Goal: Task Accomplishment & Management: Manage account settings

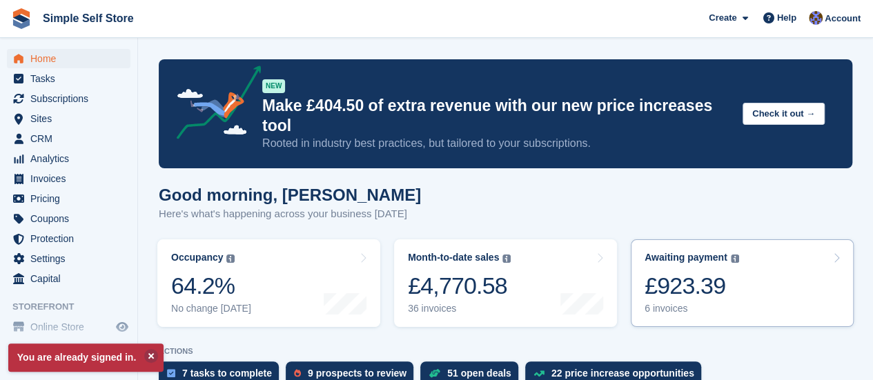
click at [664, 303] on div "6 invoices" at bounding box center [692, 309] width 95 height 12
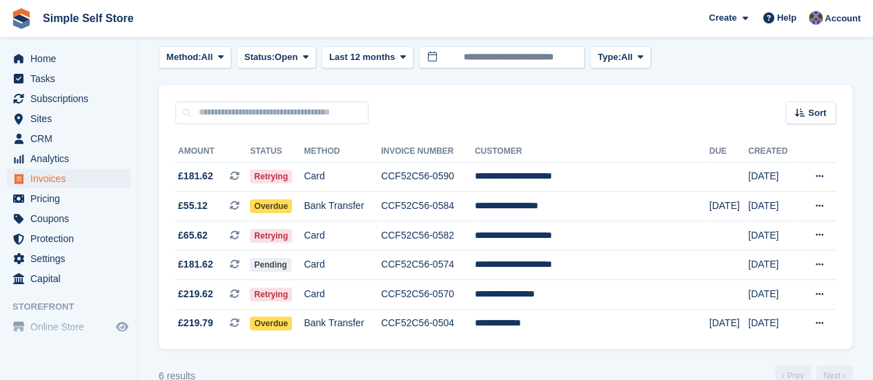
scroll to position [83, 0]
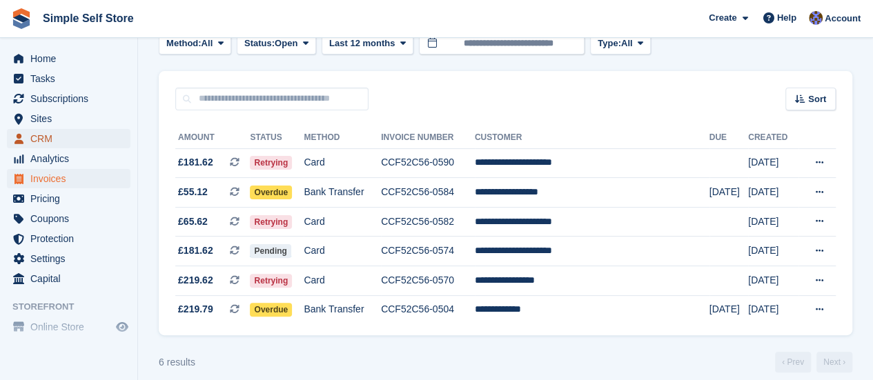
click at [43, 133] on span "CRM" at bounding box center [71, 138] width 83 height 19
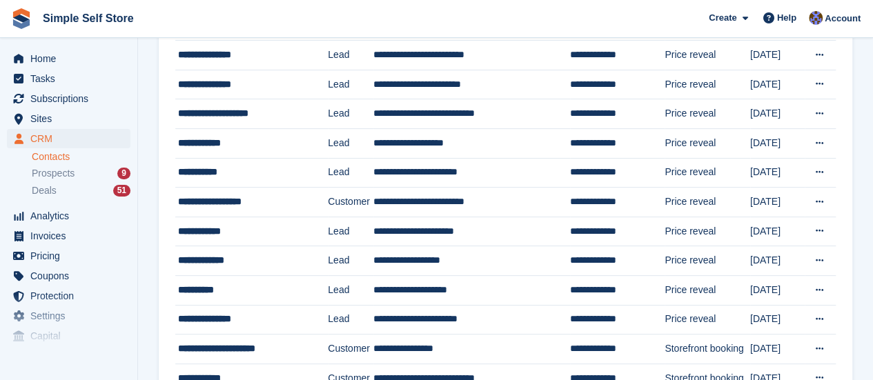
scroll to position [166, 0]
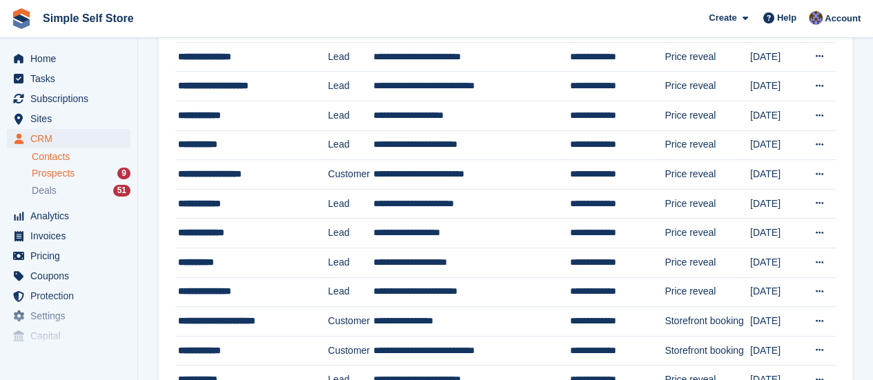
click at [58, 169] on span "Prospects" at bounding box center [53, 173] width 43 height 13
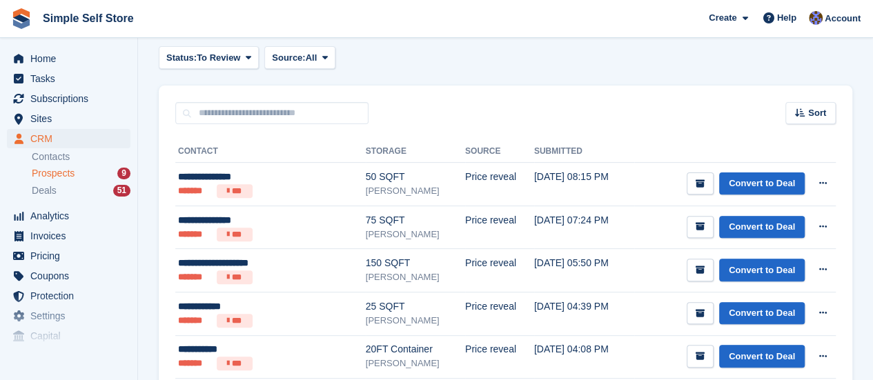
scroll to position [137, 0]
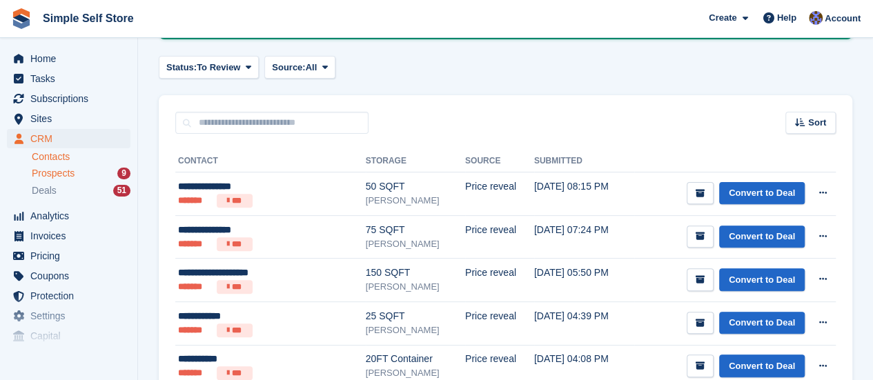
click at [44, 155] on link "Contacts" at bounding box center [81, 156] width 99 height 13
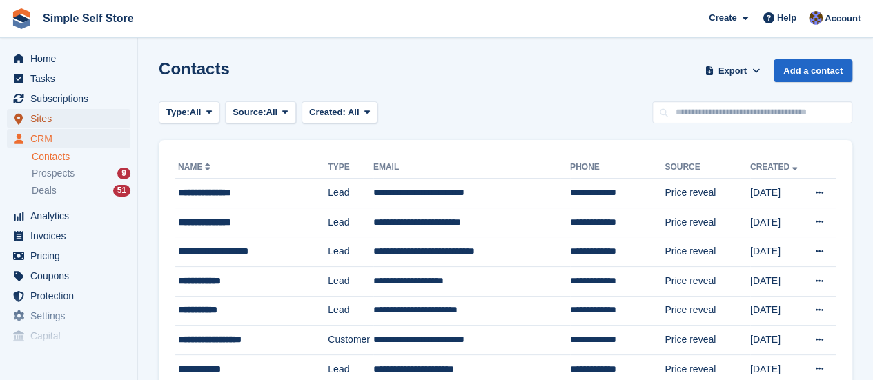
click at [38, 115] on span "Sites" at bounding box center [71, 118] width 83 height 19
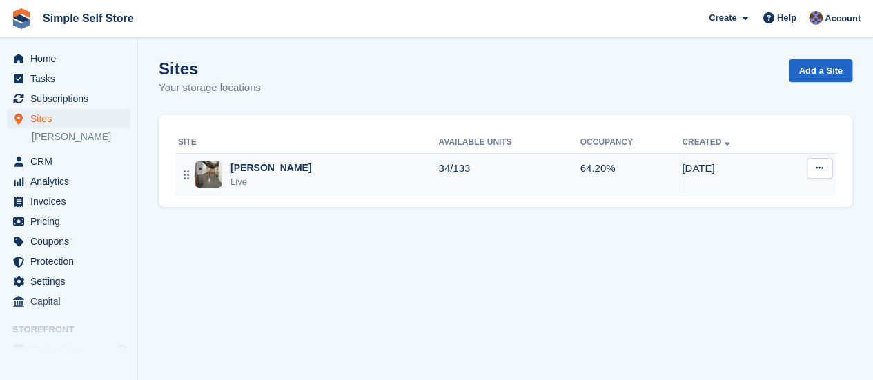
click at [213, 169] on img at bounding box center [208, 175] width 26 height 26
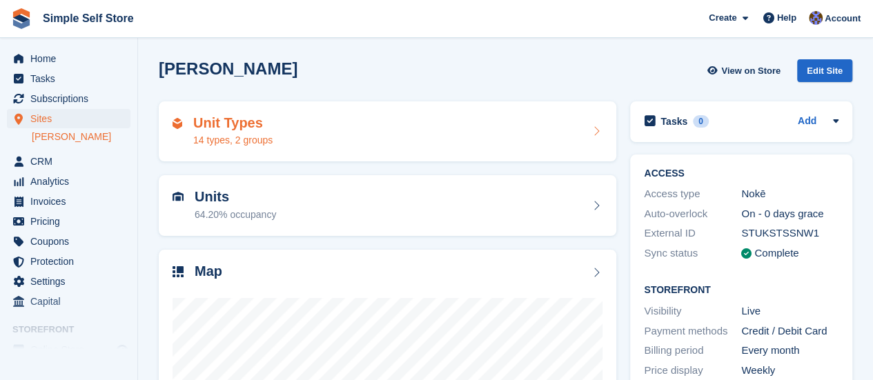
click at [209, 121] on h2 "Unit Types" at bounding box center [232, 123] width 79 height 16
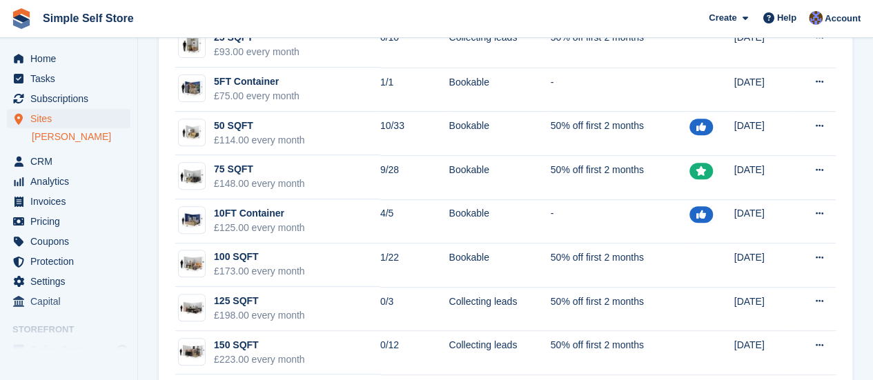
scroll to position [221, 0]
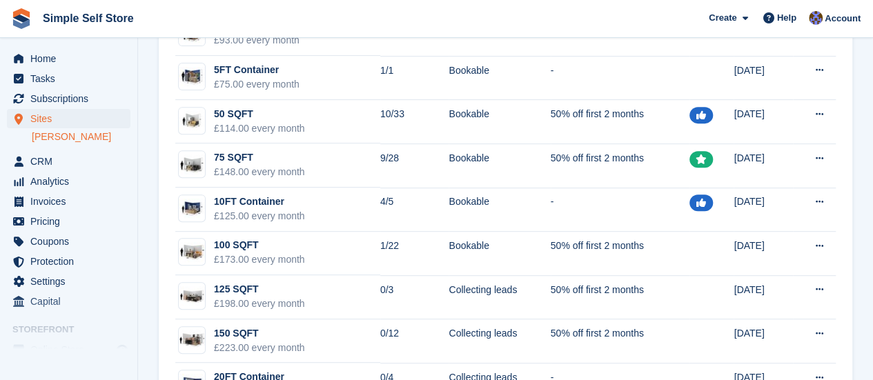
click at [866, 376] on section "Unit types Groups + Unit Type New: Display unit types on your Storefront in gro…" at bounding box center [505, 218] width 735 height 879
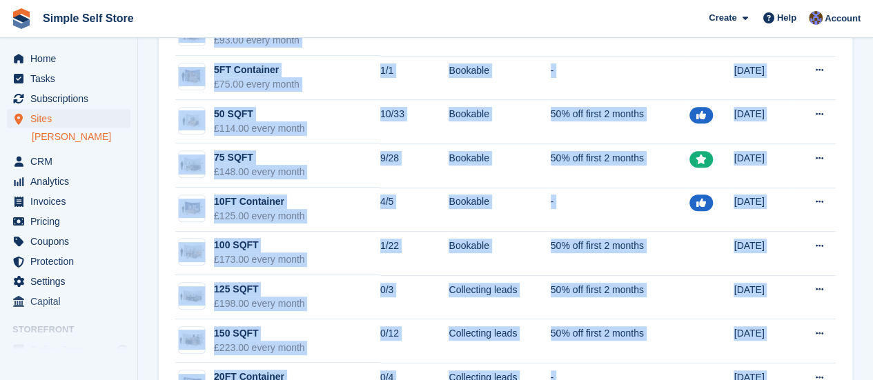
click at [866, 376] on section "Unit types Groups + Unit Type New: Display unit types on your Storefront in gro…" at bounding box center [505, 218] width 735 height 879
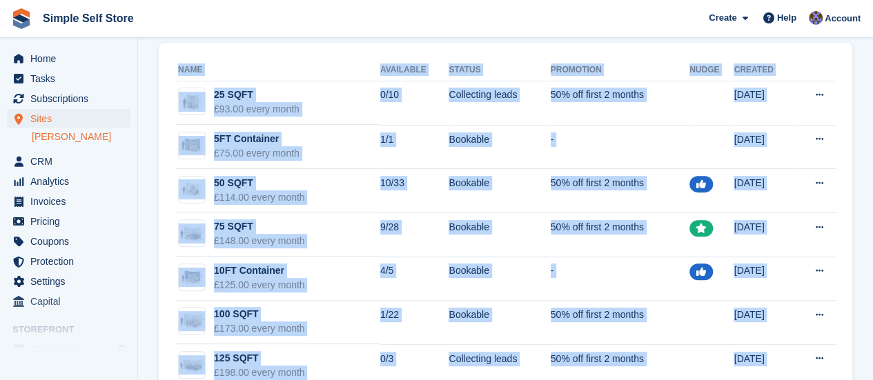
scroll to position [163, 0]
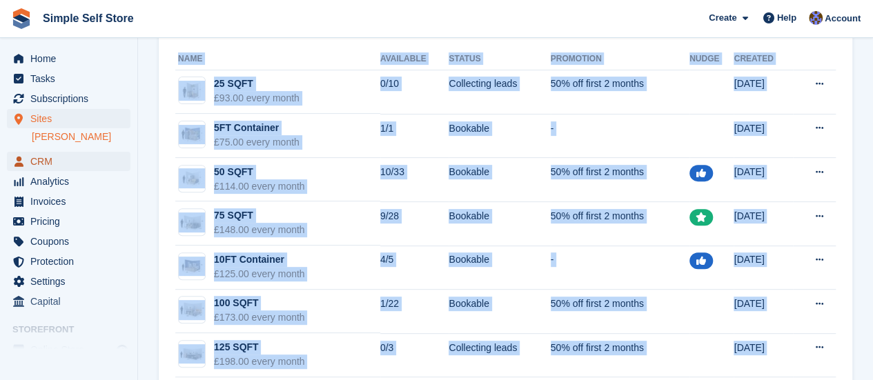
click at [39, 157] on span "CRM" at bounding box center [71, 161] width 83 height 19
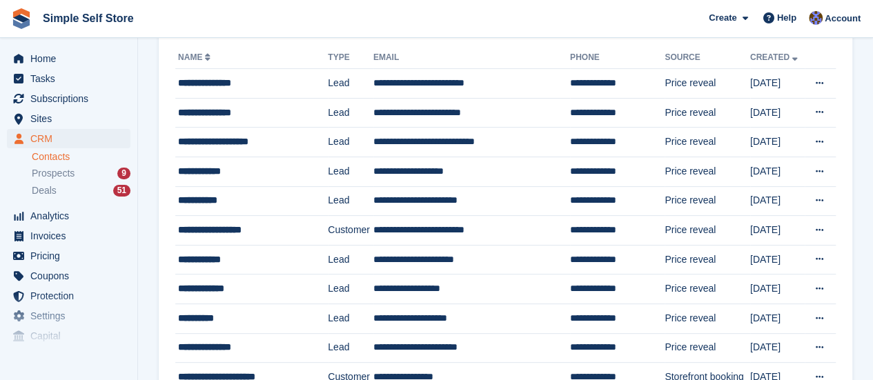
scroll to position [110, 0]
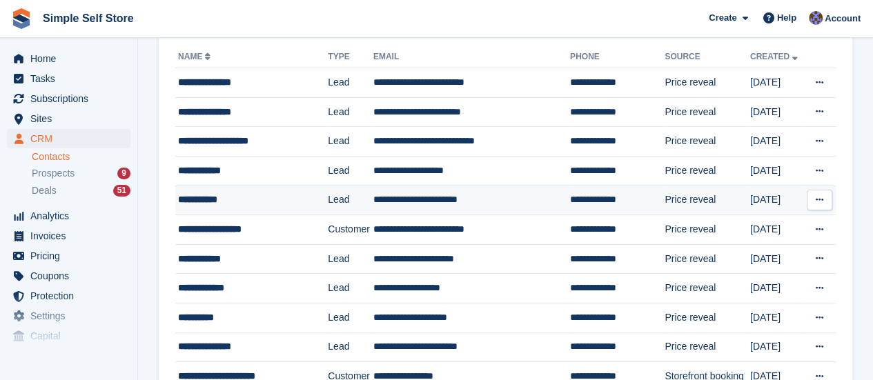
click at [431, 201] on td "**********" at bounding box center [471, 201] width 197 height 30
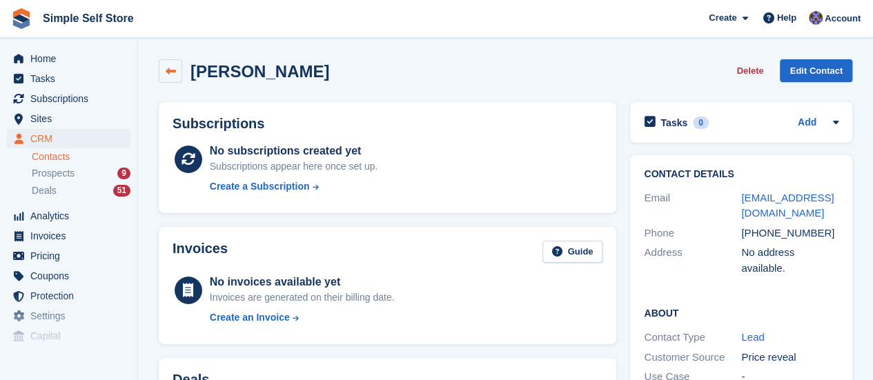
click at [168, 67] on icon at bounding box center [171, 71] width 10 height 10
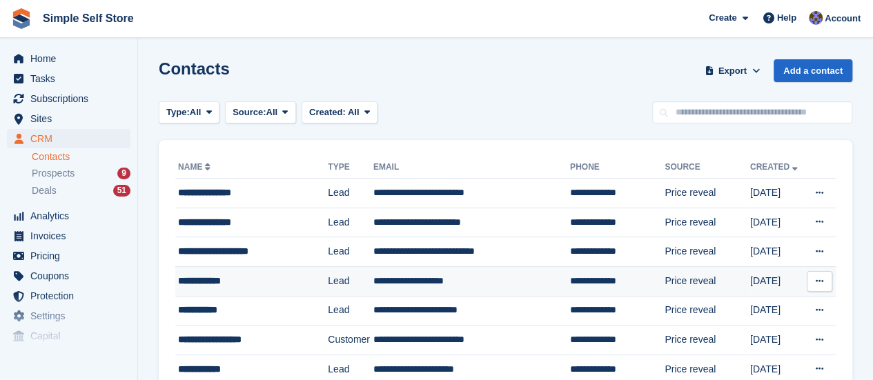
click at [398, 280] on td "**********" at bounding box center [471, 281] width 197 height 30
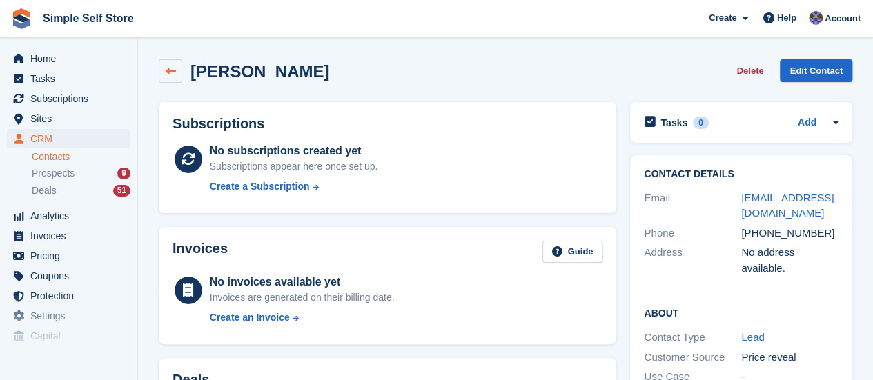
click at [173, 71] on icon at bounding box center [171, 71] width 10 height 10
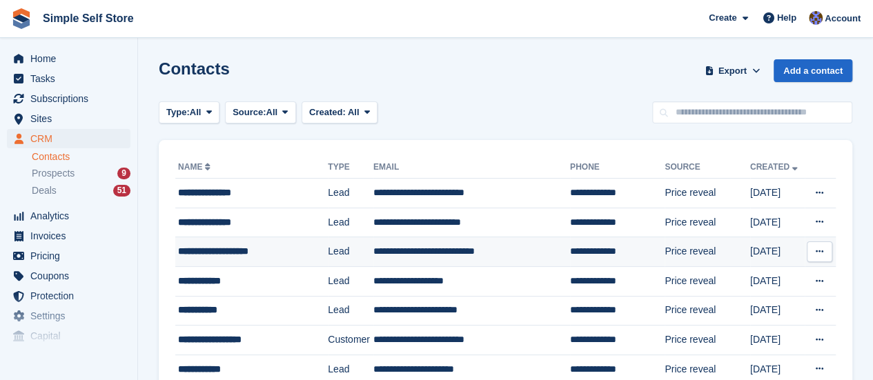
click at [407, 255] on td "**********" at bounding box center [471, 252] width 197 height 30
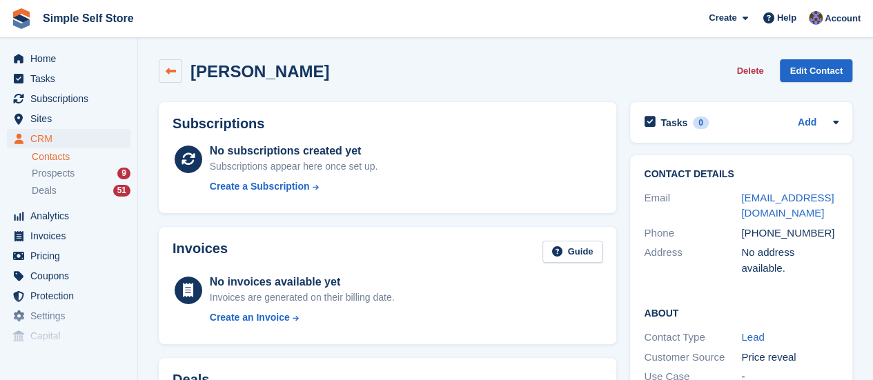
click at [168, 69] on icon at bounding box center [171, 71] width 10 height 10
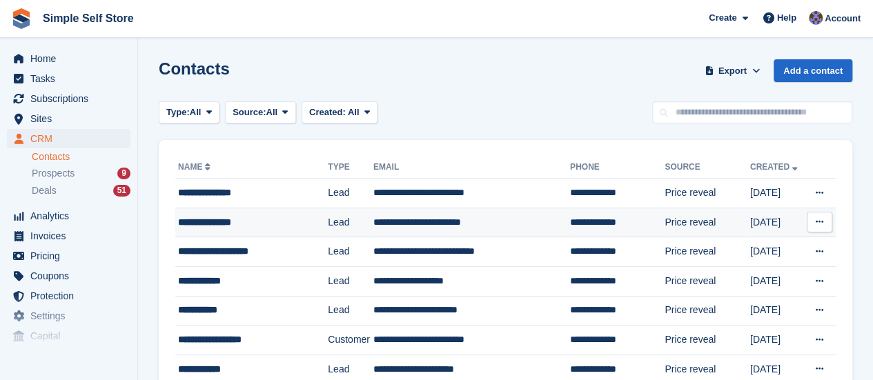
click at [414, 223] on td "**********" at bounding box center [471, 223] width 197 height 30
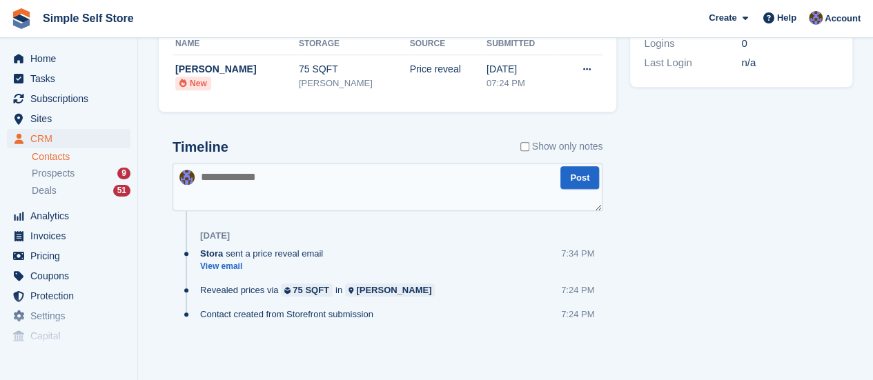
scroll to position [497, 0]
click at [216, 191] on textarea at bounding box center [388, 187] width 430 height 48
type textarea "**********"
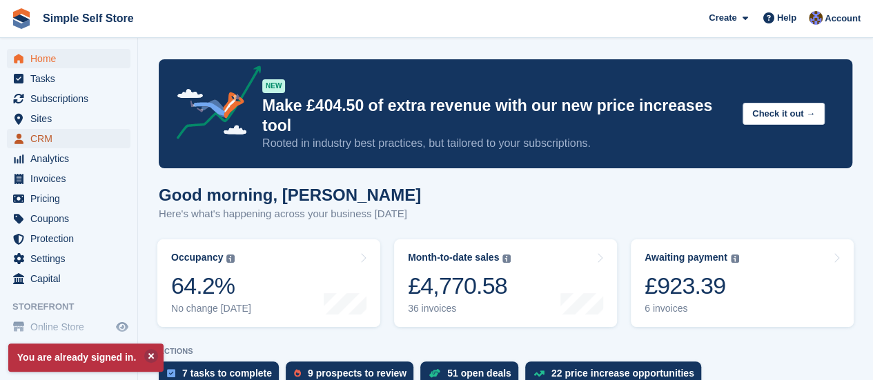
click at [43, 137] on span "CRM" at bounding box center [71, 138] width 83 height 19
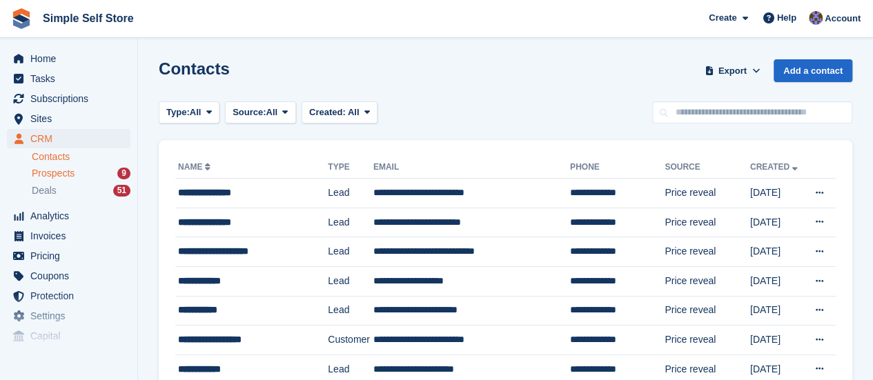
click at [61, 173] on span "Prospects" at bounding box center [53, 173] width 43 height 13
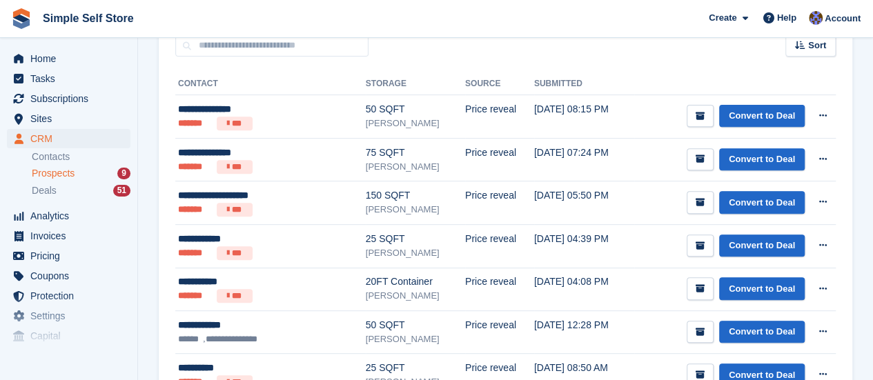
scroll to position [221, 0]
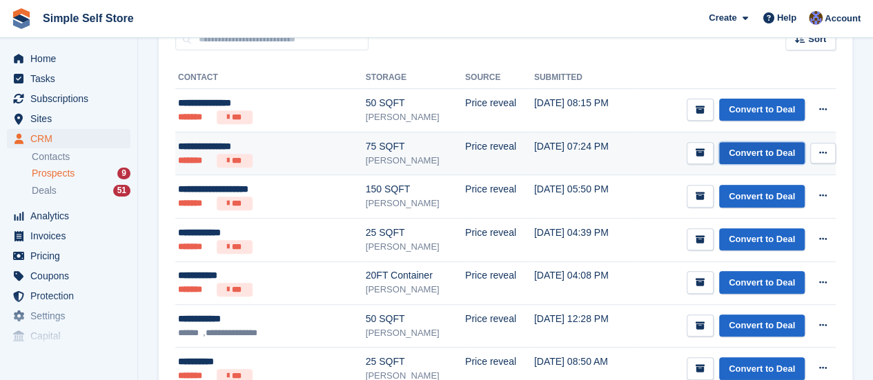
click at [763, 148] on link "Convert to Deal" at bounding box center [762, 153] width 86 height 23
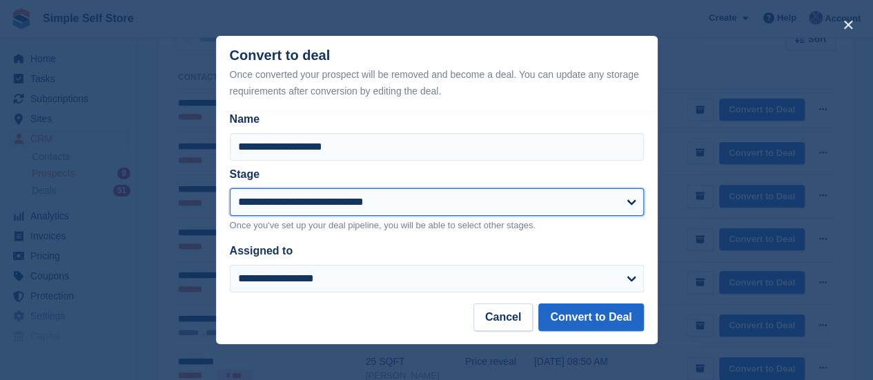
click at [632, 202] on select "**********" at bounding box center [437, 202] width 414 height 28
select select "****"
click at [230, 189] on select "**********" at bounding box center [437, 202] width 414 height 28
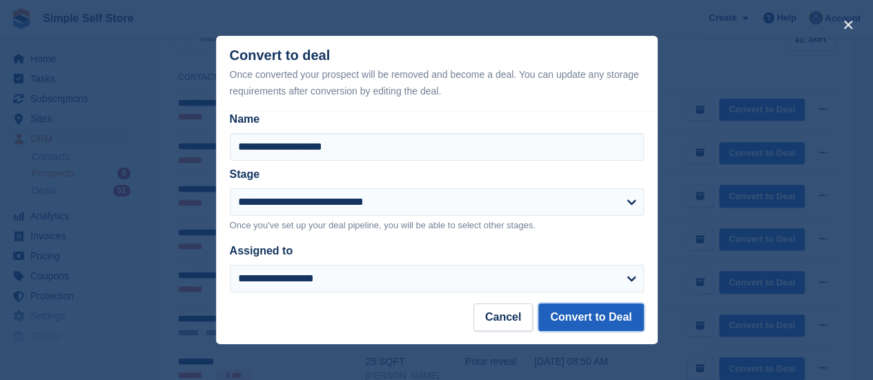
click at [589, 317] on button "Convert to Deal" at bounding box center [590, 318] width 105 height 28
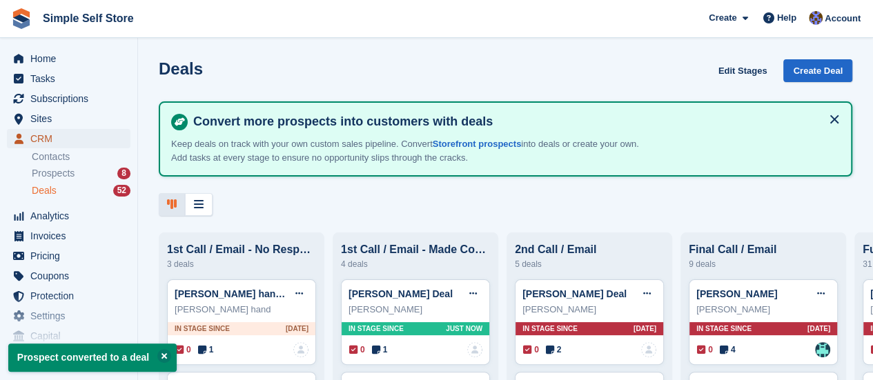
click at [38, 135] on span "CRM" at bounding box center [71, 138] width 83 height 19
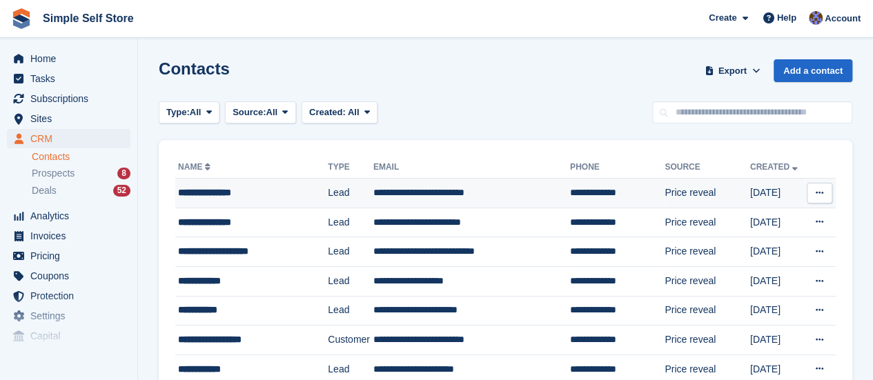
click at [391, 187] on td "**********" at bounding box center [471, 194] width 197 height 30
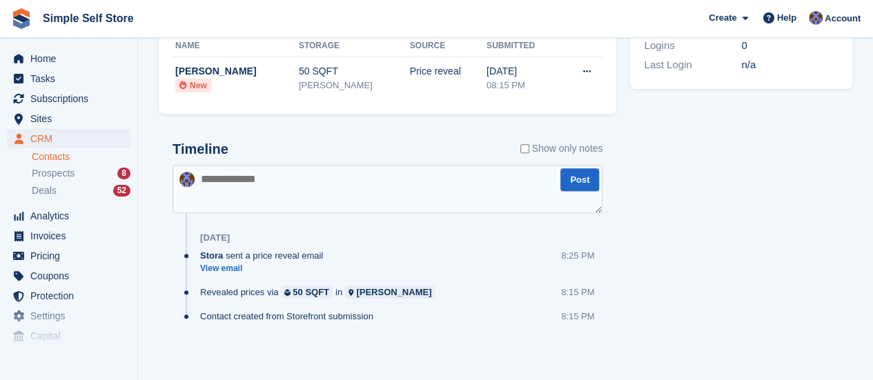
scroll to position [497, 0]
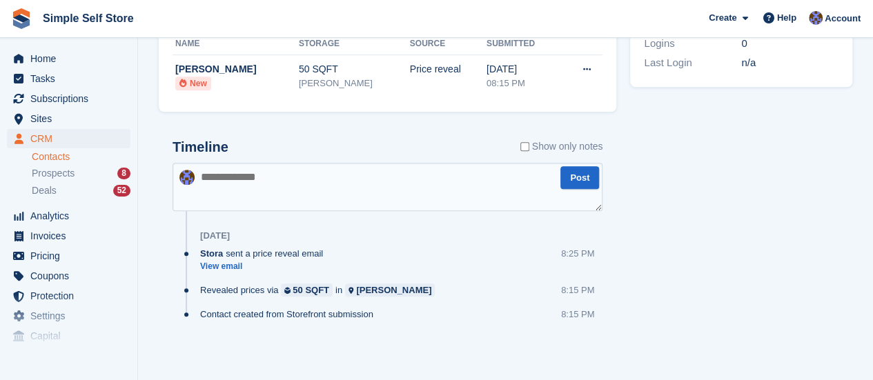
click at [240, 179] on textarea at bounding box center [388, 187] width 430 height 48
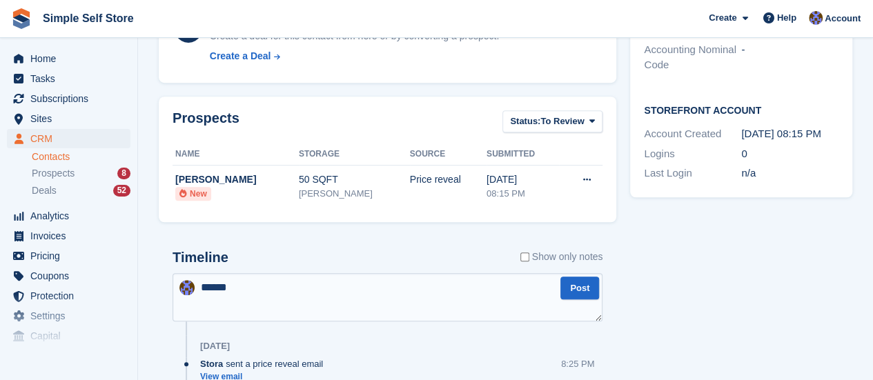
scroll to position [359, 0]
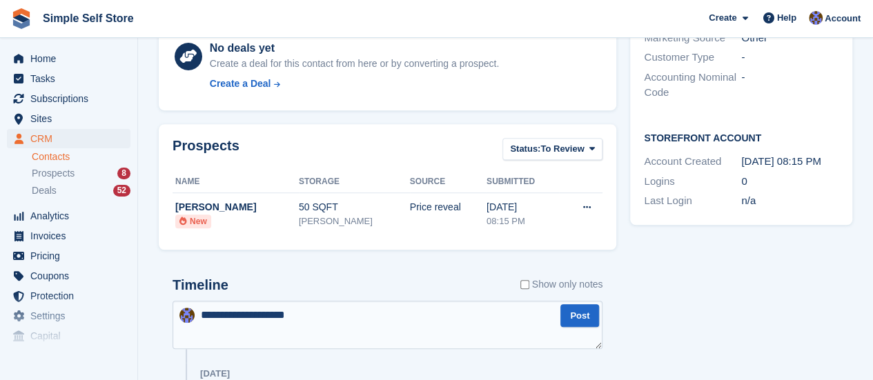
type textarea "**********"
click at [59, 170] on span "Prospects" at bounding box center [53, 173] width 43 height 13
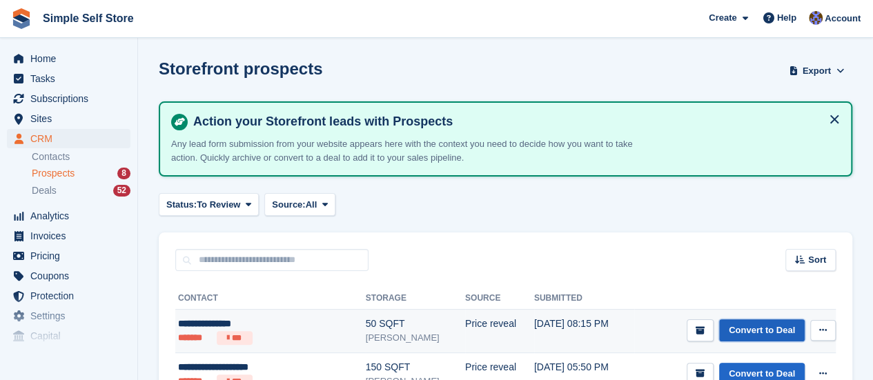
click at [762, 327] on link "Convert to Deal" at bounding box center [762, 331] width 86 height 23
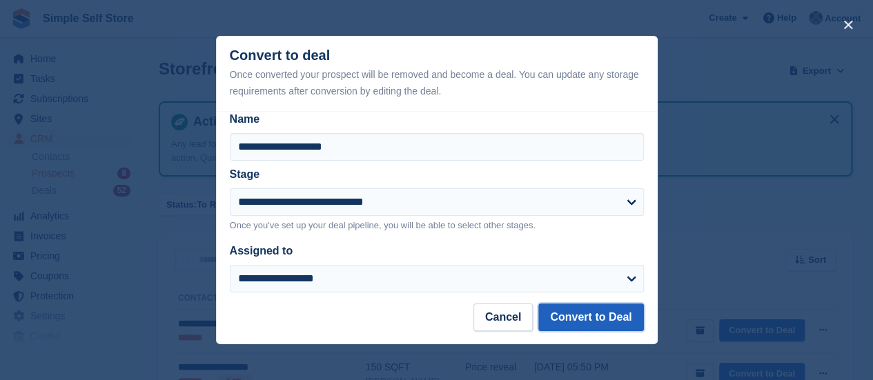
click at [587, 318] on button "Convert to Deal" at bounding box center [590, 318] width 105 height 28
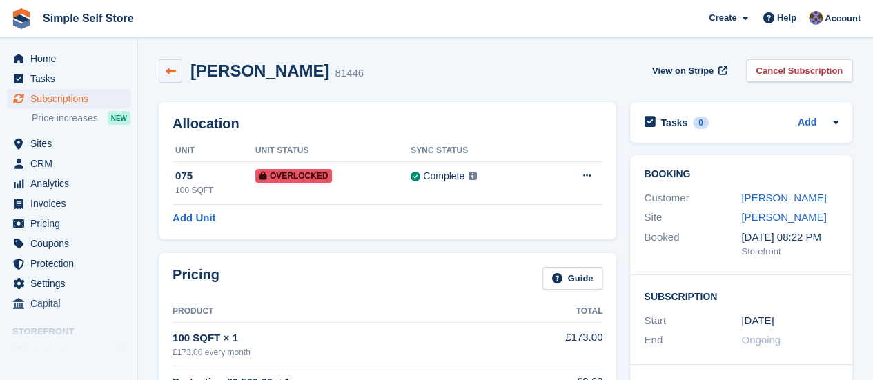
click at [168, 67] on icon at bounding box center [171, 71] width 10 height 10
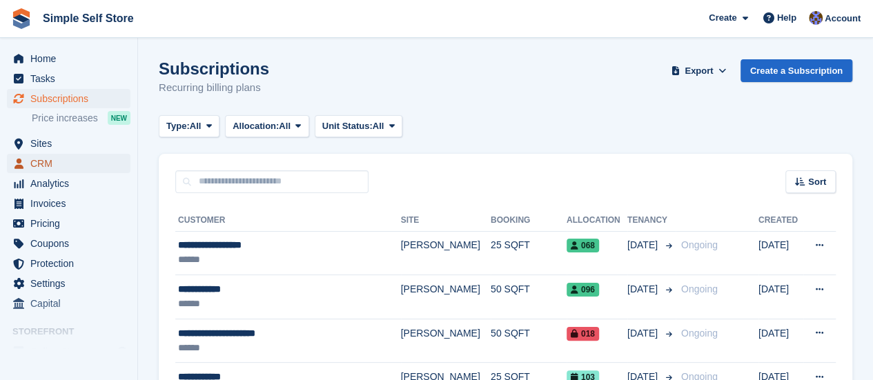
click at [46, 161] on span "CRM" at bounding box center [71, 163] width 83 height 19
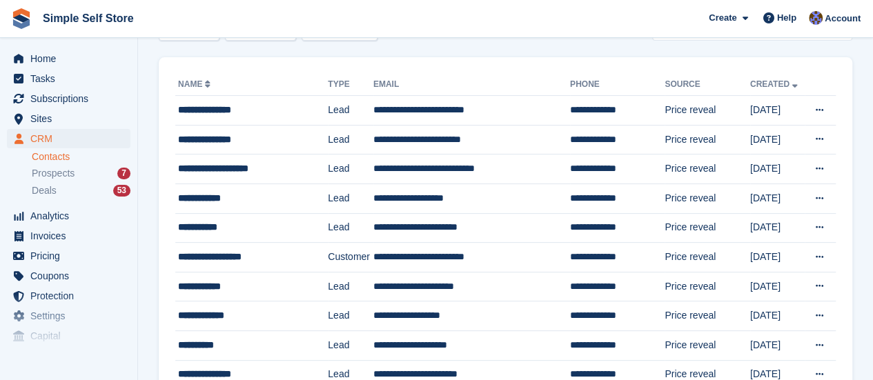
scroll to position [110, 0]
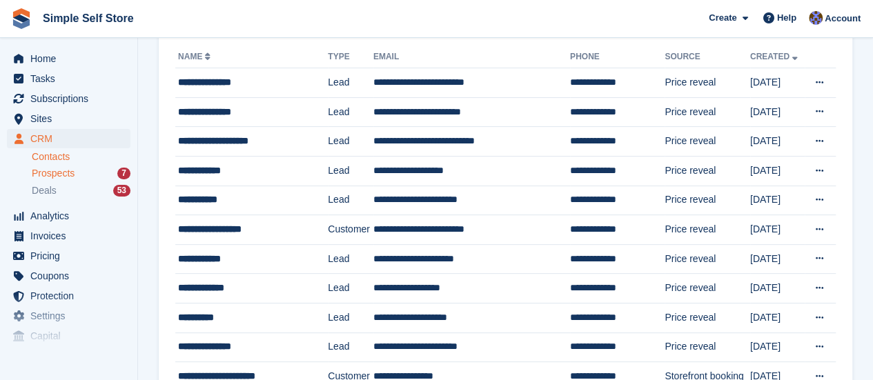
click at [51, 173] on span "Prospects" at bounding box center [53, 173] width 43 height 13
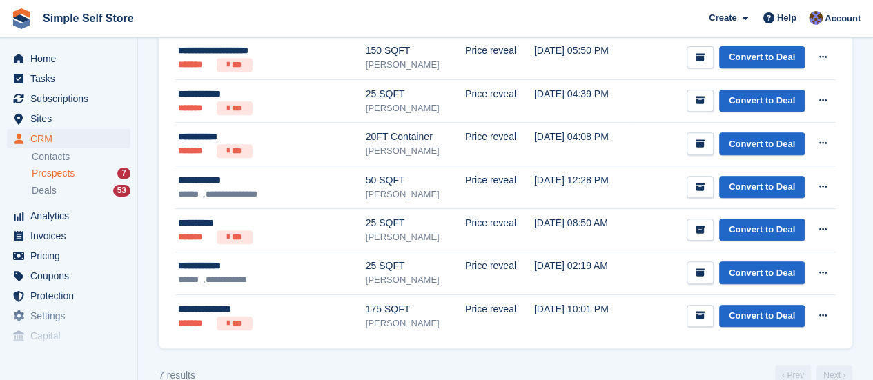
scroll to position [276, 0]
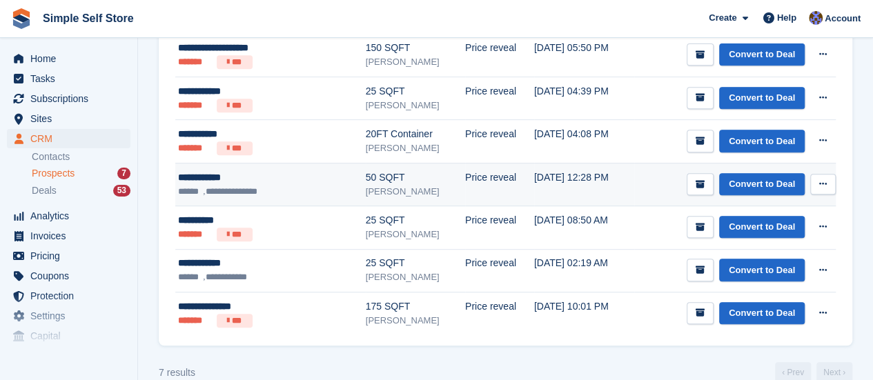
click at [823, 179] on icon at bounding box center [823, 183] width 8 height 9
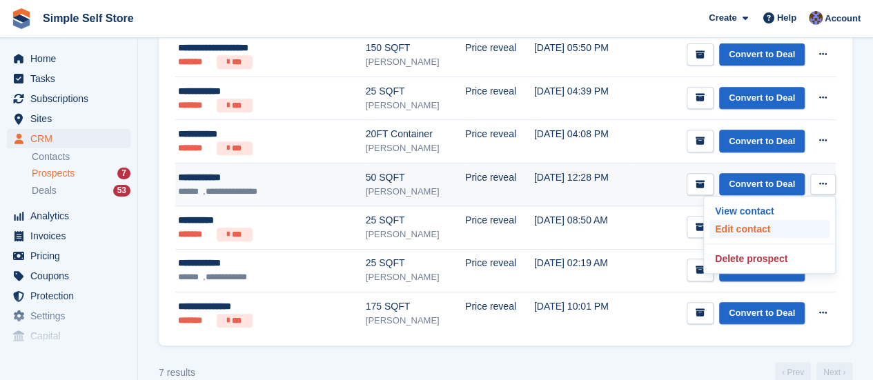
click at [759, 222] on p "Edit contact" at bounding box center [770, 229] width 120 height 18
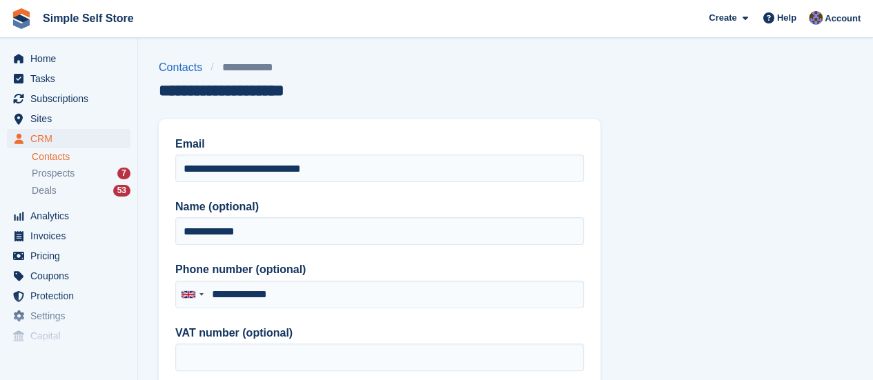
type input "**********"
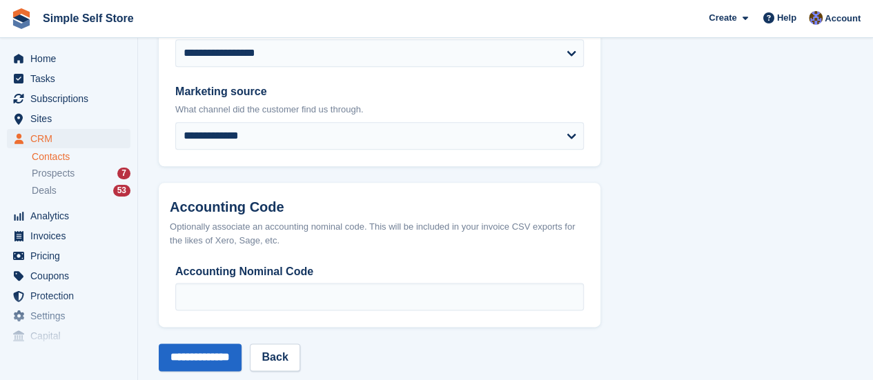
scroll to position [795, 0]
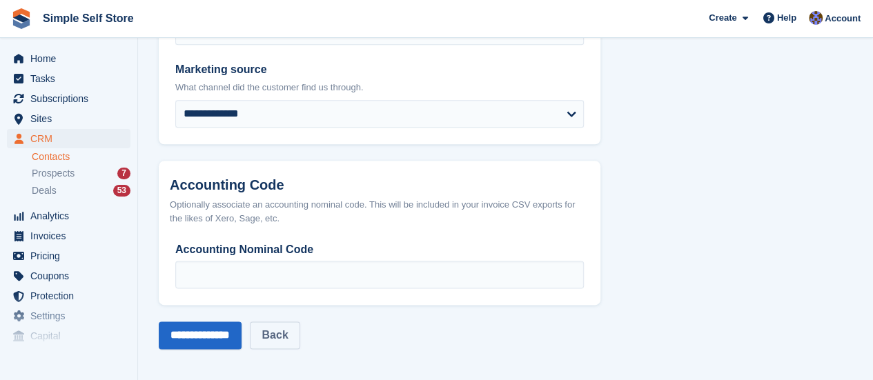
click at [298, 331] on link "Back" at bounding box center [275, 336] width 50 height 28
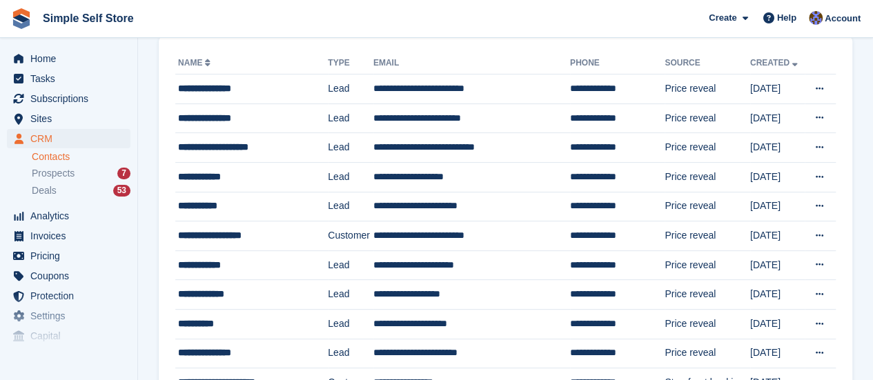
scroll to position [110, 0]
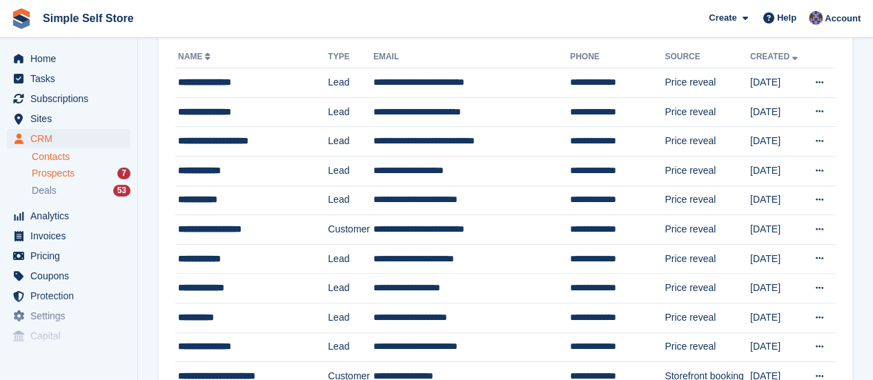
click at [56, 173] on span "Prospects" at bounding box center [53, 173] width 43 height 13
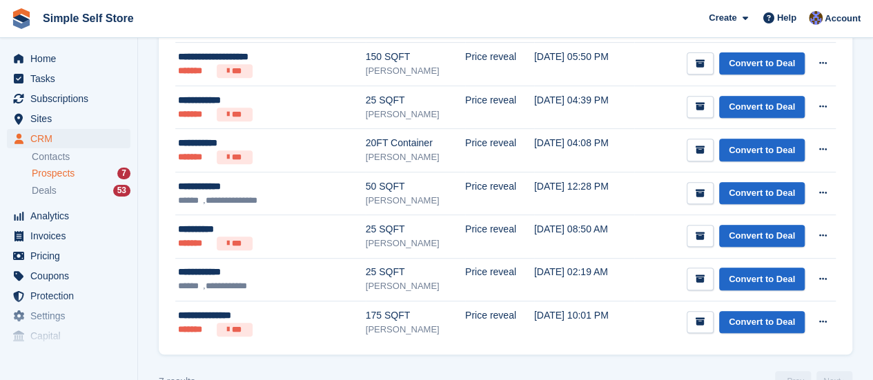
scroll to position [276, 0]
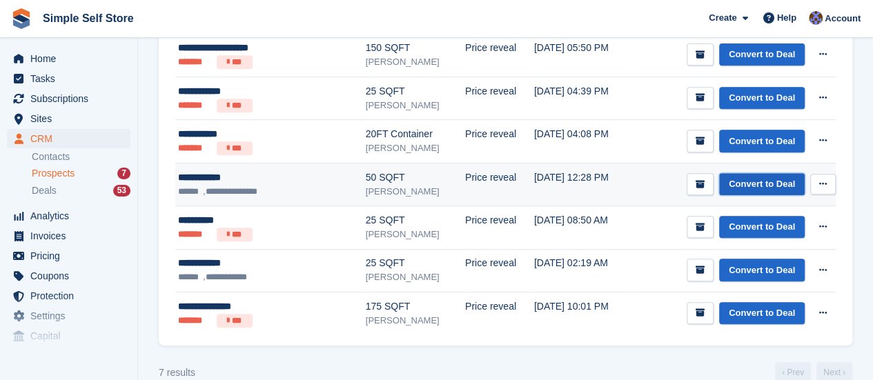
click at [754, 184] on link "Convert to Deal" at bounding box center [762, 184] width 86 height 23
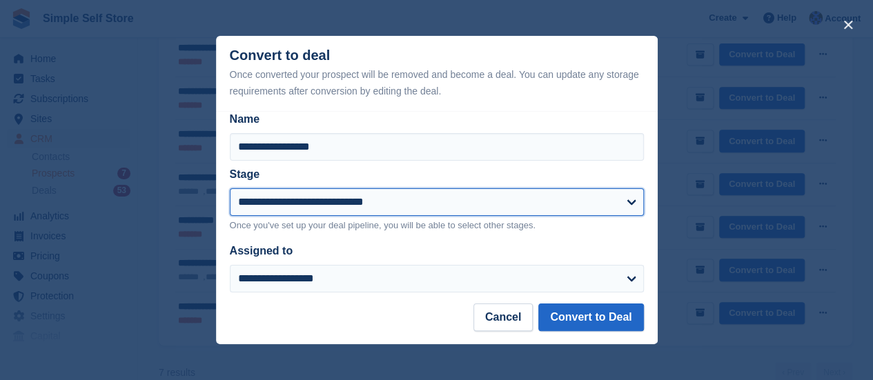
click at [632, 199] on select "**********" at bounding box center [437, 202] width 414 height 28
select select "****"
click at [230, 189] on select "**********" at bounding box center [437, 202] width 414 height 28
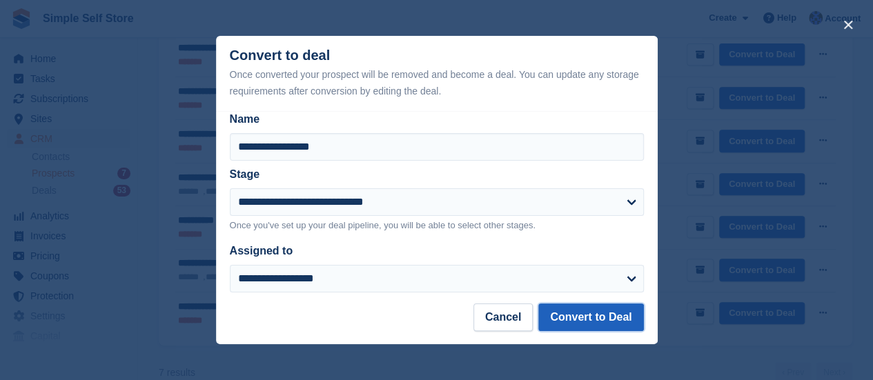
click at [605, 315] on button "Convert to Deal" at bounding box center [590, 318] width 105 height 28
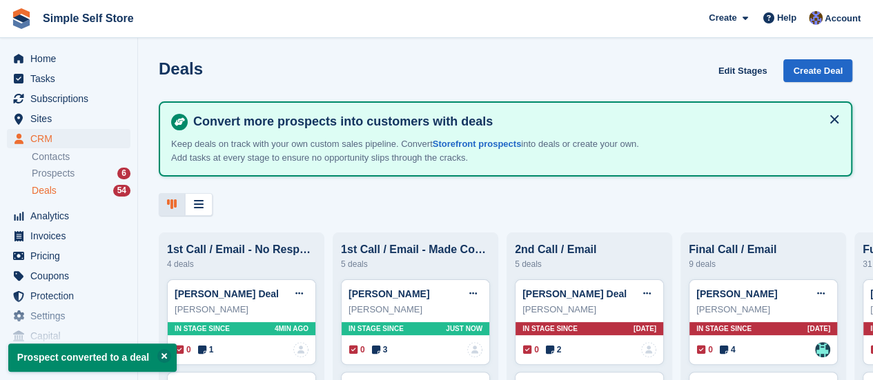
click at [77, 190] on div "Deals 54" at bounding box center [81, 190] width 99 height 13
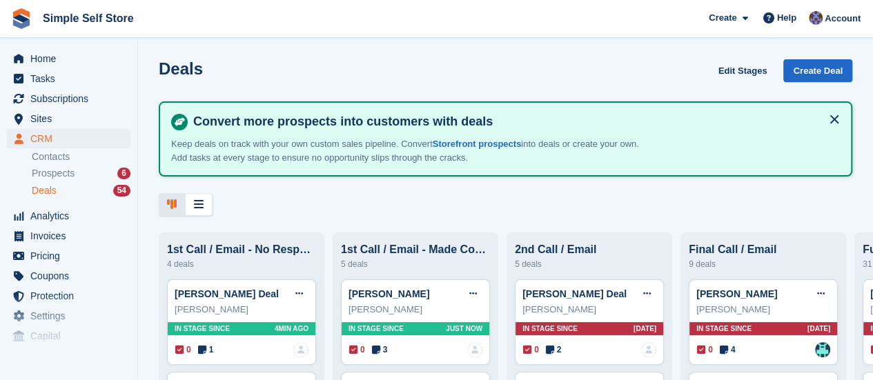
click at [44, 191] on span "Deals" at bounding box center [44, 190] width 25 height 13
click at [473, 293] on icon at bounding box center [473, 293] width 8 height 9
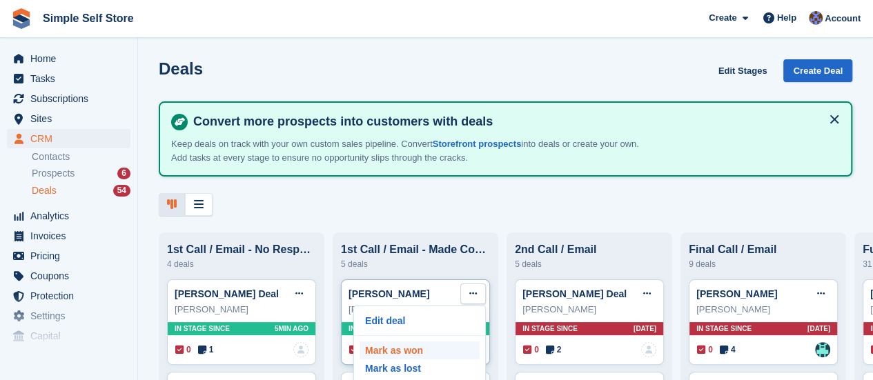
click at [417, 353] on p "Mark as won" at bounding box center [420, 351] width 120 height 18
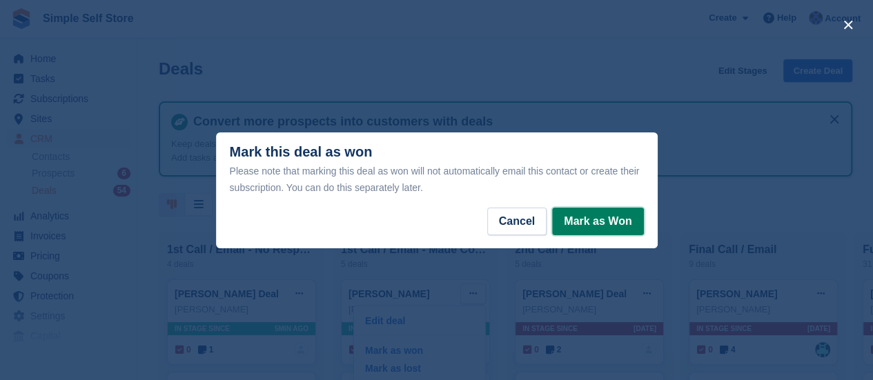
click at [602, 219] on button "Mark as Won" at bounding box center [597, 222] width 91 height 28
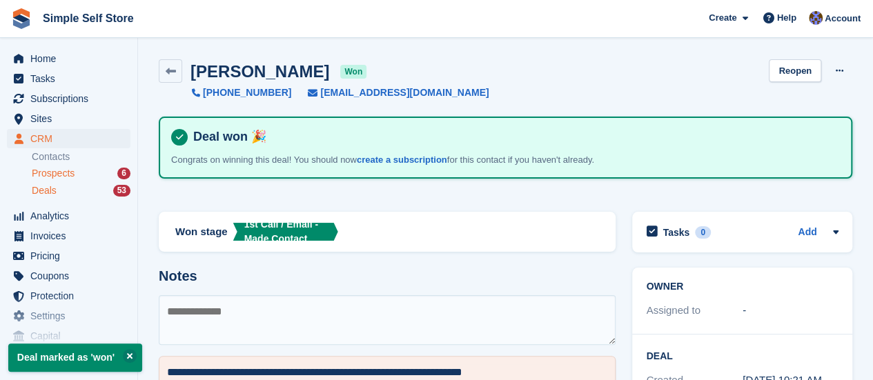
click at [55, 172] on span "Prospects" at bounding box center [53, 173] width 43 height 13
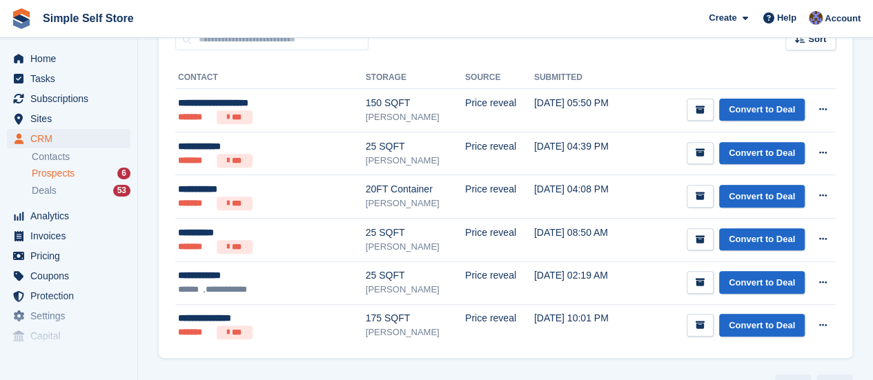
scroll to position [248, 0]
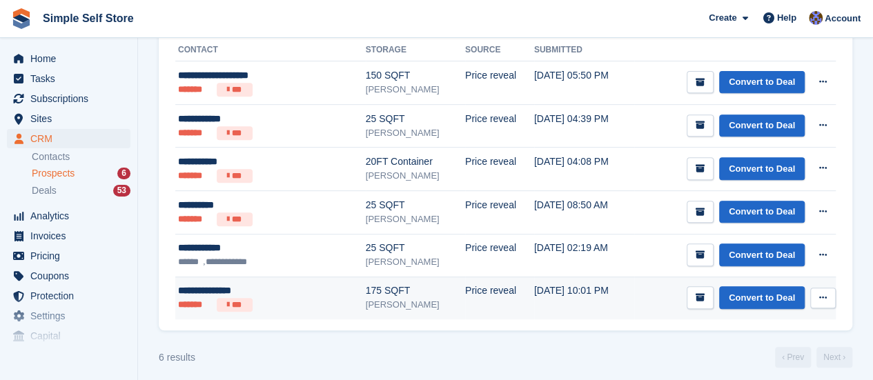
click at [202, 289] on div "**********" at bounding box center [247, 291] width 138 height 14
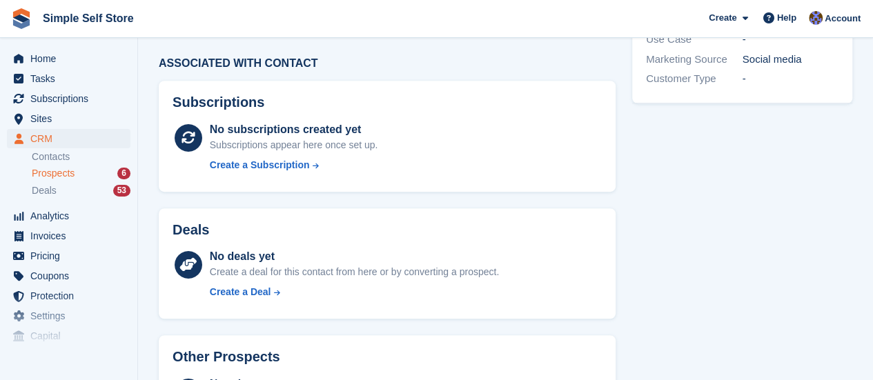
scroll to position [352, 0]
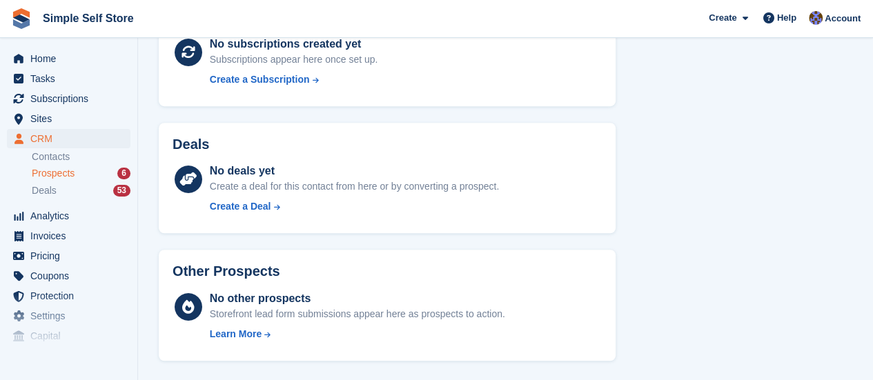
click at [65, 172] on span "Prospects" at bounding box center [53, 173] width 43 height 13
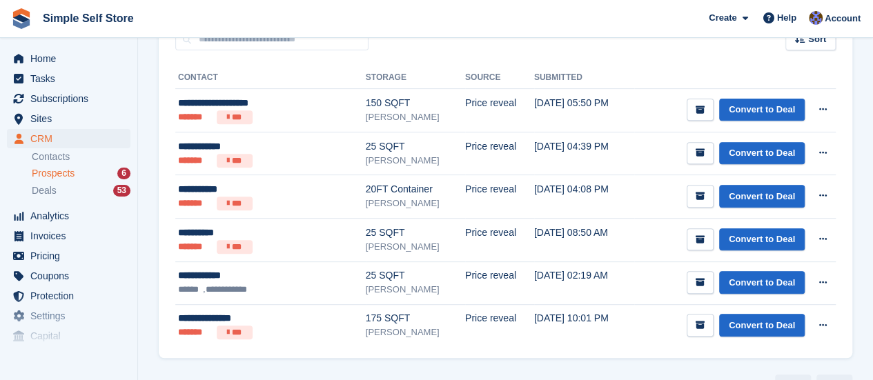
scroll to position [248, 0]
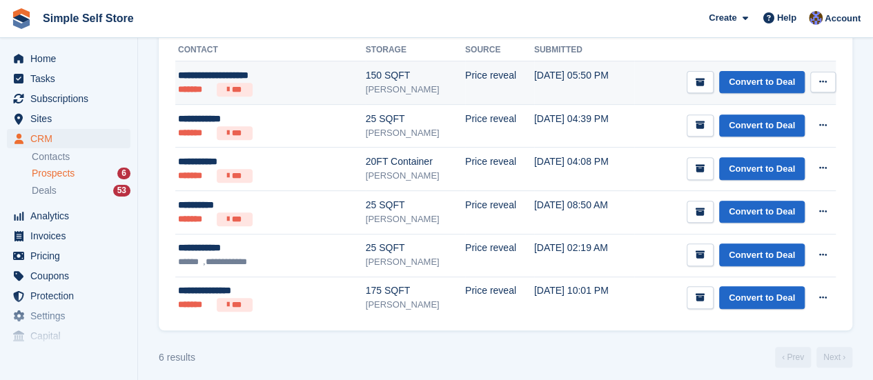
click at [249, 71] on div "**********" at bounding box center [247, 75] width 138 height 14
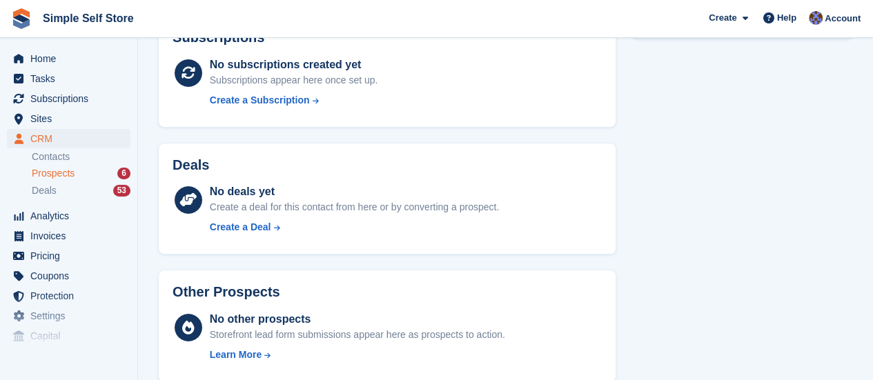
scroll to position [352, 0]
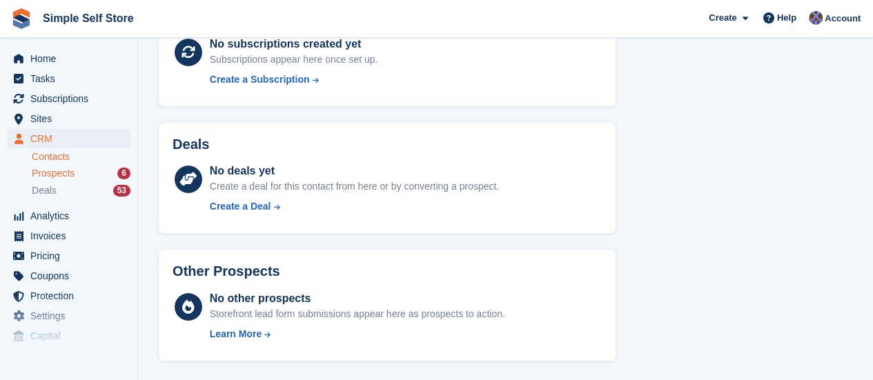
click at [53, 151] on link "Contacts" at bounding box center [81, 156] width 99 height 13
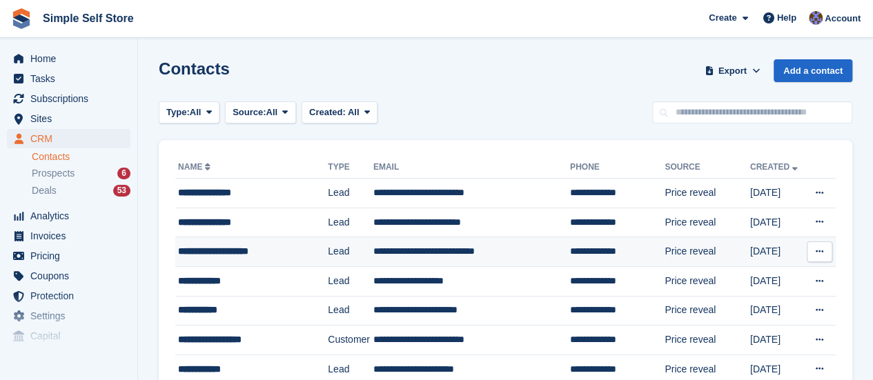
click at [441, 251] on td "**********" at bounding box center [471, 252] width 197 height 30
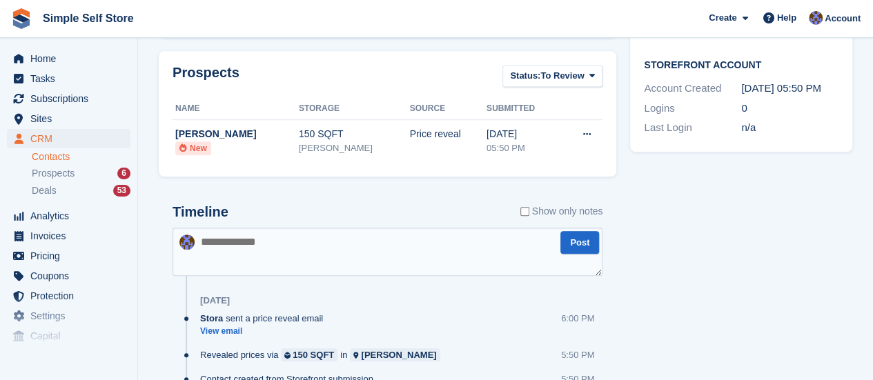
scroll to position [442, 0]
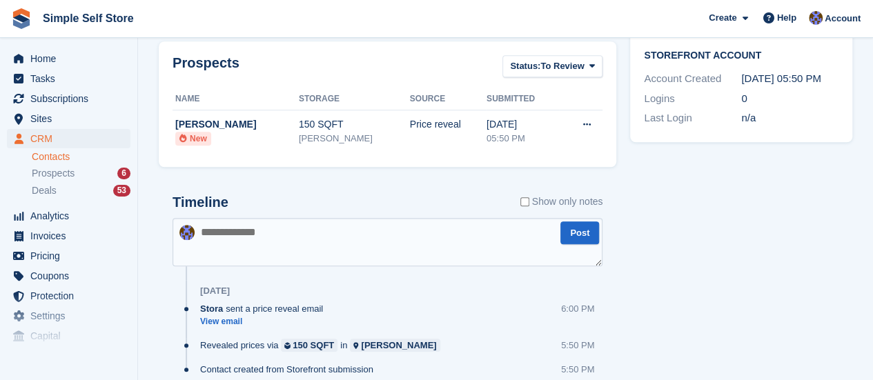
click at [242, 244] on textarea at bounding box center [388, 242] width 430 height 48
type textarea "**********"
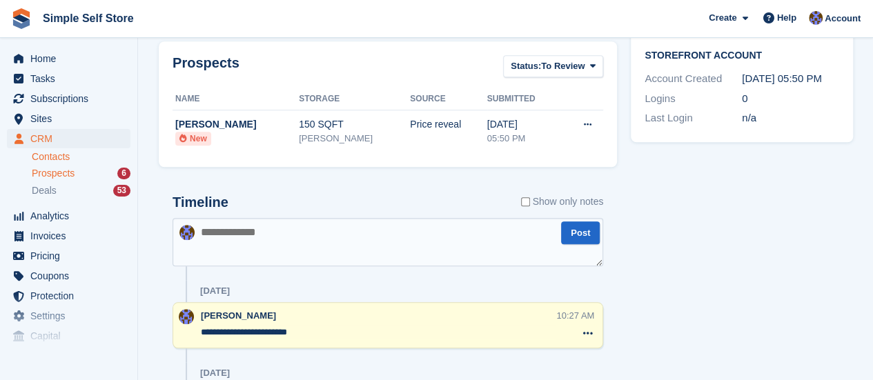
click at [50, 177] on span "Prospects" at bounding box center [53, 173] width 43 height 13
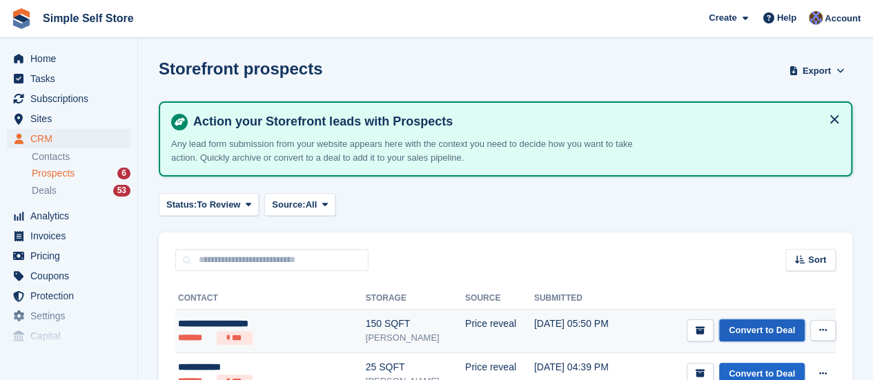
click at [756, 334] on link "Convert to Deal" at bounding box center [762, 331] width 86 height 23
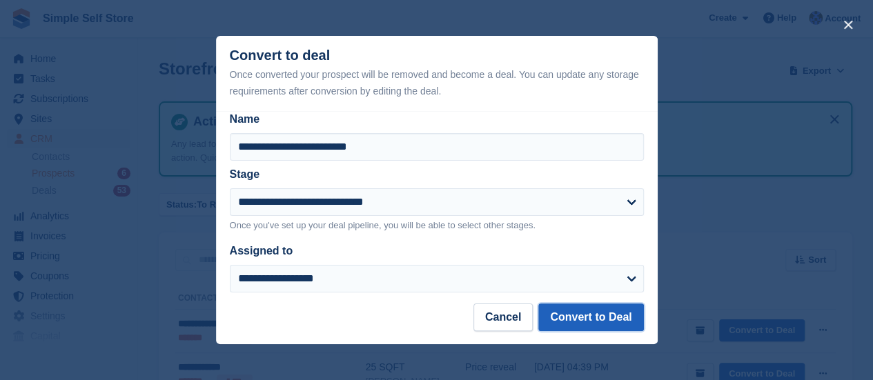
click at [588, 315] on button "Convert to Deal" at bounding box center [590, 318] width 105 height 28
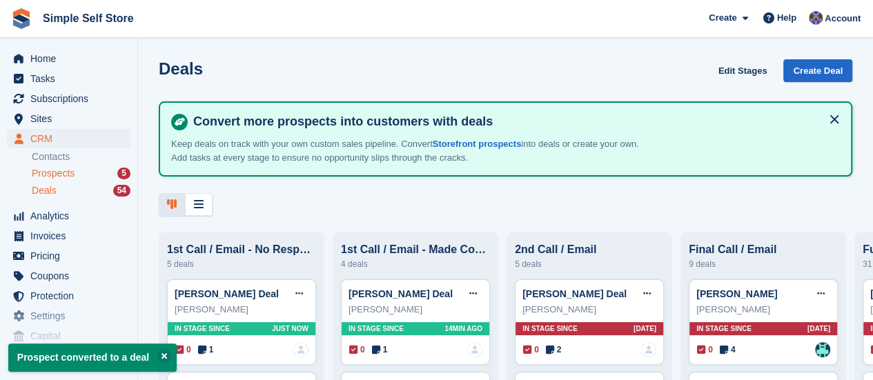
click at [58, 177] on span "Prospects" at bounding box center [53, 173] width 43 height 13
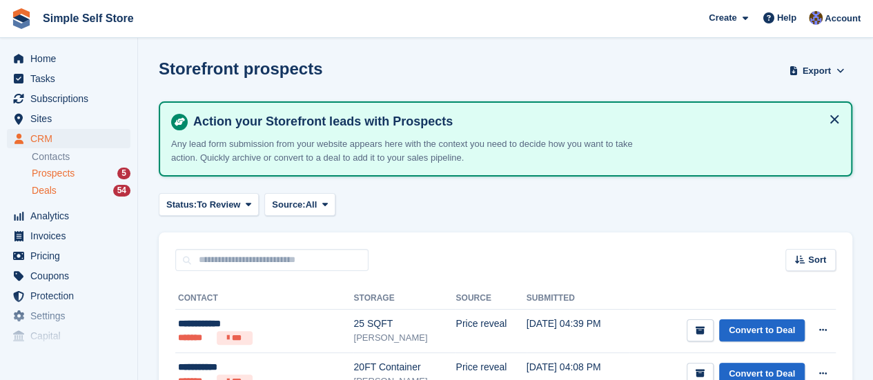
click at [41, 187] on span "Deals" at bounding box center [44, 190] width 25 height 13
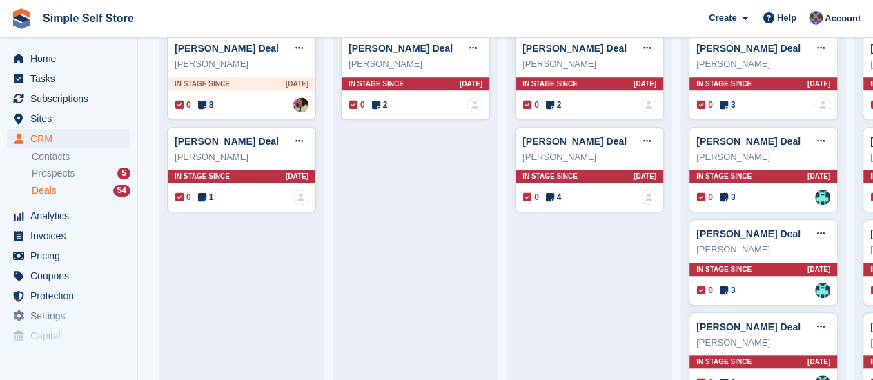
scroll to position [525, 0]
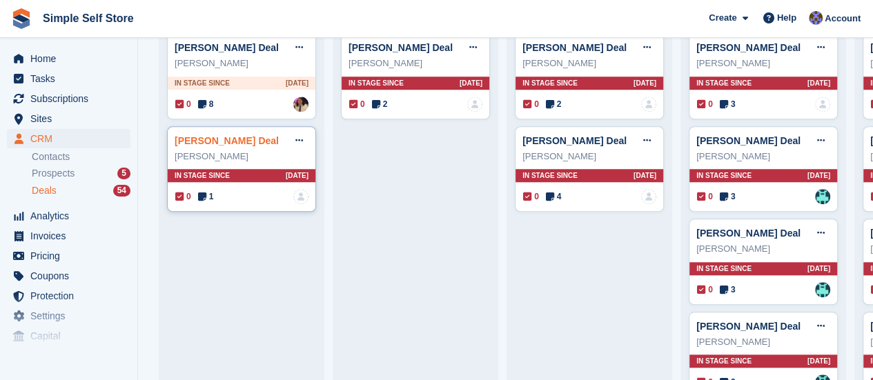
click at [212, 139] on link "[PERSON_NAME] Deal" at bounding box center [227, 140] width 104 height 11
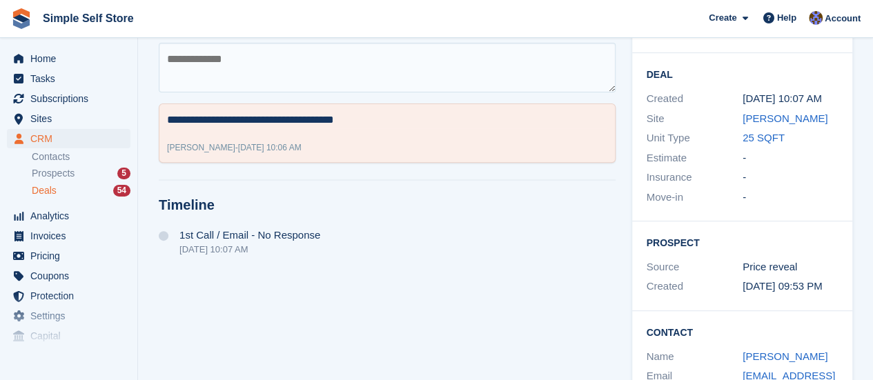
scroll to position [110, 0]
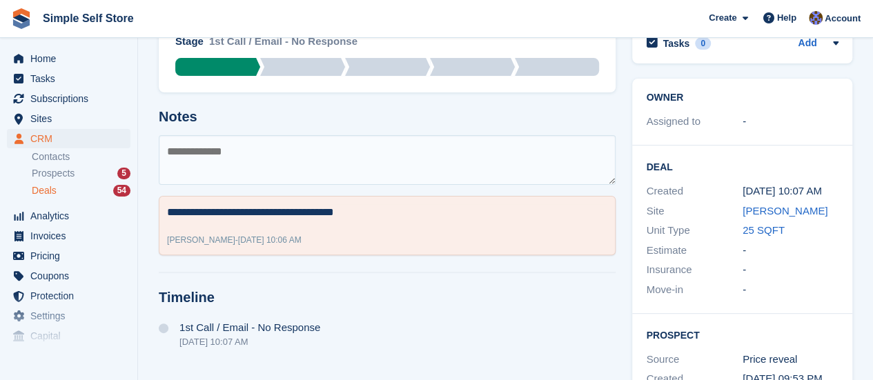
click at [251, 148] on textarea at bounding box center [387, 160] width 457 height 50
type textarea "**********"
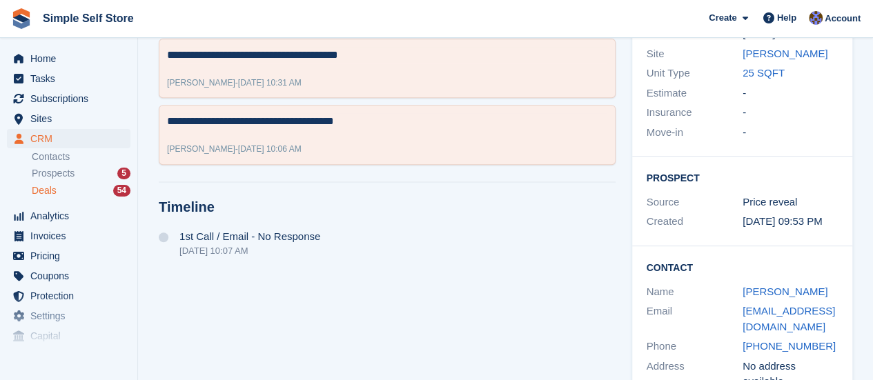
scroll to position [313, 0]
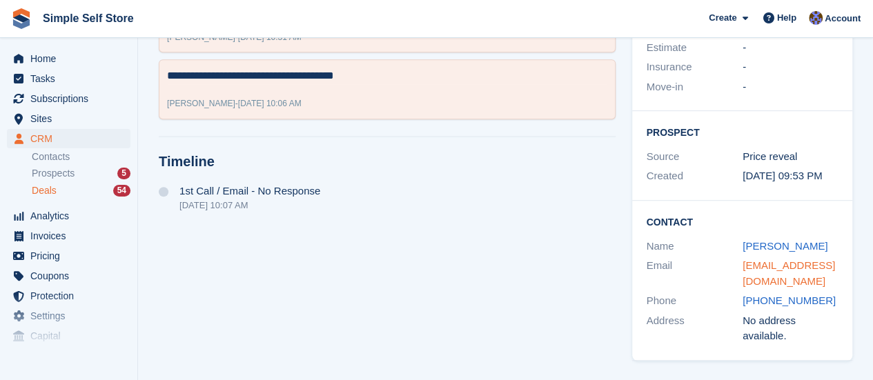
click at [790, 262] on link "mark_hughes80@hotmail.com" at bounding box center [789, 274] width 92 height 28
click at [414, 246] on div "**********" at bounding box center [386, 91] width 473 height 558
click at [55, 172] on span "Prospects" at bounding box center [53, 173] width 43 height 13
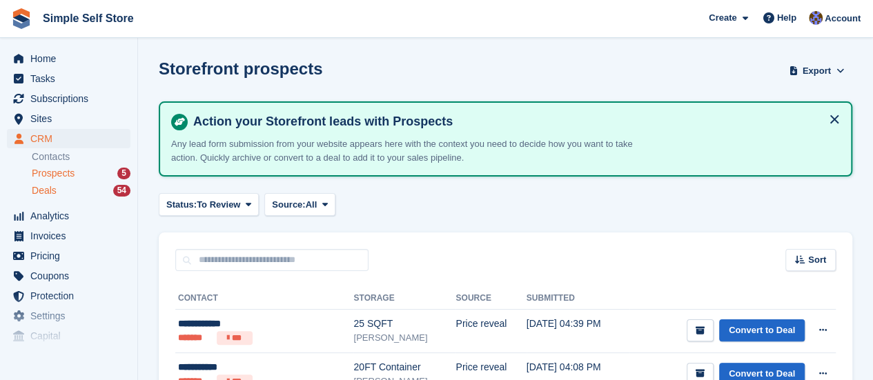
click at [43, 188] on span "Deals" at bounding box center [44, 190] width 25 height 13
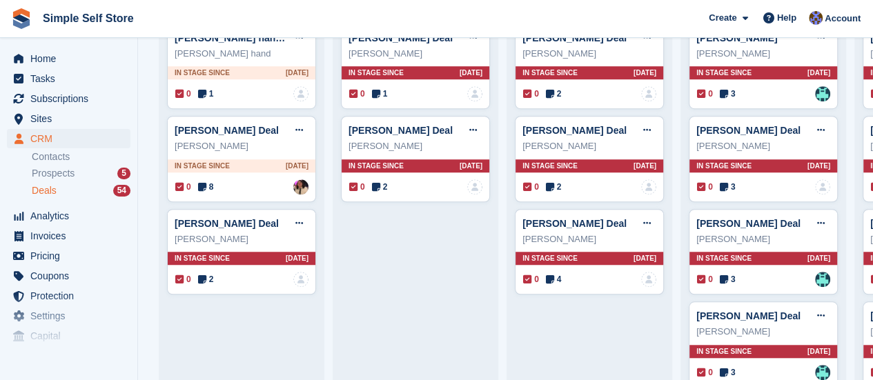
scroll to position [469, 0]
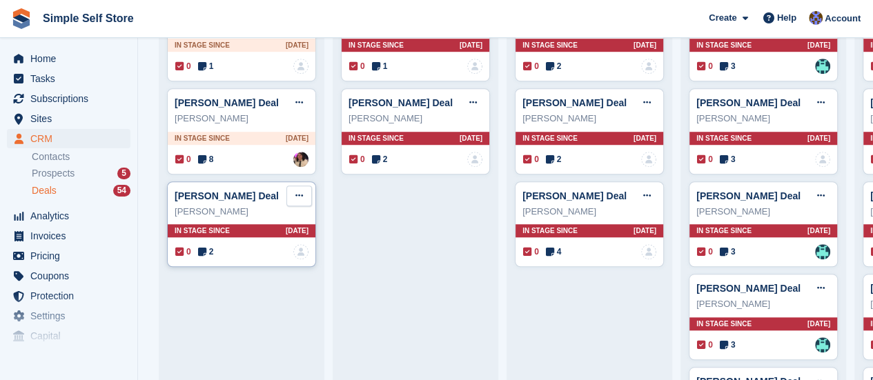
click at [300, 195] on icon at bounding box center [299, 195] width 8 height 9
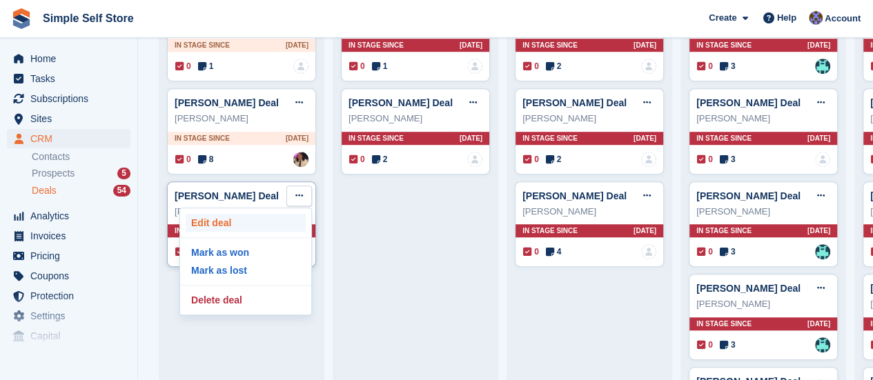
click at [217, 217] on p "Edit deal" at bounding box center [246, 223] width 120 height 18
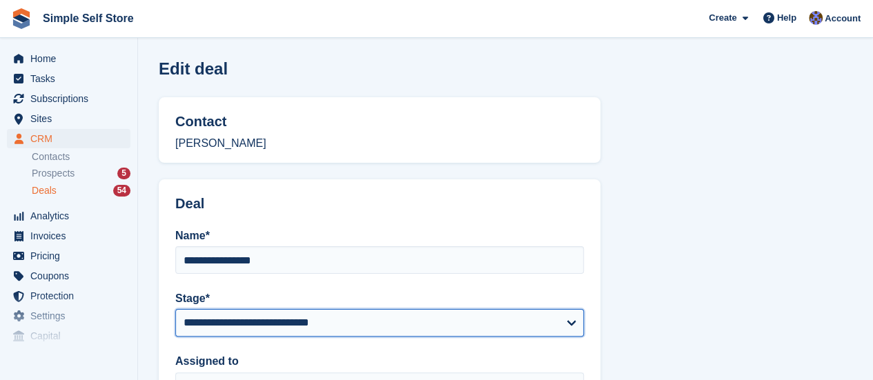
click at [574, 322] on select "**********" at bounding box center [379, 323] width 409 height 28
select select "****"
click at [175, 309] on select "**********" at bounding box center [379, 323] width 409 height 28
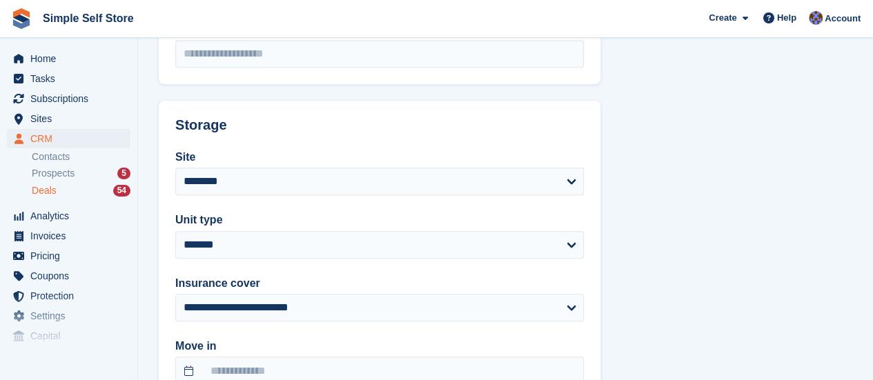
scroll to position [478, 0]
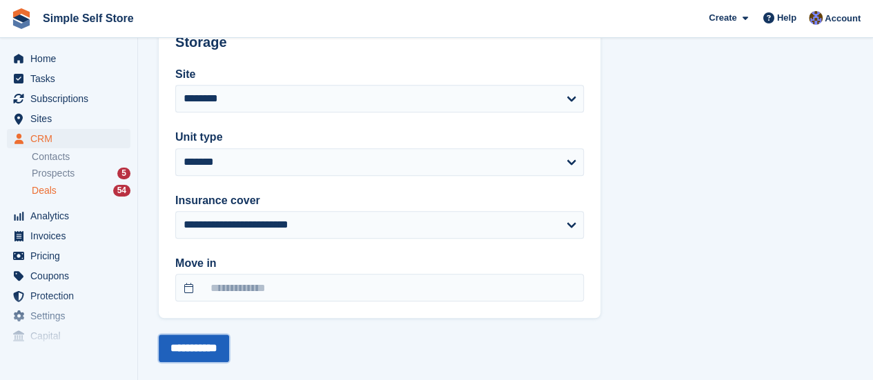
click at [208, 346] on input "**********" at bounding box center [194, 349] width 70 height 28
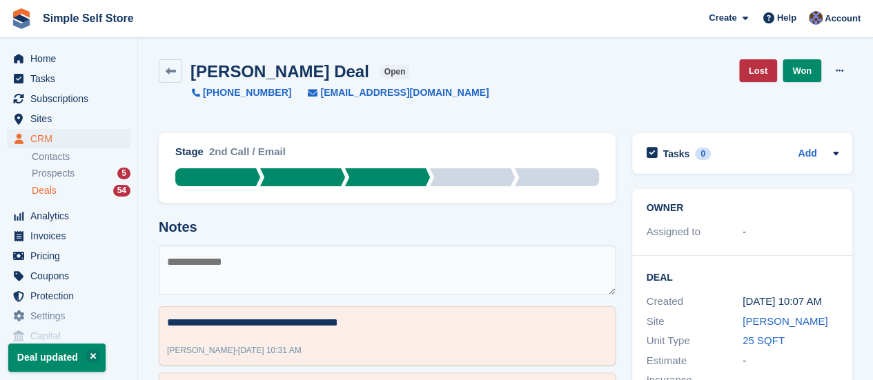
click at [47, 192] on span "Deals" at bounding box center [44, 190] width 25 height 13
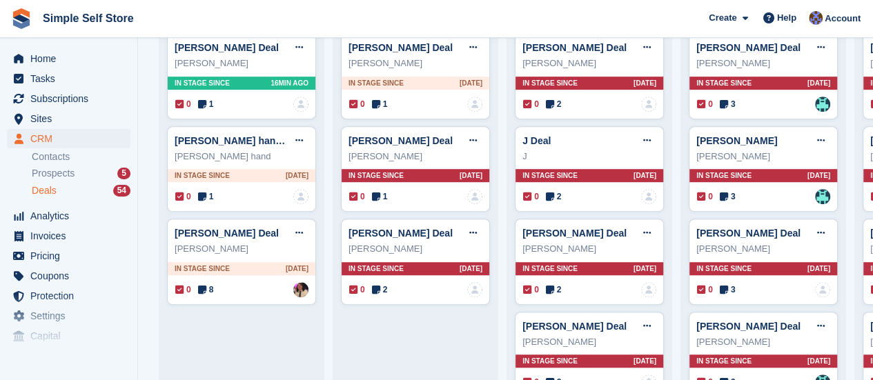
scroll to position [359, 0]
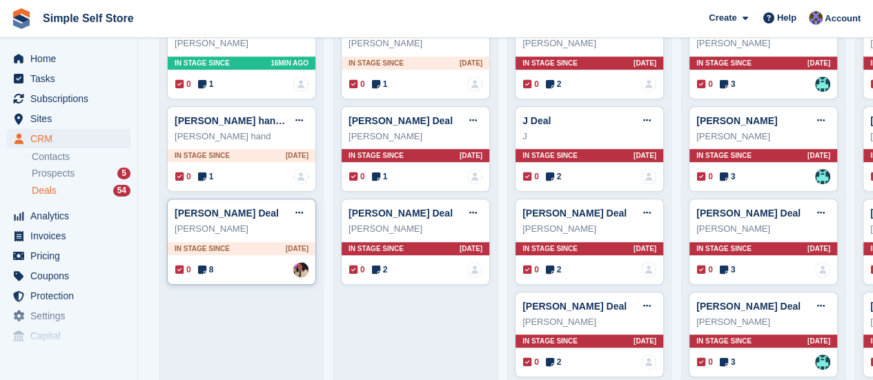
click at [218, 230] on div "[PERSON_NAME]" at bounding box center [242, 229] width 134 height 14
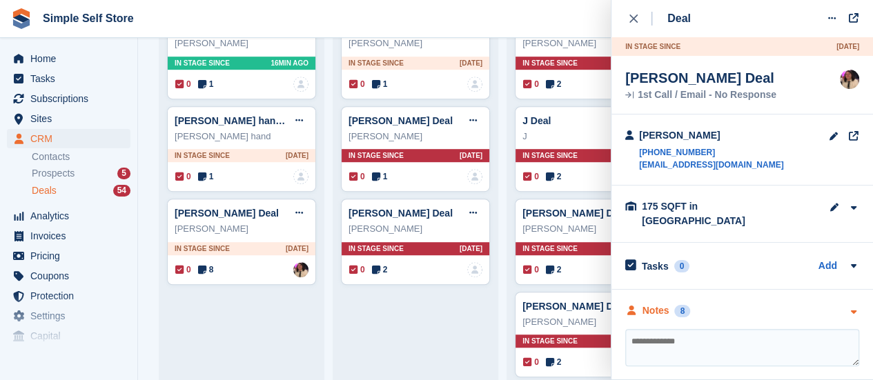
click at [854, 308] on icon "button" at bounding box center [854, 312] width 12 height 9
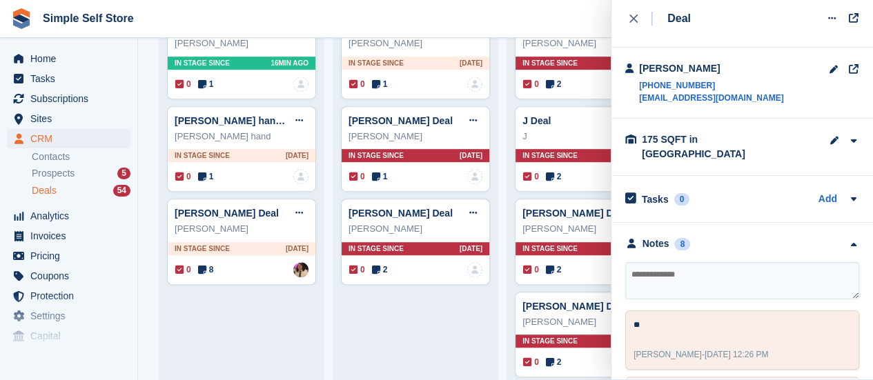
scroll to position [55, 0]
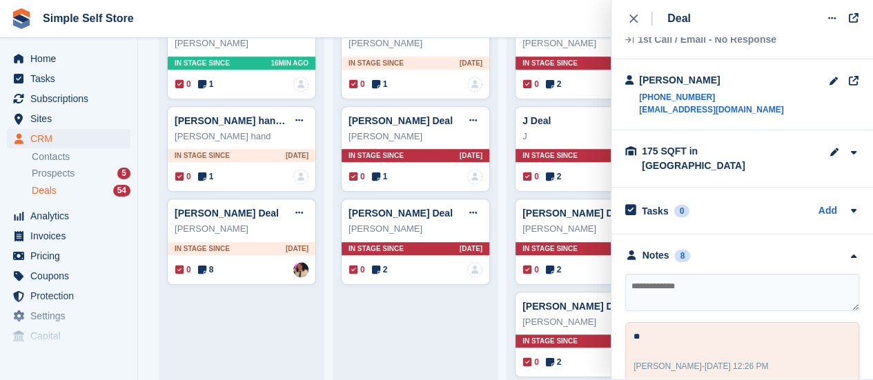
click at [639, 275] on textarea at bounding box center [742, 292] width 234 height 37
type textarea "**********"
click at [830, 17] on icon at bounding box center [832, 18] width 8 height 9
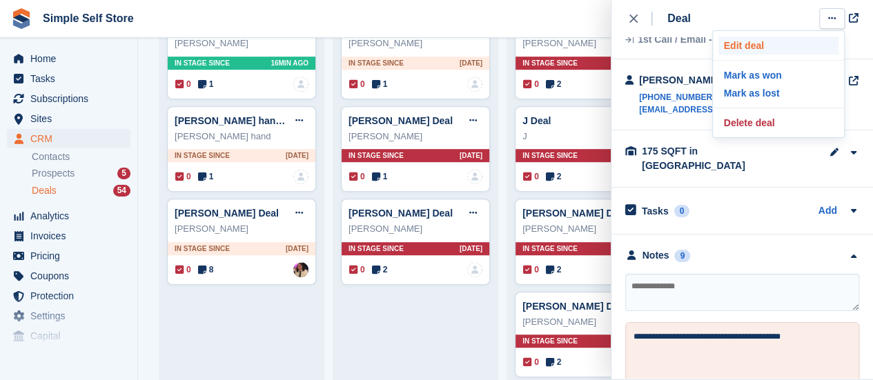
click at [740, 45] on p "Edit deal" at bounding box center [778, 46] width 120 height 18
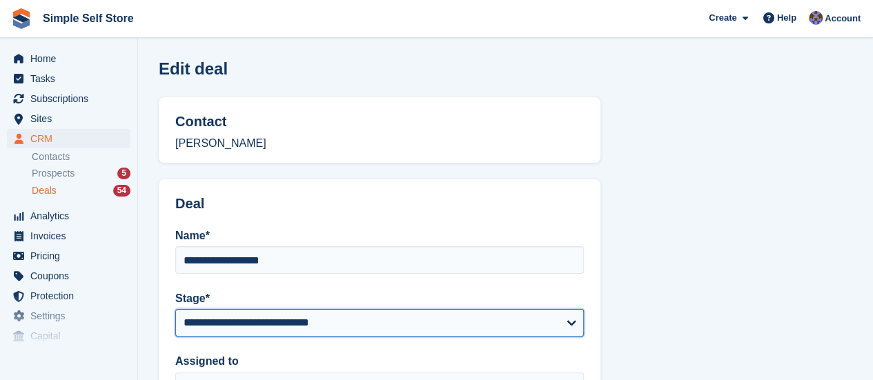
click at [571, 322] on select "**********" at bounding box center [379, 323] width 409 height 28
select select "****"
click at [175, 309] on select "**********" at bounding box center [379, 323] width 409 height 28
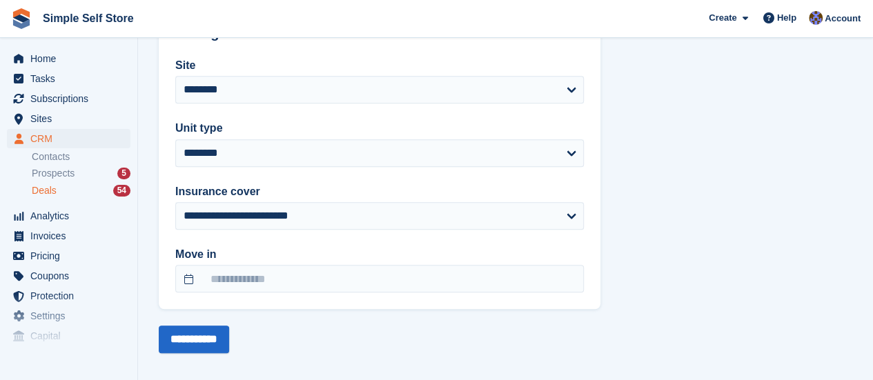
scroll to position [497, 0]
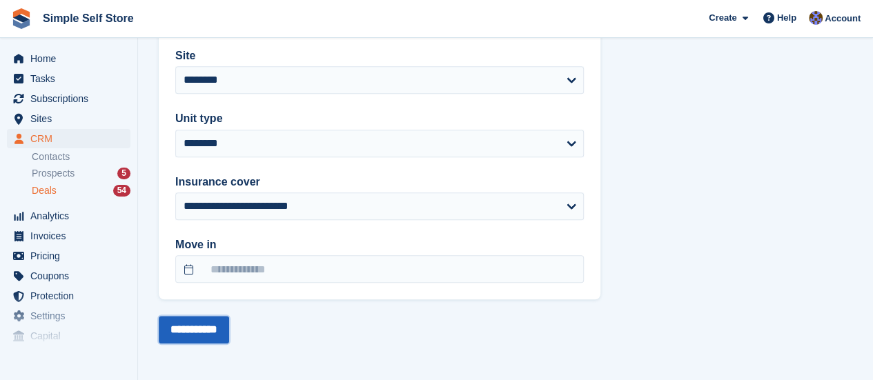
click at [189, 324] on input "**********" at bounding box center [194, 330] width 70 height 28
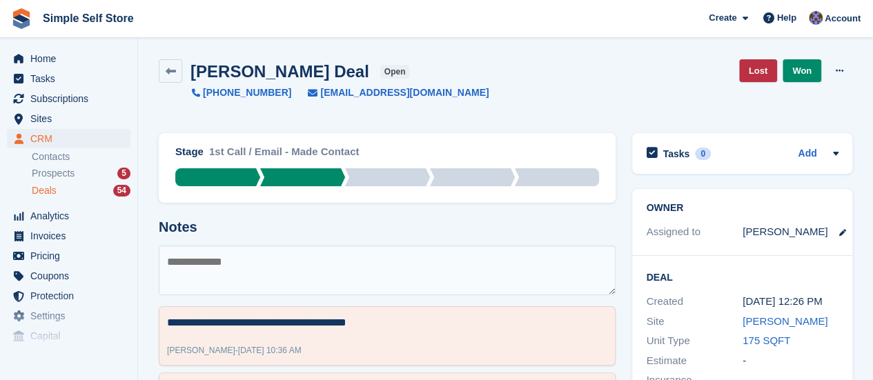
click at [42, 187] on span "Deals" at bounding box center [44, 190] width 25 height 13
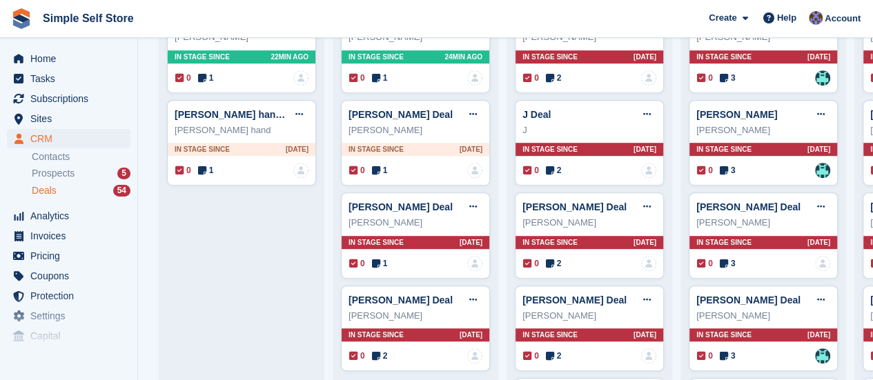
scroll to position [387, 0]
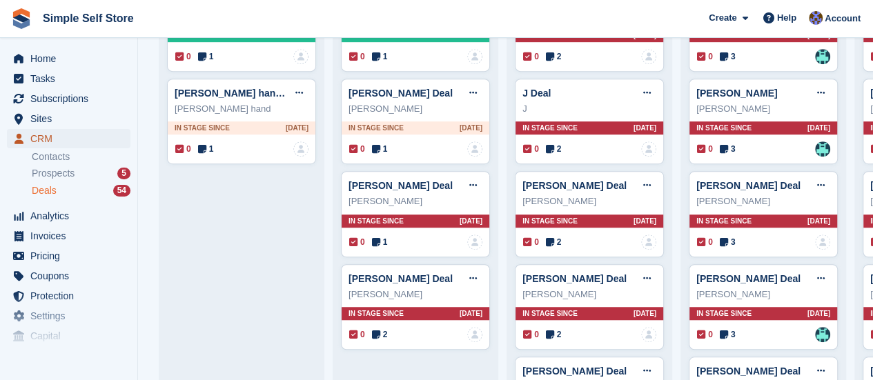
click at [46, 139] on span "CRM" at bounding box center [71, 138] width 83 height 19
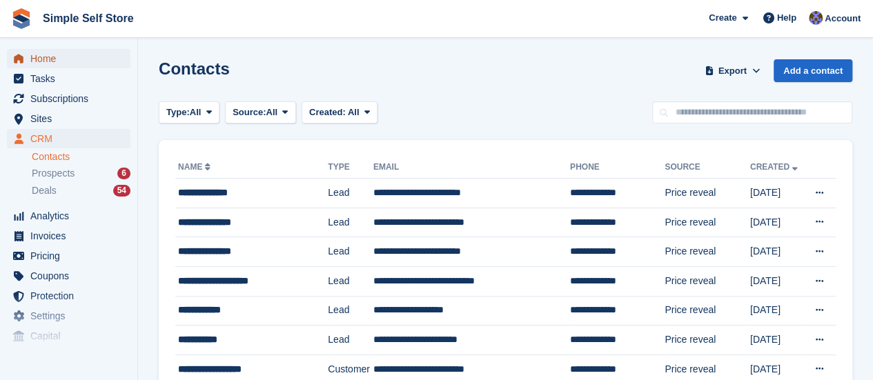
click at [39, 57] on span "Home" at bounding box center [71, 58] width 83 height 19
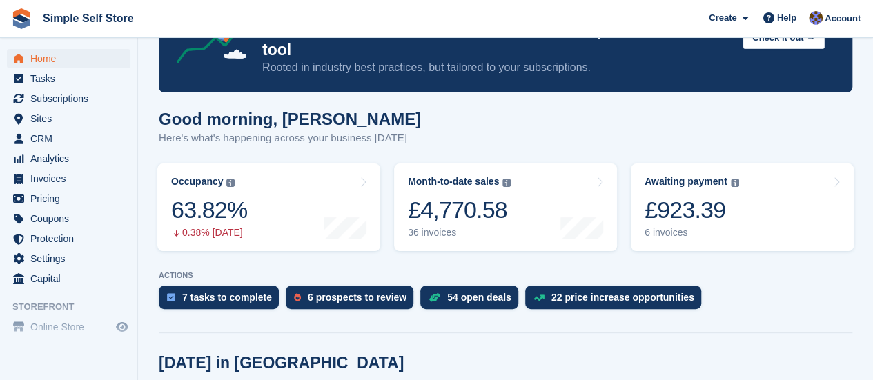
scroll to position [83, 0]
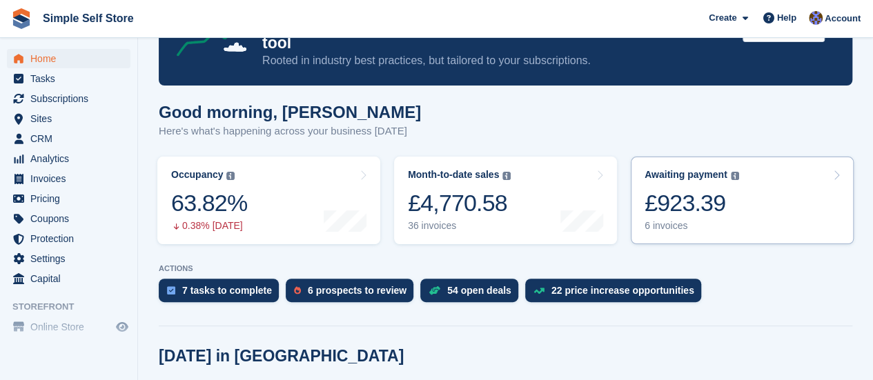
click at [683, 169] on div "Awaiting payment" at bounding box center [686, 175] width 83 height 12
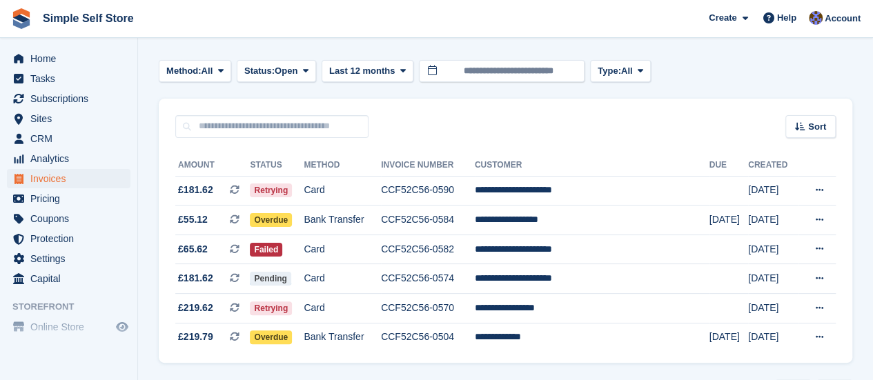
scroll to position [83, 0]
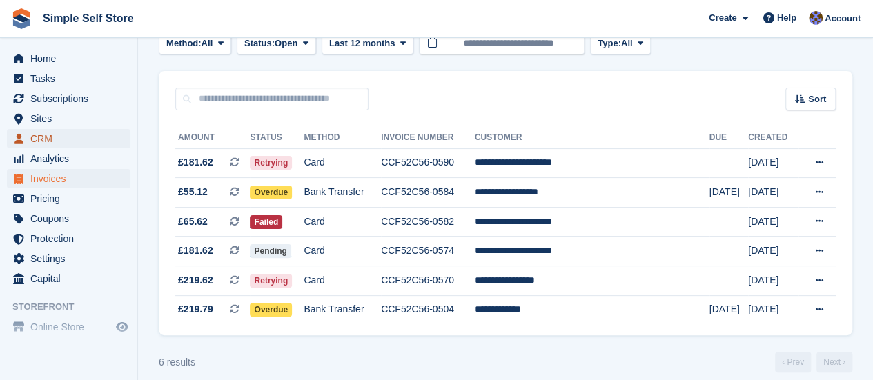
click at [40, 141] on span "CRM" at bounding box center [71, 138] width 83 height 19
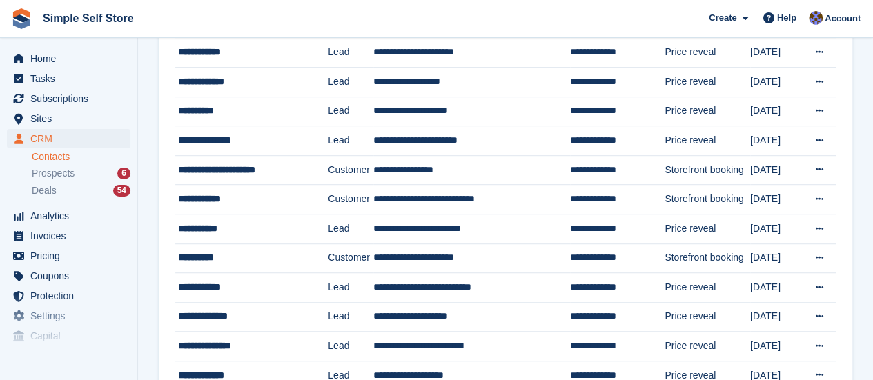
scroll to position [359, 0]
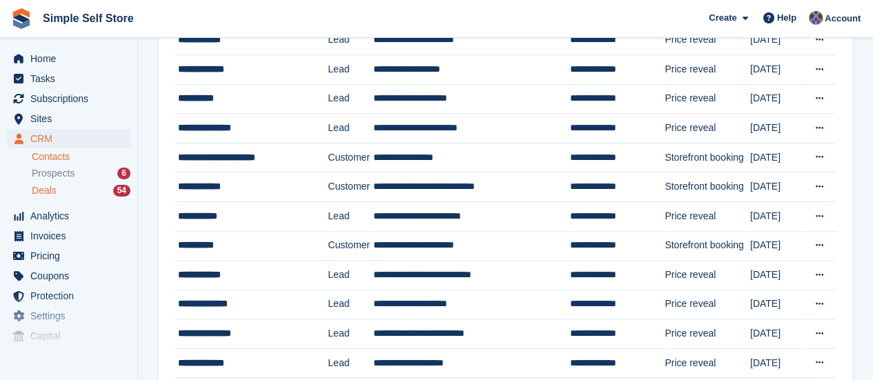
click at [47, 191] on span "Deals" at bounding box center [44, 190] width 25 height 13
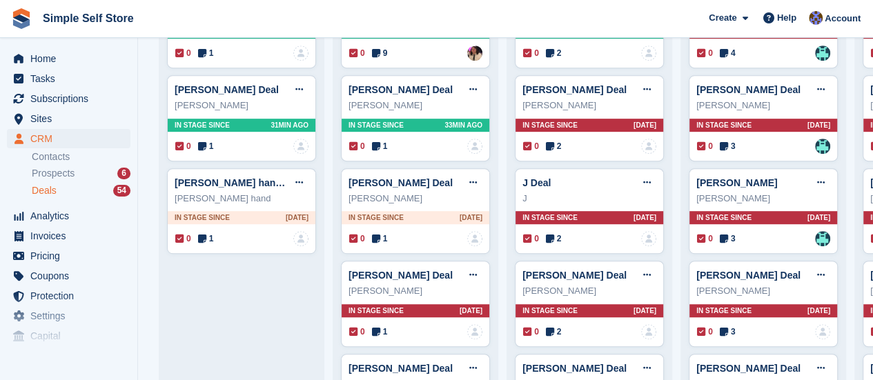
scroll to position [304, 0]
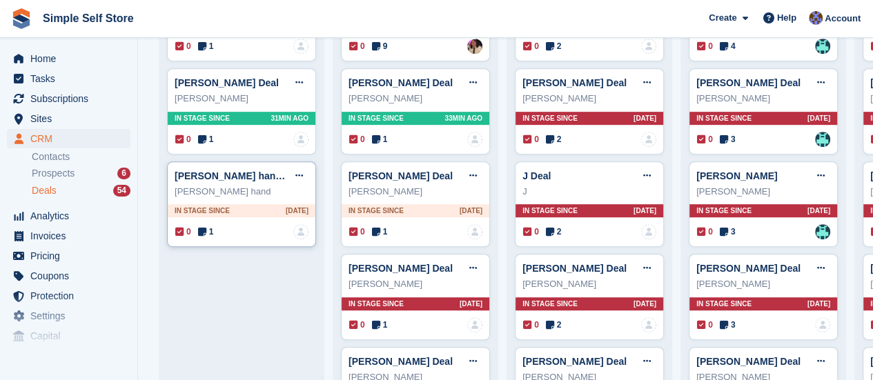
click at [204, 191] on div "[PERSON_NAME] hand" at bounding box center [242, 192] width 134 height 14
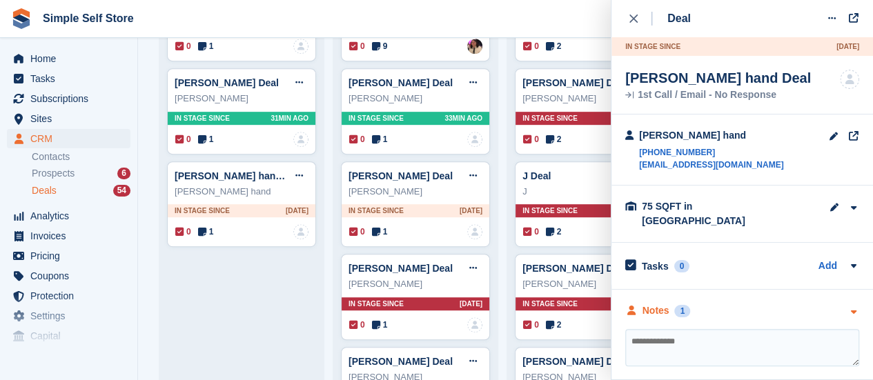
click at [850, 308] on icon "button" at bounding box center [854, 312] width 12 height 9
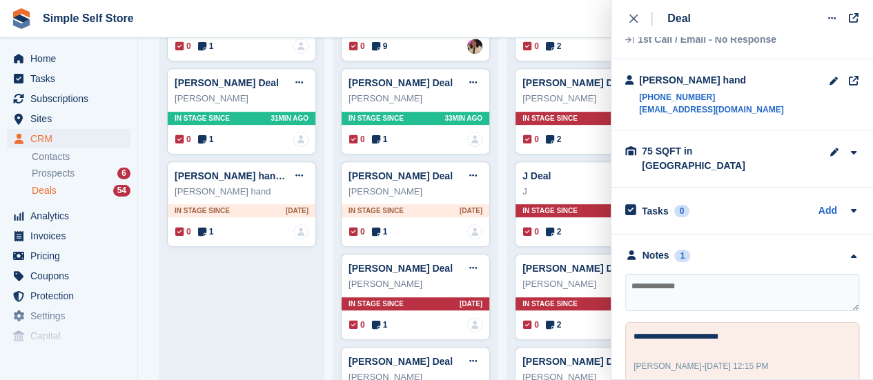
scroll to position [58, 0]
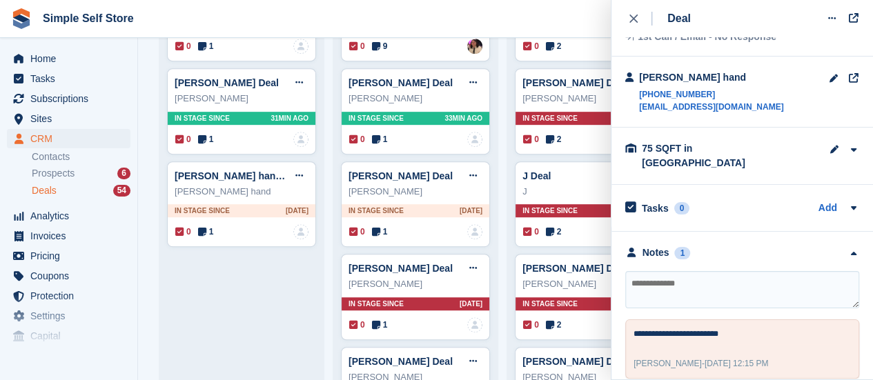
click at [741, 277] on textarea at bounding box center [742, 289] width 234 height 37
click at [632, 16] on icon "close" at bounding box center [633, 18] width 8 height 8
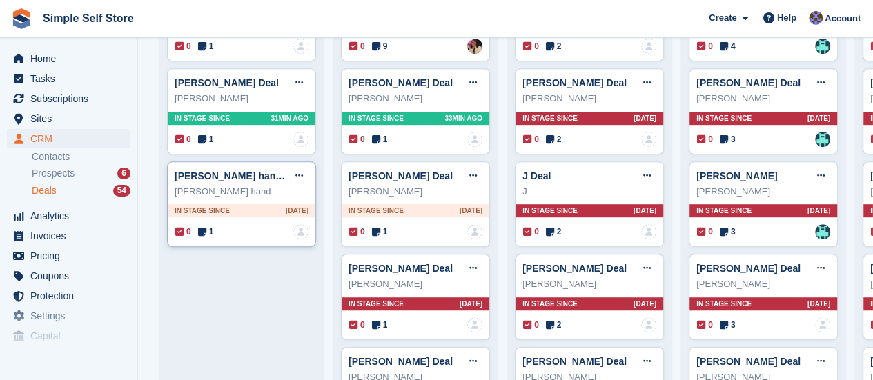
click at [214, 197] on div "[PERSON_NAME] hand" at bounding box center [242, 192] width 134 height 14
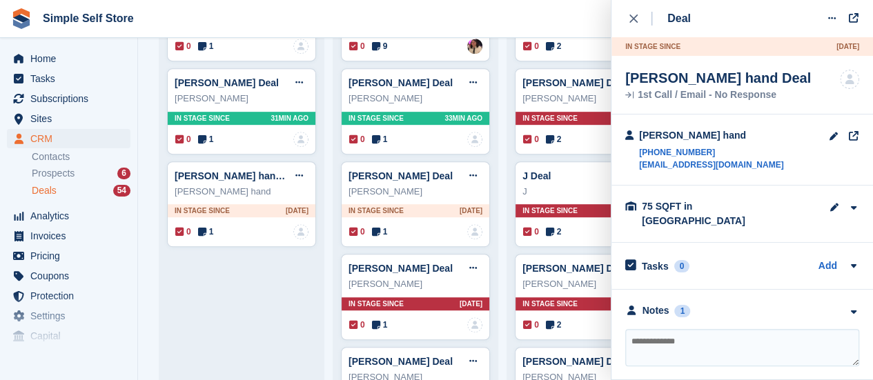
click at [665, 333] on textarea at bounding box center [742, 347] width 234 height 37
type textarea "******"
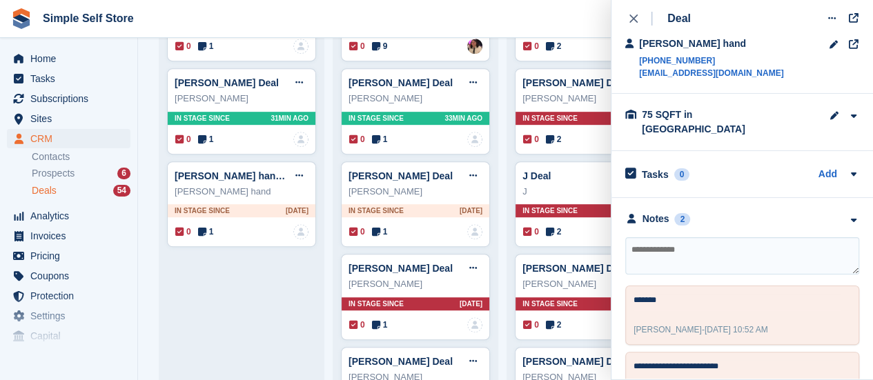
scroll to position [110, 0]
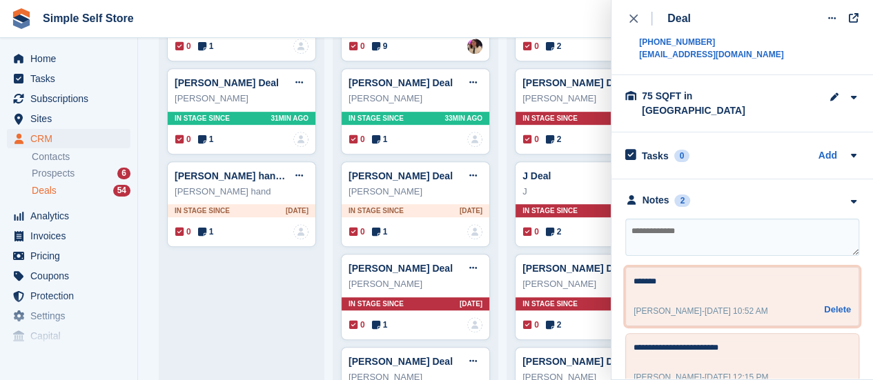
click at [665, 275] on textarea "******" at bounding box center [738, 283] width 208 height 17
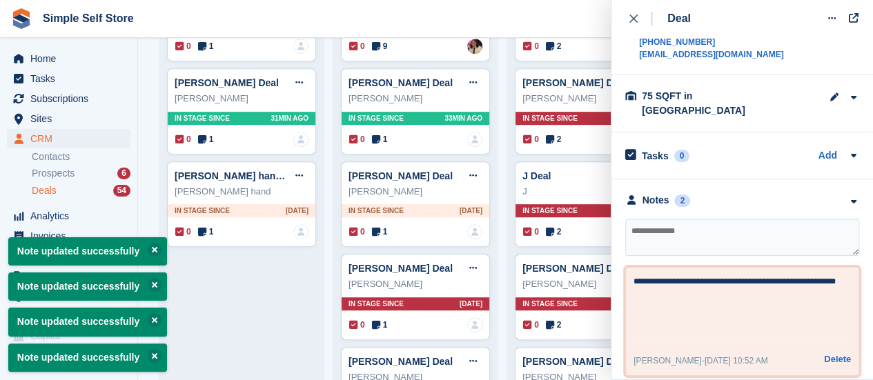
scroll to position [287, 0]
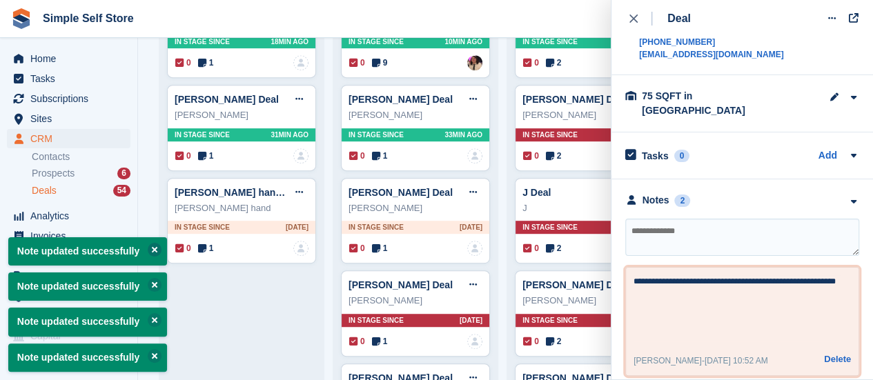
type textarea "**********"
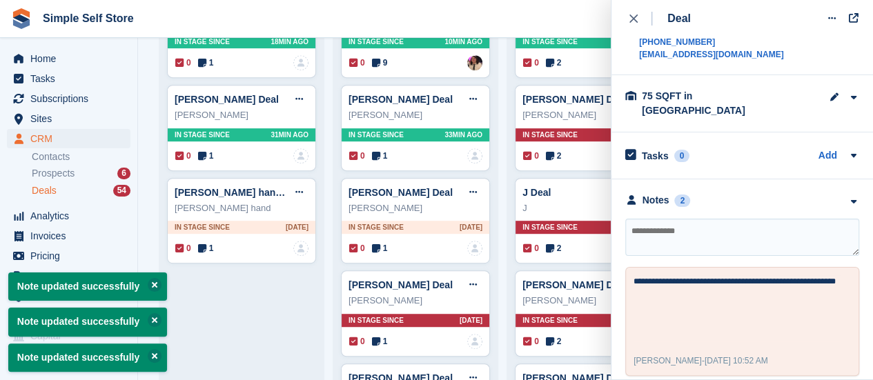
click at [150, 246] on section "Note updated successfully Note updated successfully Note updated successfully N…" at bounding box center [505, 190] width 735 height 380
click at [148, 280] on button at bounding box center [155, 285] width 14 height 14
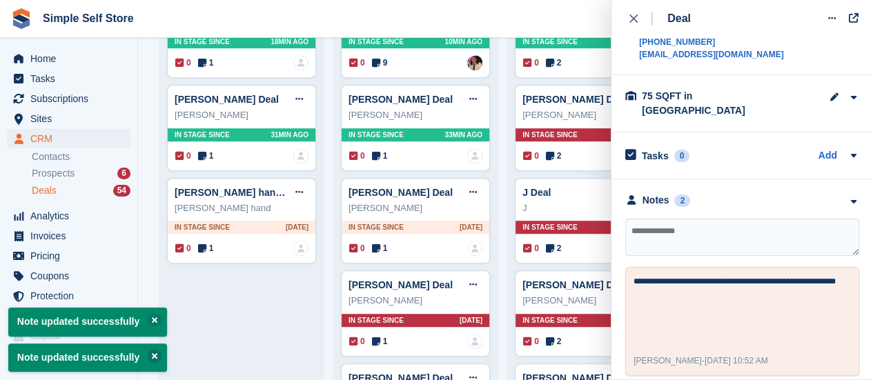
click at [149, 351] on button at bounding box center [155, 356] width 14 height 14
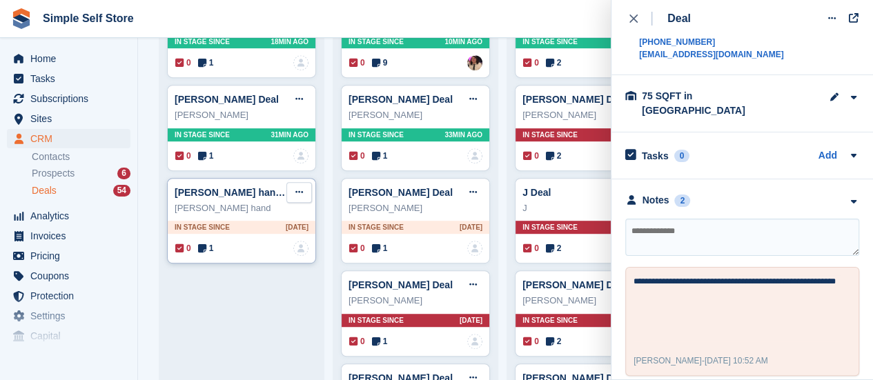
click at [303, 187] on button at bounding box center [299, 192] width 26 height 21
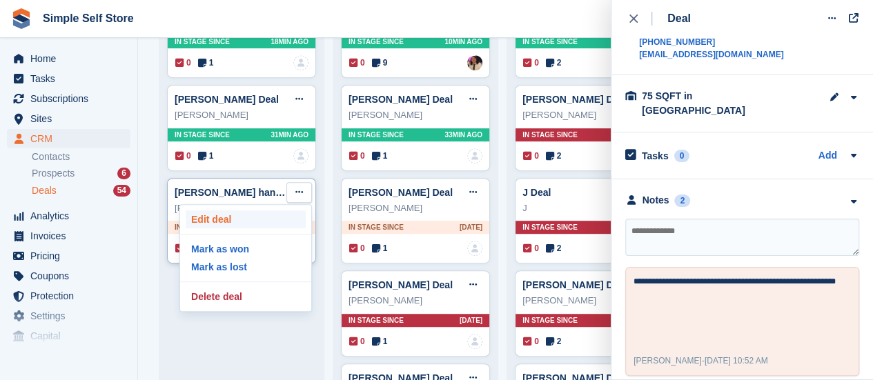
click at [247, 214] on p "Edit deal" at bounding box center [246, 220] width 120 height 18
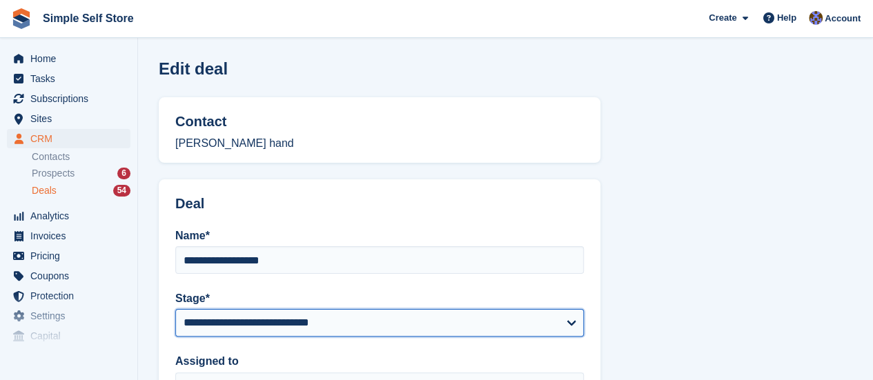
click at [572, 315] on select "**********" at bounding box center [379, 323] width 409 height 28
select select "****"
click at [175, 309] on select "**********" at bounding box center [379, 323] width 409 height 28
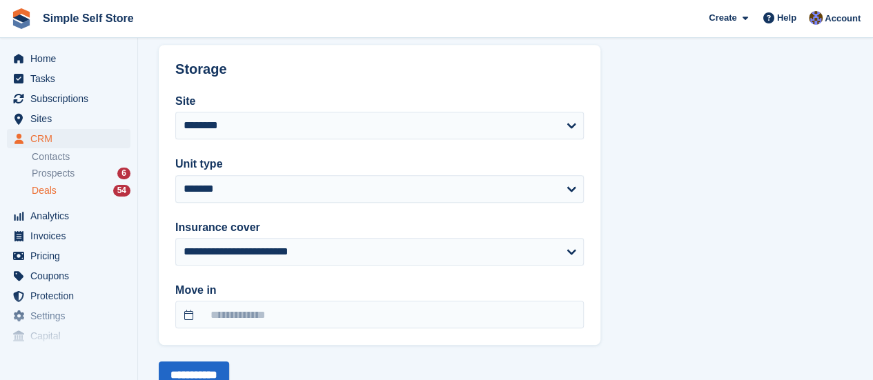
scroll to position [497, 0]
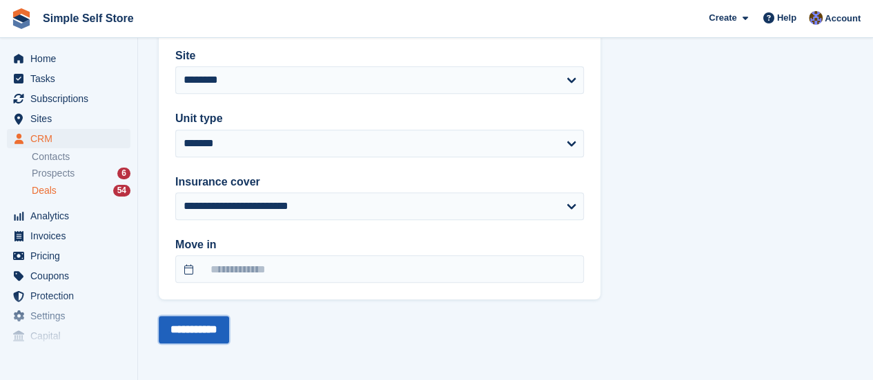
click at [202, 326] on input "**********" at bounding box center [194, 330] width 70 height 28
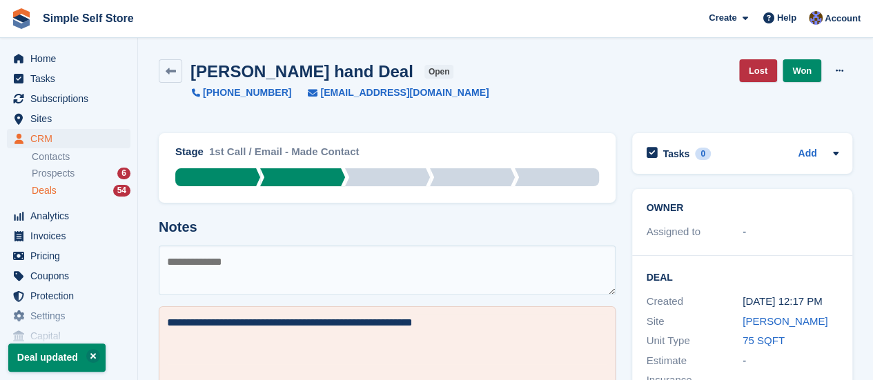
click at [40, 189] on span "Deals" at bounding box center [44, 190] width 25 height 13
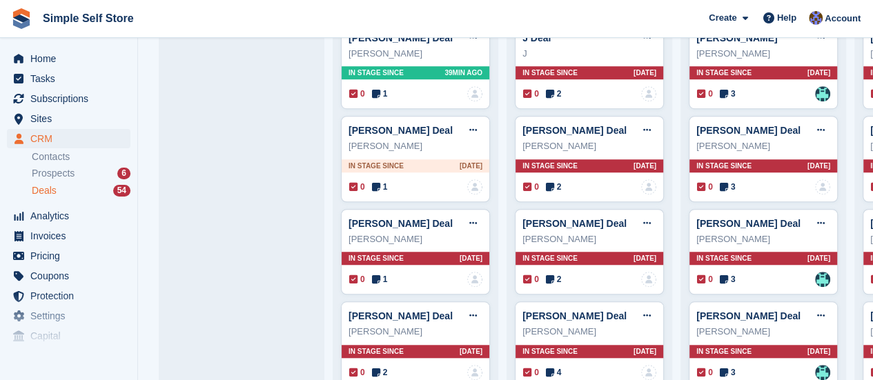
scroll to position [469, 0]
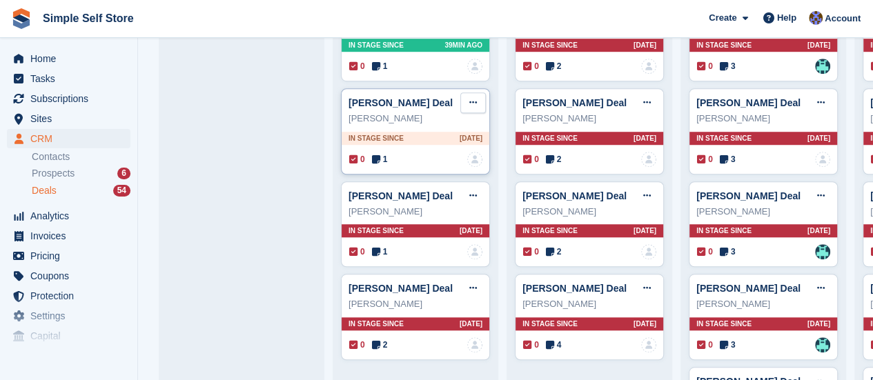
click at [472, 99] on icon at bounding box center [473, 102] width 8 height 9
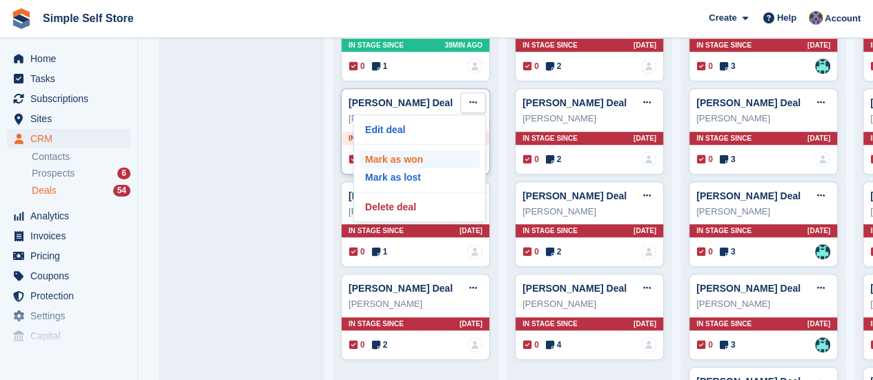
click at [405, 158] on p "Mark as won" at bounding box center [420, 159] width 120 height 18
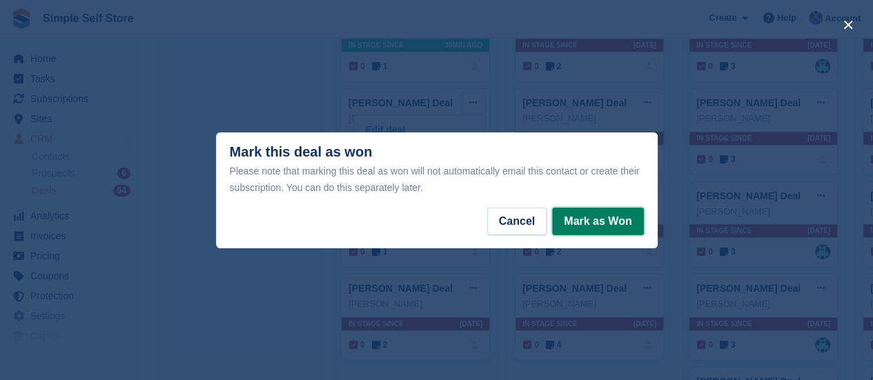
click at [607, 222] on button "Mark as Won" at bounding box center [597, 222] width 91 height 28
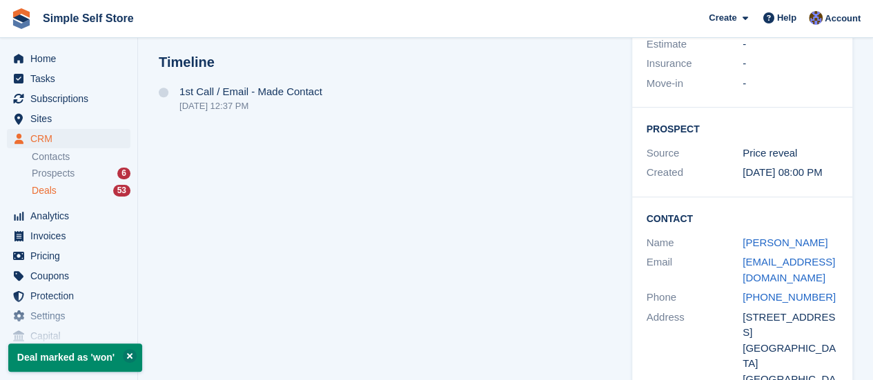
scroll to position [454, 0]
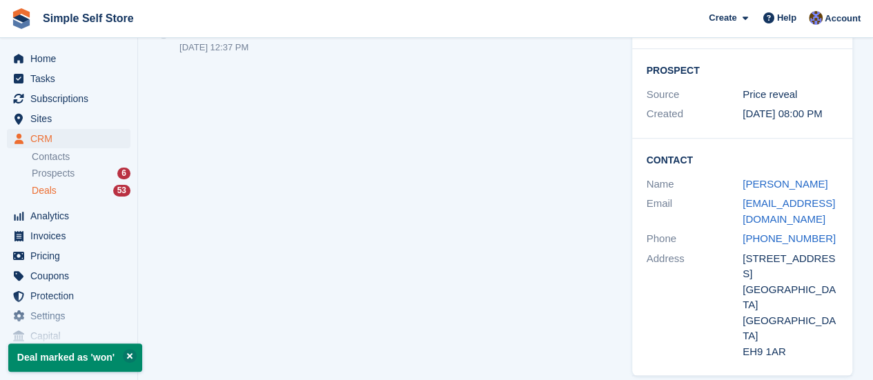
click at [48, 184] on link "Deals 53" at bounding box center [81, 191] width 99 height 14
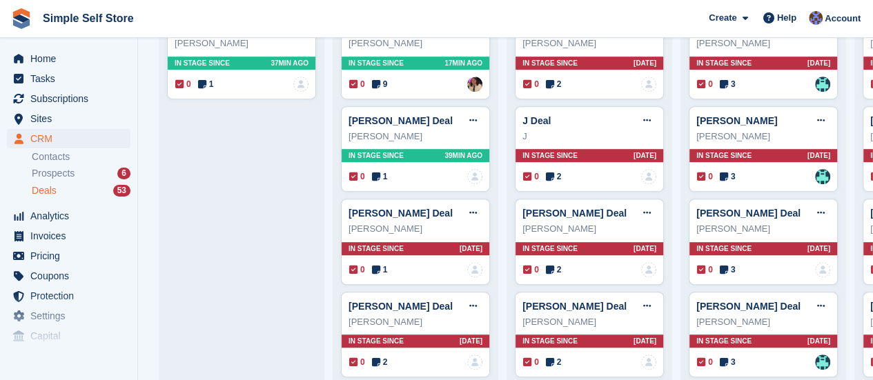
scroll to position [387, 0]
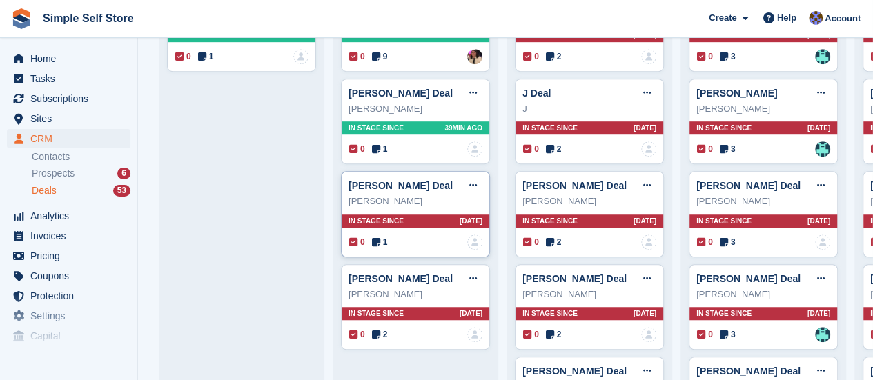
click at [415, 179] on div "Yvonne Hurry Deal Edit deal Mark as won Mark as lost Delete deal" at bounding box center [416, 185] width 134 height 21
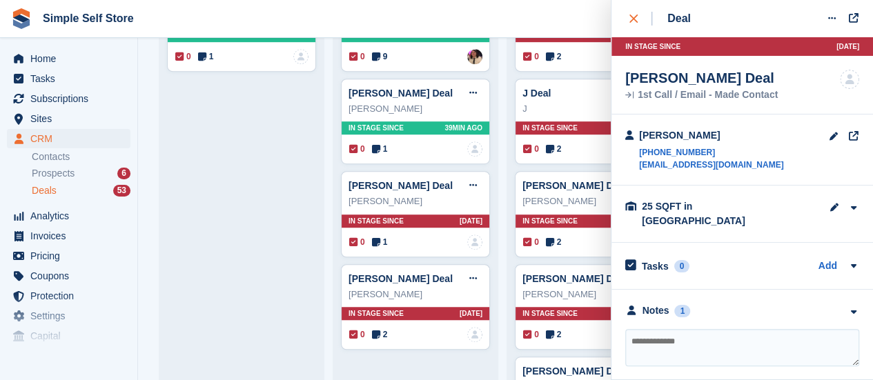
click at [627, 20] on button "close" at bounding box center [640, 18] width 31 height 37
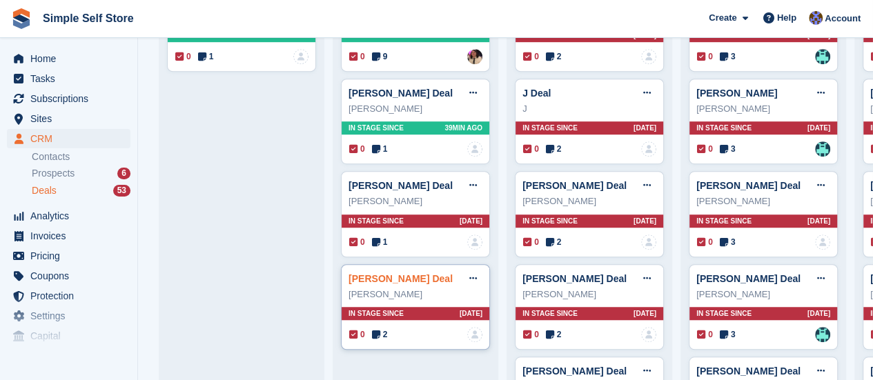
click at [398, 275] on link "[PERSON_NAME] Deal" at bounding box center [401, 278] width 104 height 11
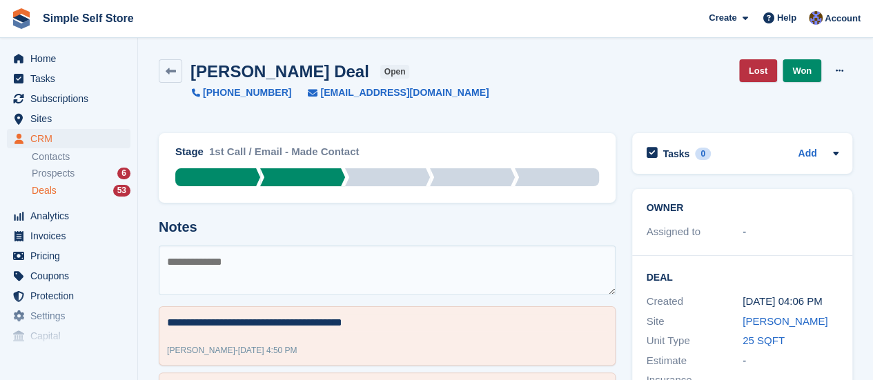
click at [40, 188] on span "Deals" at bounding box center [44, 190] width 25 height 13
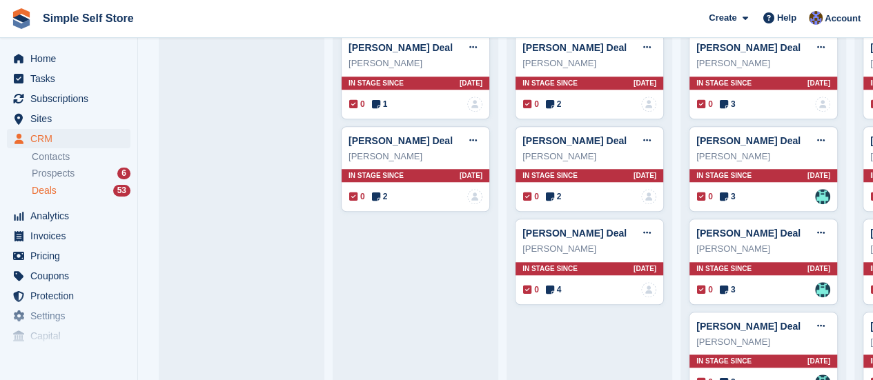
scroll to position [552, 0]
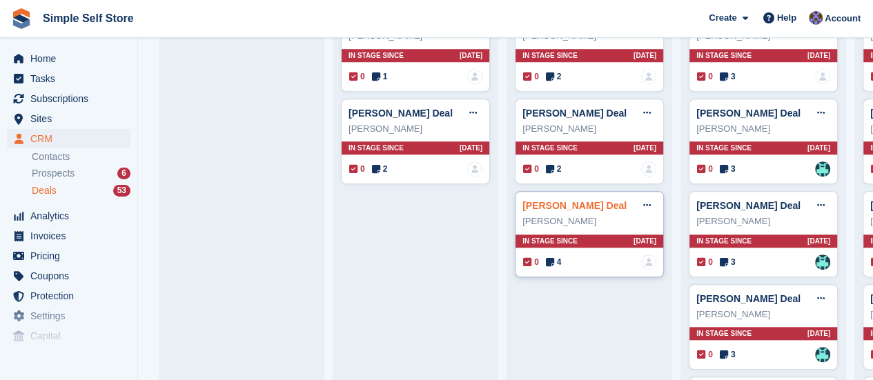
click at [552, 204] on link "[PERSON_NAME] Deal" at bounding box center [574, 205] width 104 height 11
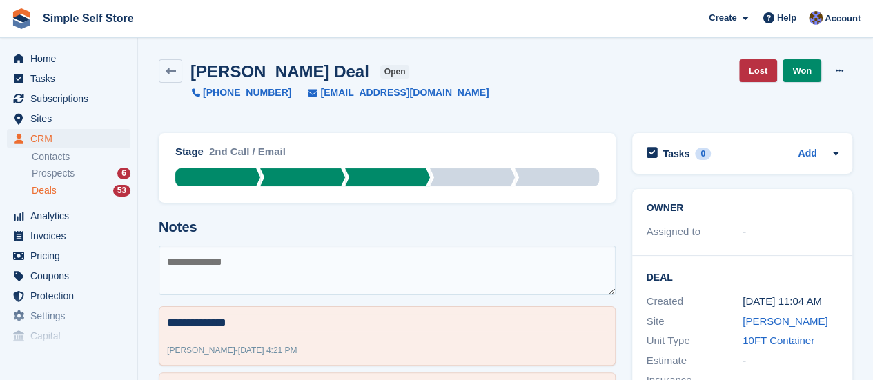
click at [58, 187] on div "Deals 53" at bounding box center [81, 190] width 99 height 13
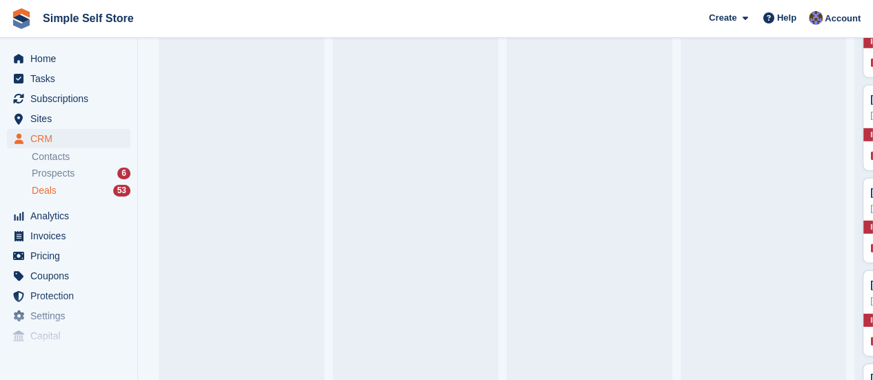
scroll to position [1960, 0]
click at [49, 172] on span "Prospects" at bounding box center [53, 173] width 43 height 13
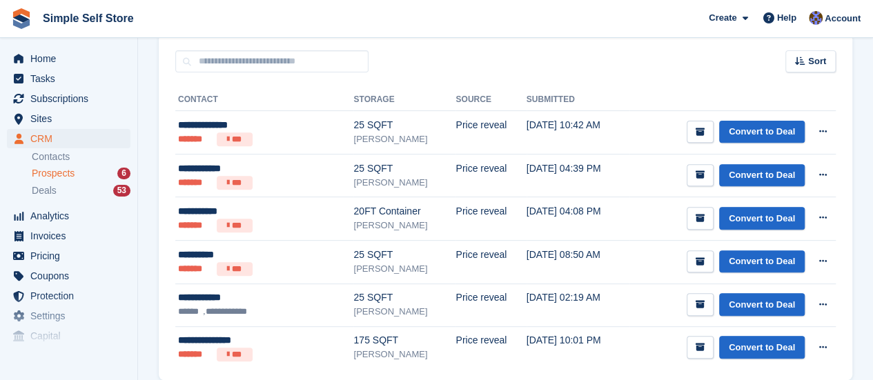
scroll to position [211, 0]
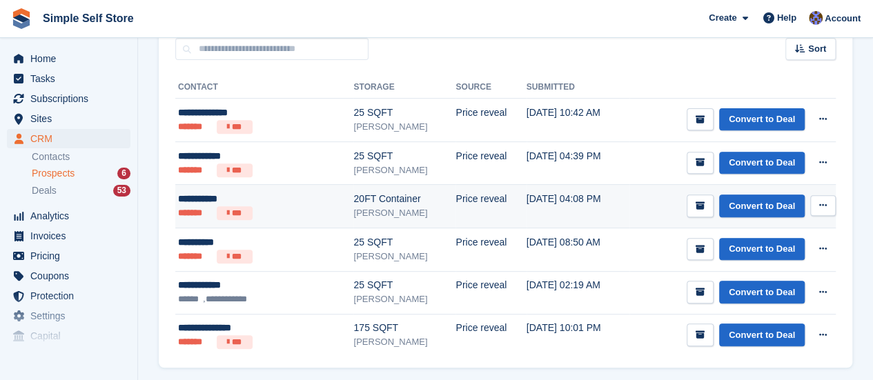
click at [353, 196] on div "20FT Container" at bounding box center [404, 199] width 102 height 14
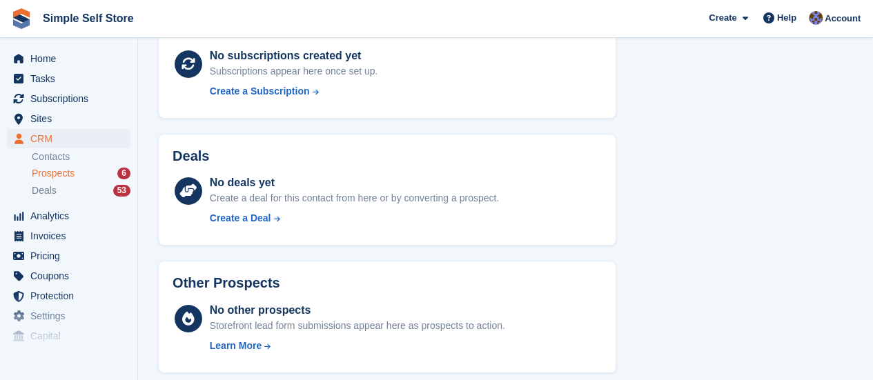
scroll to position [352, 0]
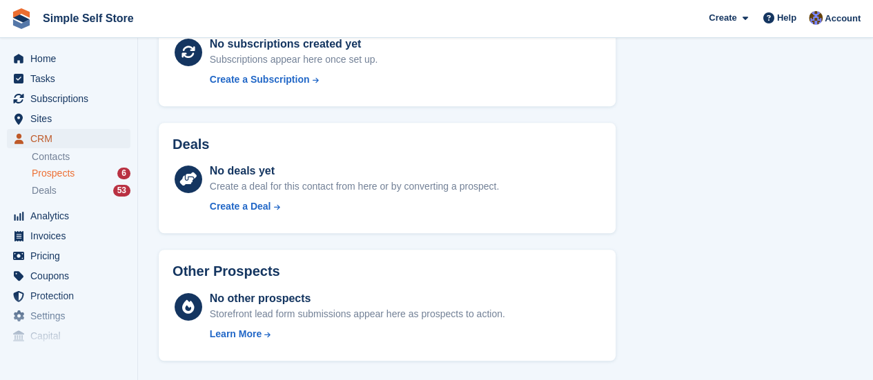
click at [40, 139] on span "CRM" at bounding box center [71, 138] width 83 height 19
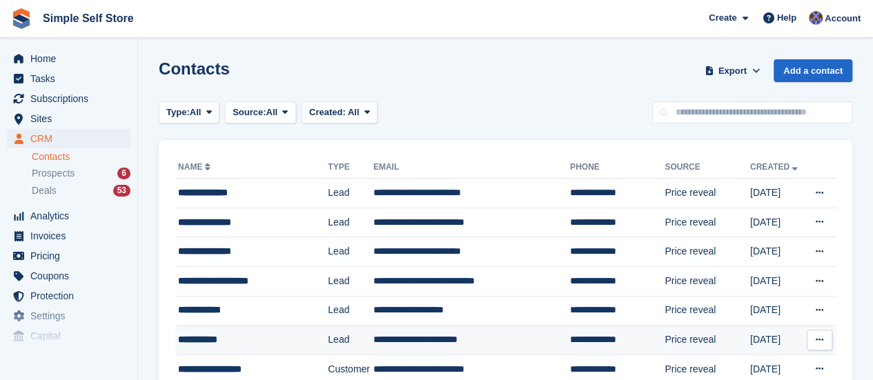
click at [438, 332] on td "**********" at bounding box center [471, 341] width 197 height 30
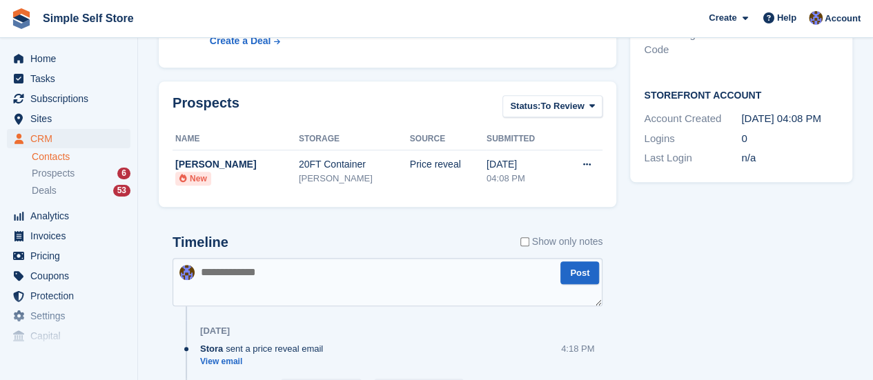
scroll to position [414, 0]
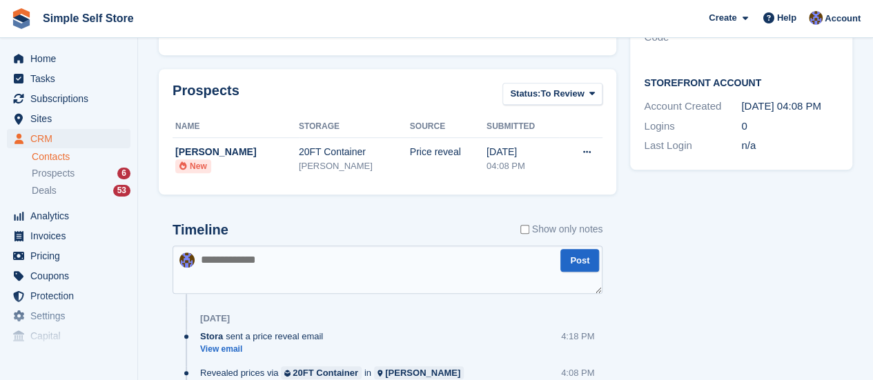
click at [302, 271] on textarea at bounding box center [388, 270] width 430 height 48
type textarea "**********"
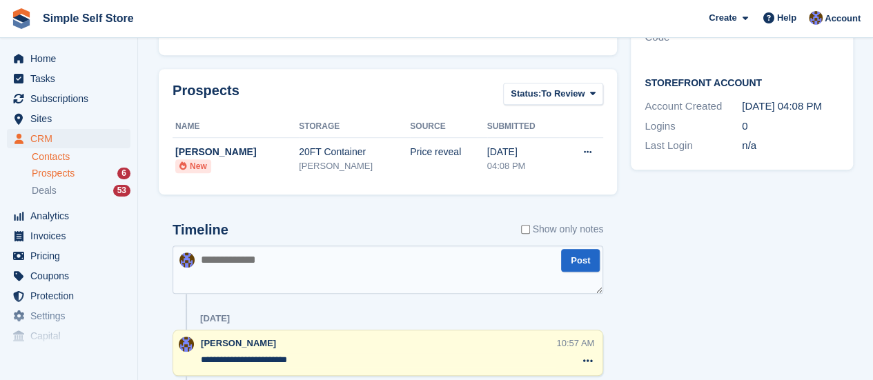
click at [52, 168] on span "Prospects" at bounding box center [53, 173] width 43 height 13
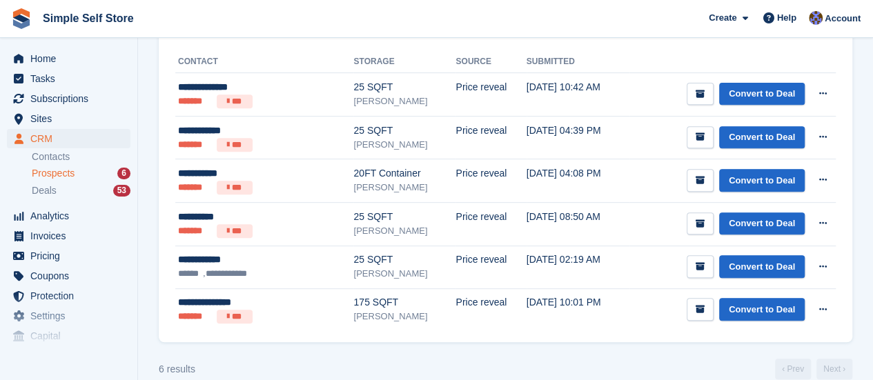
scroll to position [248, 0]
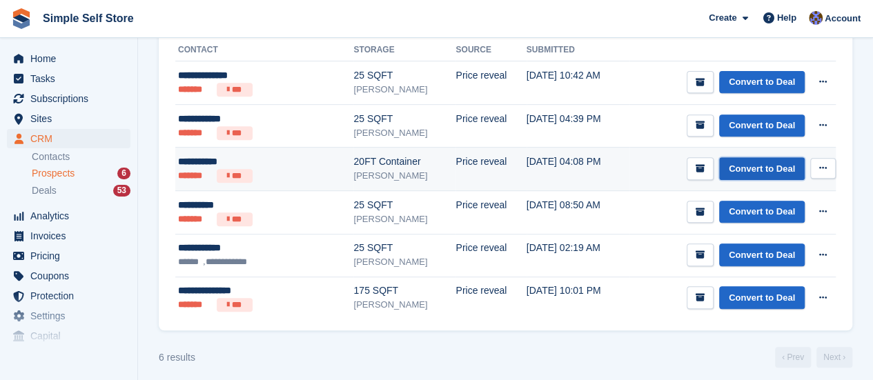
click at [770, 164] on link "Convert to Deal" at bounding box center [762, 168] width 86 height 23
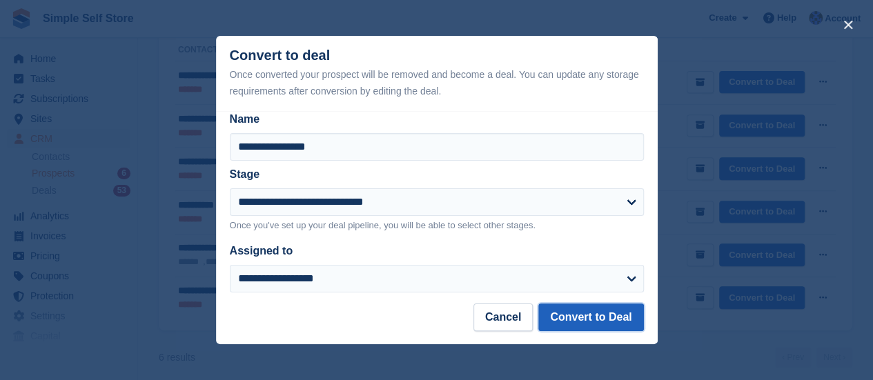
click at [591, 314] on button "Convert to Deal" at bounding box center [590, 318] width 105 height 28
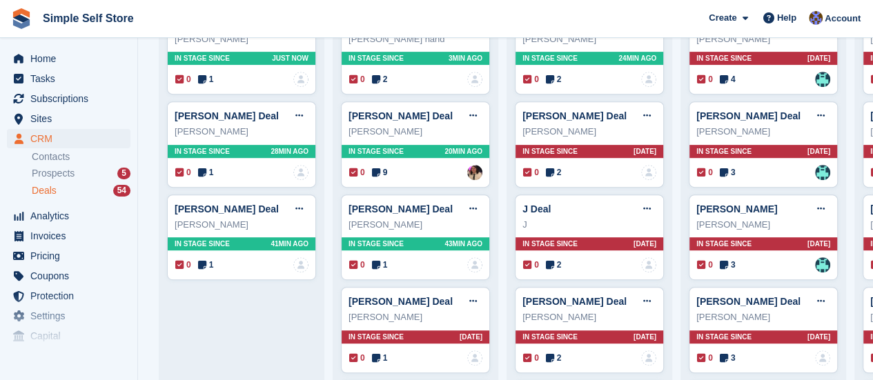
scroll to position [276, 0]
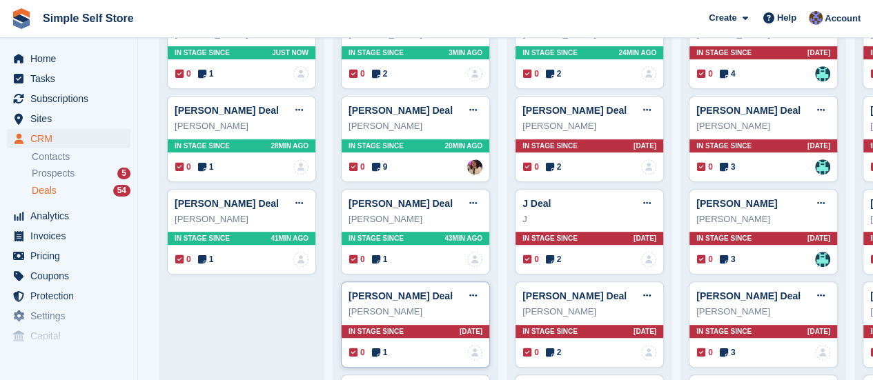
click at [391, 319] on div "[PERSON_NAME] Deal Edit deal [PERSON_NAME] as won [PERSON_NAME] as lost Delete …" at bounding box center [415, 325] width 149 height 86
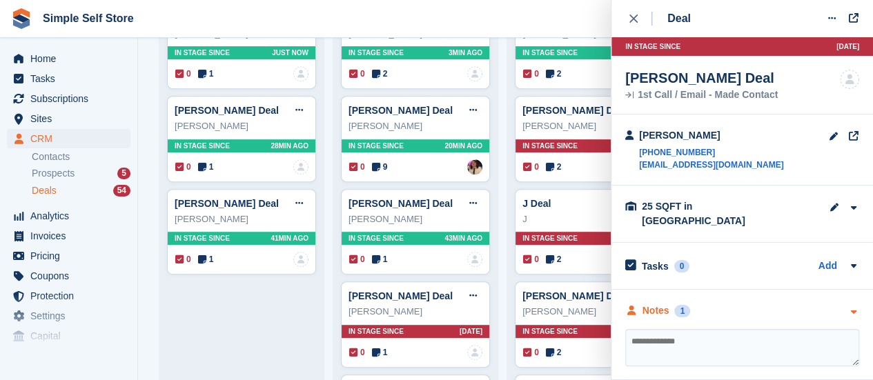
click at [852, 308] on icon "button" at bounding box center [854, 312] width 12 height 9
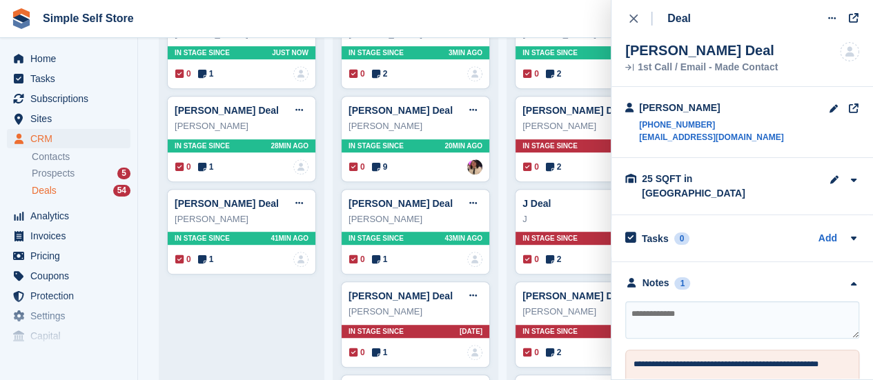
scroll to position [75, 0]
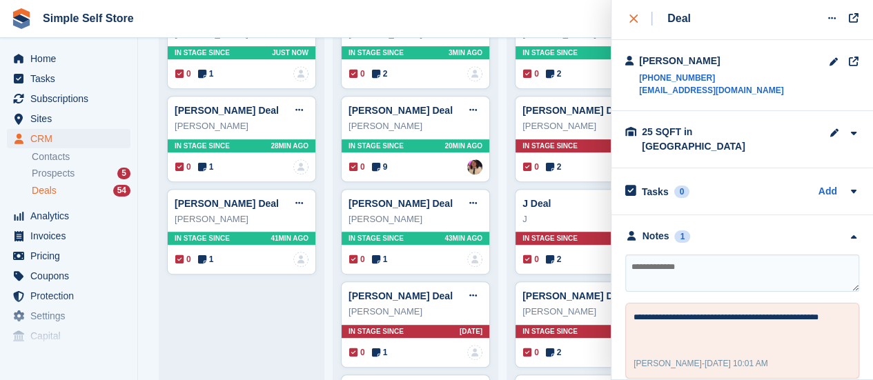
click at [632, 17] on icon "close" at bounding box center [633, 18] width 8 height 8
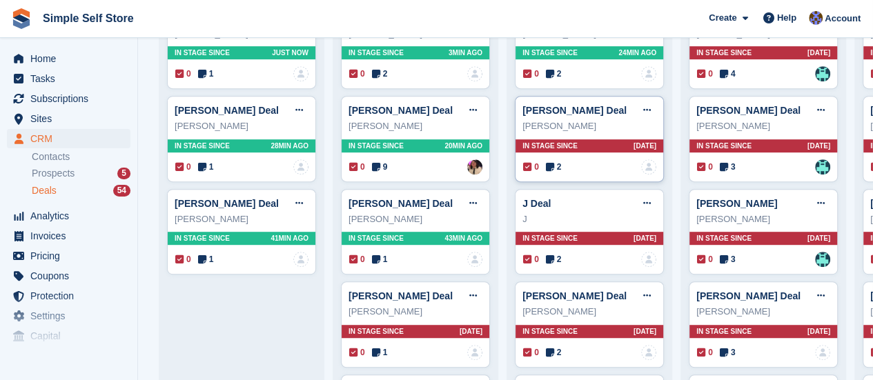
click at [584, 133] on div "[PERSON_NAME]" at bounding box center [589, 126] width 134 height 14
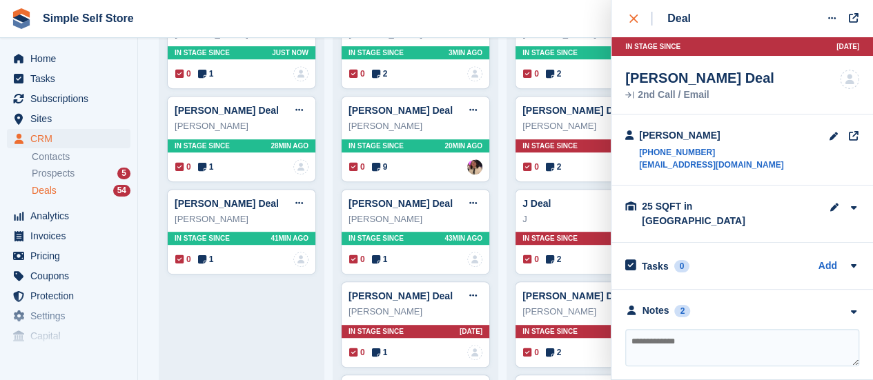
click at [635, 19] on icon "close" at bounding box center [633, 18] width 8 height 8
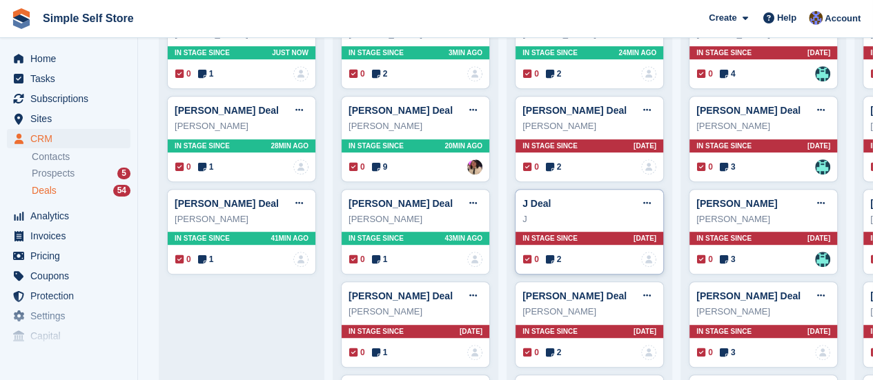
click at [599, 222] on div "J" at bounding box center [589, 220] width 134 height 14
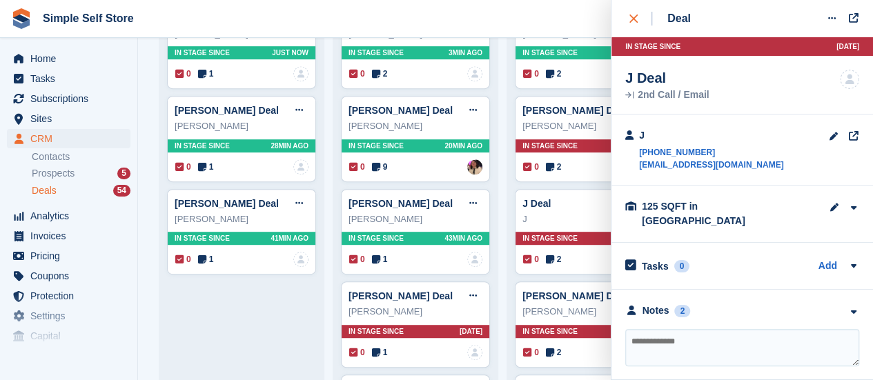
click at [633, 11] on button "close" at bounding box center [640, 18] width 31 height 37
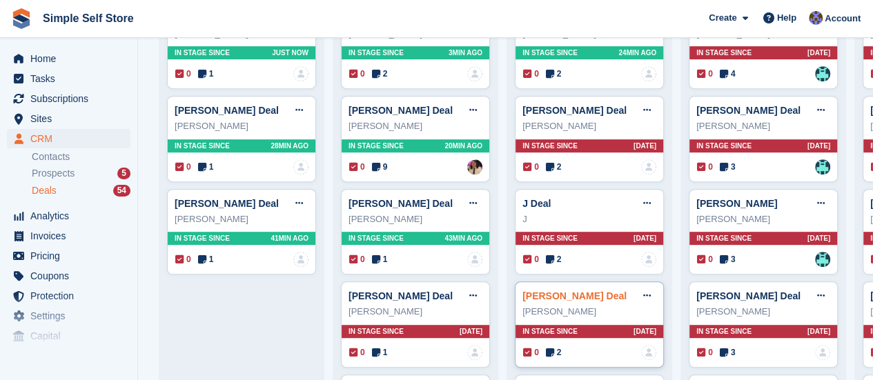
click at [599, 299] on link "[PERSON_NAME] Deal" at bounding box center [574, 296] width 104 height 11
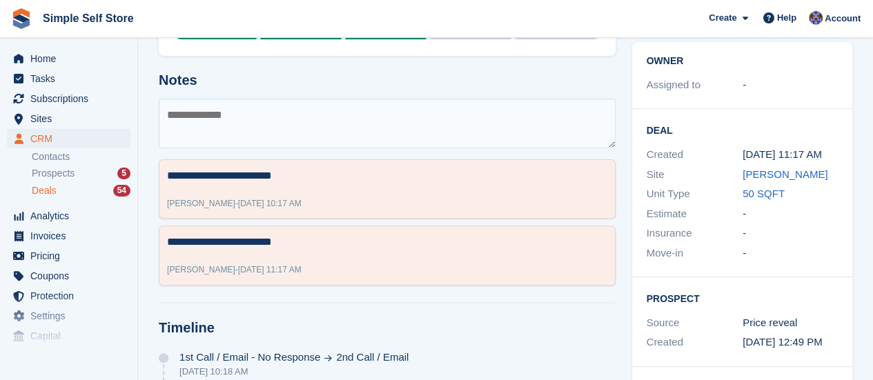
scroll to position [138, 0]
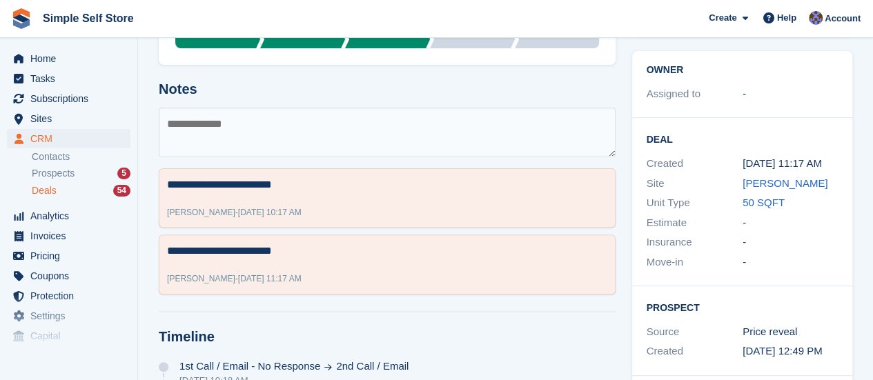
click at [185, 133] on textarea at bounding box center [387, 133] width 457 height 50
type textarea "**********"
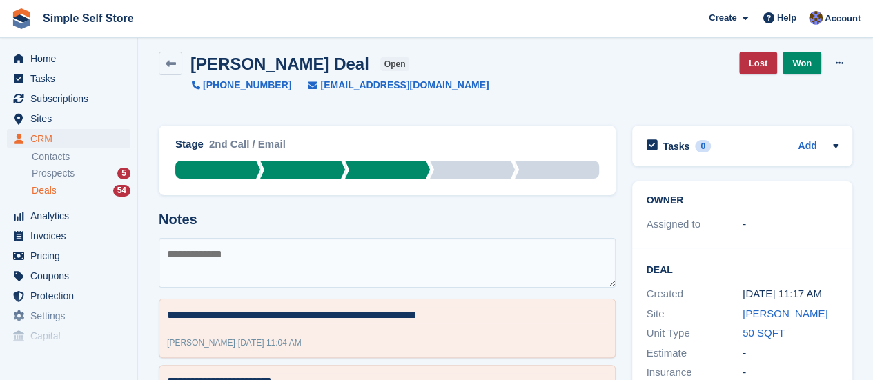
scroll to position [0, 0]
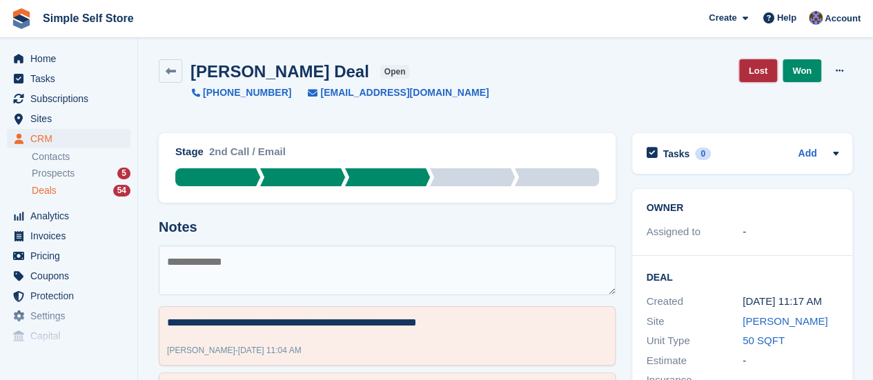
click at [758, 64] on link "Lost" at bounding box center [758, 70] width 38 height 23
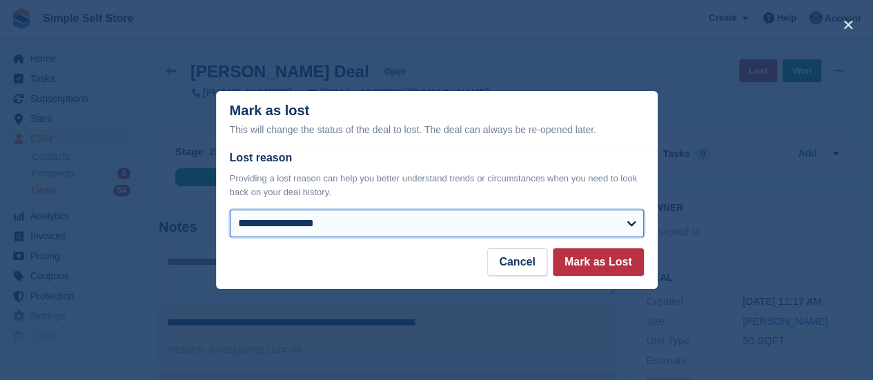
click at [632, 222] on select "**********" at bounding box center [437, 224] width 414 height 28
select select "**********"
click at [230, 211] on select "**********" at bounding box center [437, 224] width 414 height 28
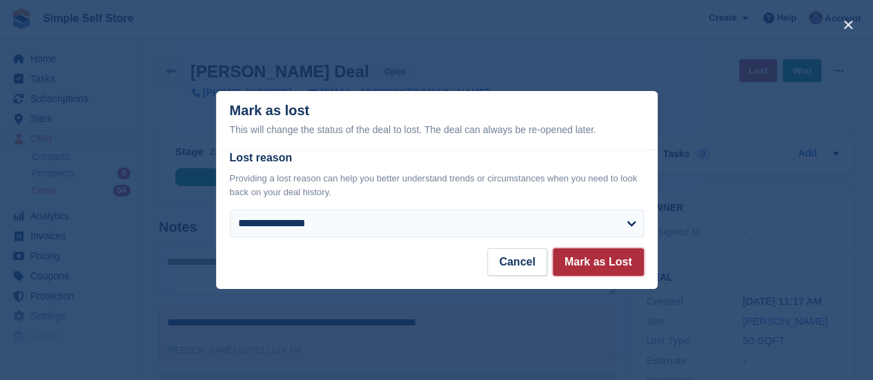
click at [592, 262] on button "Mark as Lost" at bounding box center [598, 262] width 91 height 28
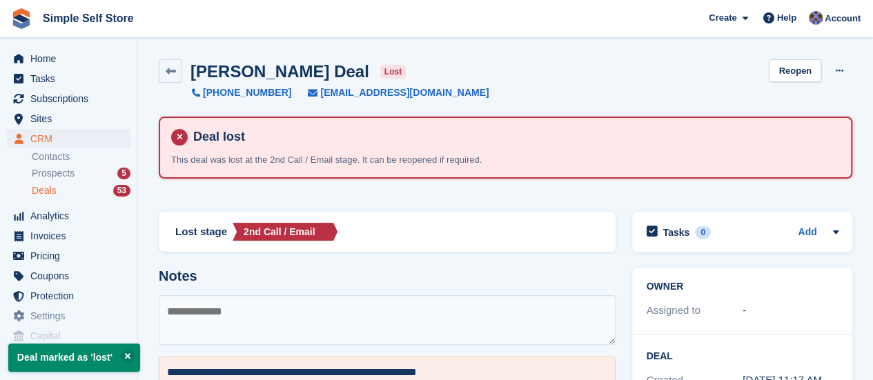
click at [43, 190] on span "Deals" at bounding box center [44, 190] width 25 height 13
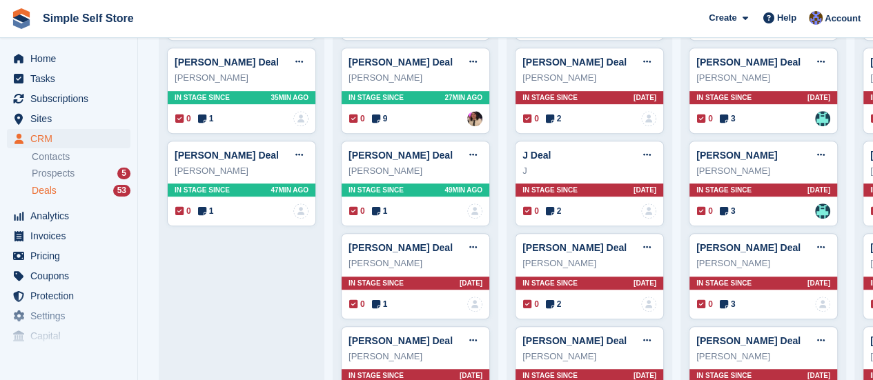
scroll to position [331, 0]
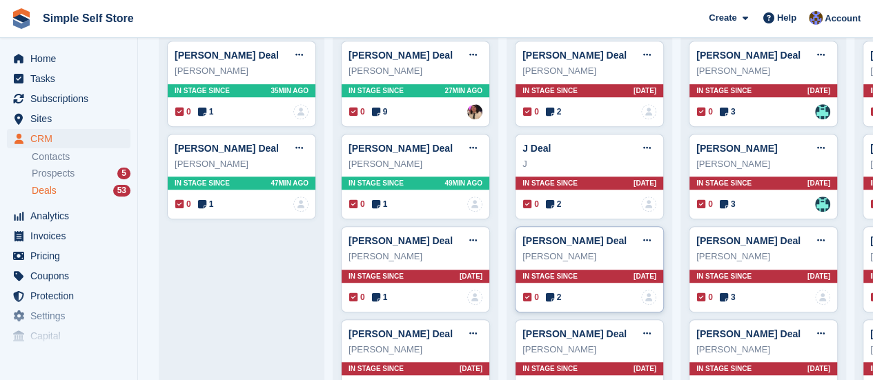
click at [566, 255] on div "[PERSON_NAME]" at bounding box center [589, 257] width 134 height 14
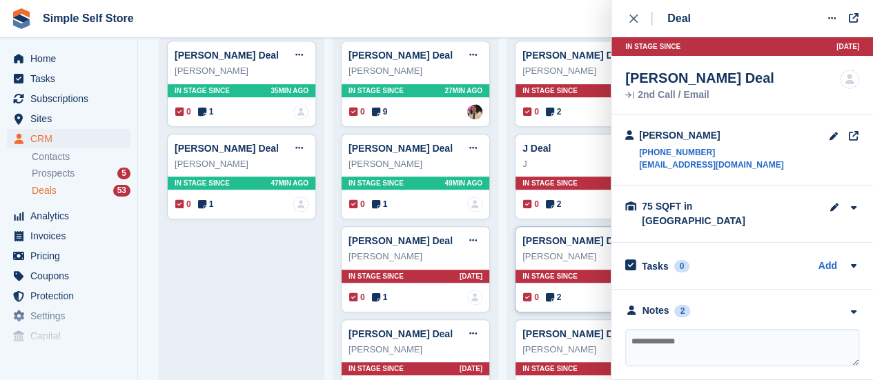
click at [566, 255] on div "[PERSON_NAME]" at bounding box center [589, 257] width 134 height 14
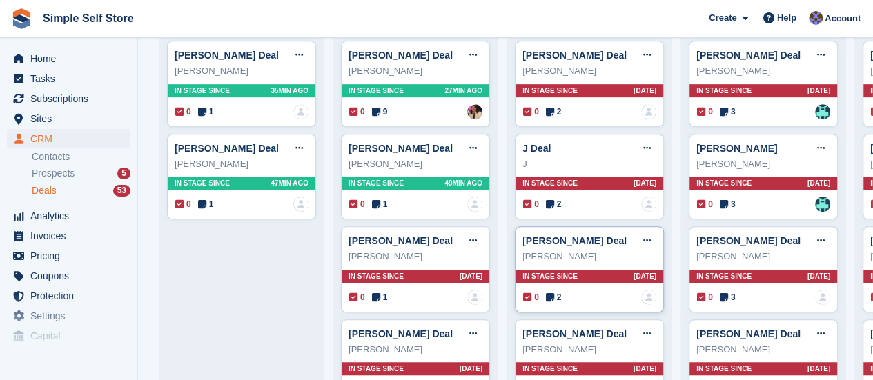
click at [558, 264] on div "[PERSON_NAME] Deal Edit deal [PERSON_NAME] as won [PERSON_NAME] as lost Delete …" at bounding box center [589, 269] width 149 height 86
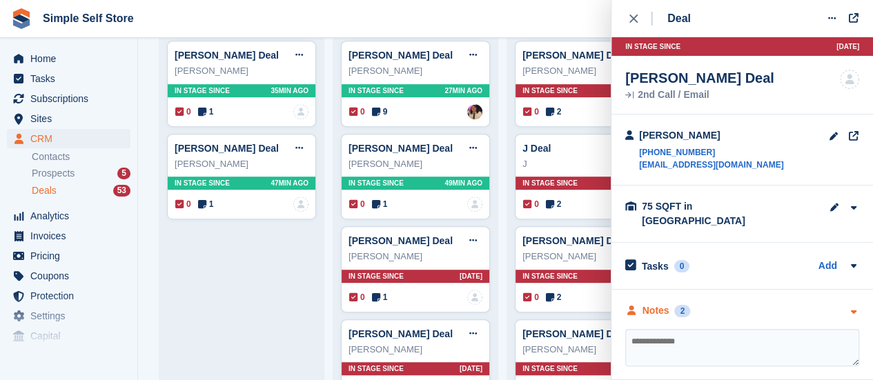
click at [852, 308] on icon "button" at bounding box center [854, 312] width 12 height 9
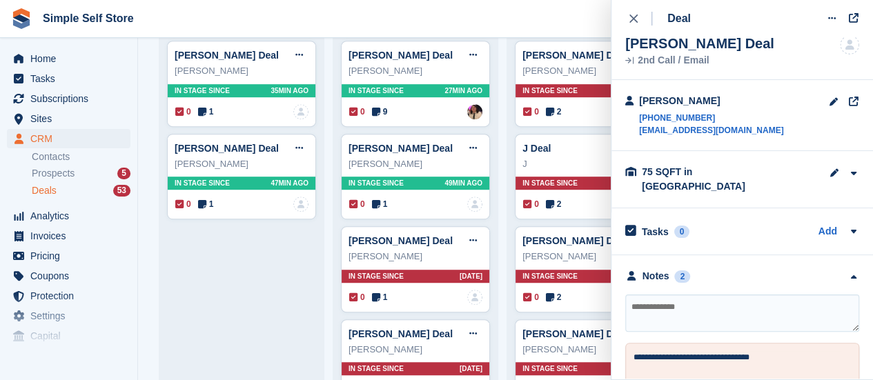
scroll to position [14, 0]
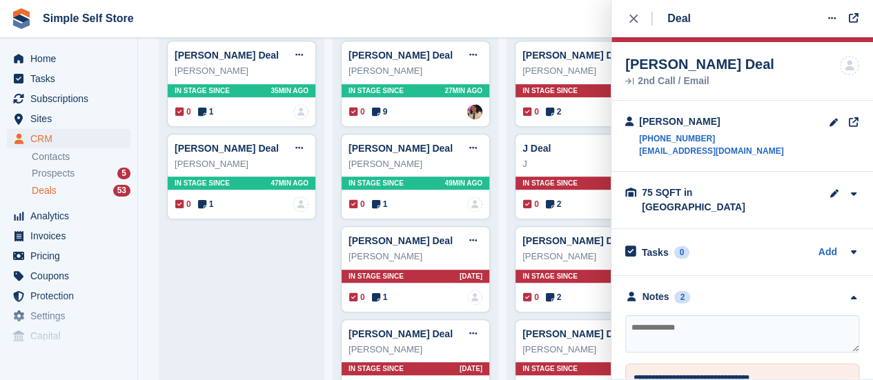
click at [649, 319] on textarea at bounding box center [742, 333] width 234 height 37
type textarea "*********"
click at [830, 20] on icon at bounding box center [832, 18] width 8 height 9
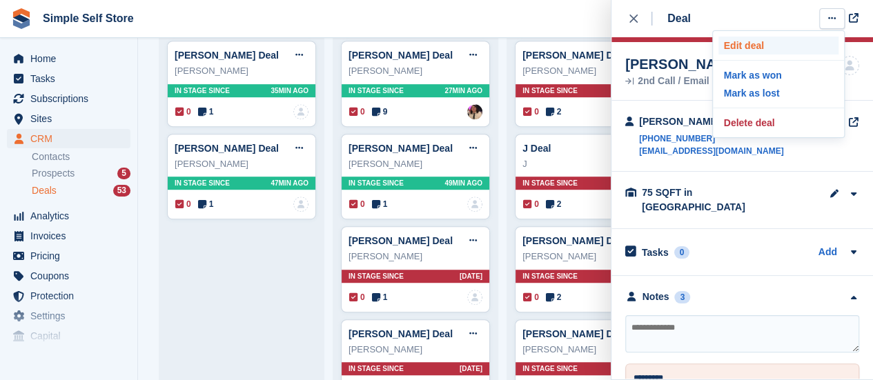
click at [745, 44] on p "Edit deal" at bounding box center [778, 46] width 120 height 18
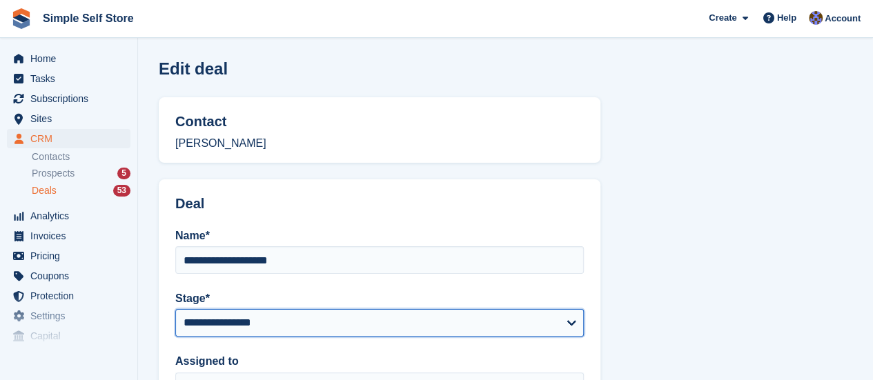
click at [574, 315] on select "**********" at bounding box center [379, 323] width 409 height 28
select select "****"
click at [175, 309] on select "**********" at bounding box center [379, 323] width 409 height 28
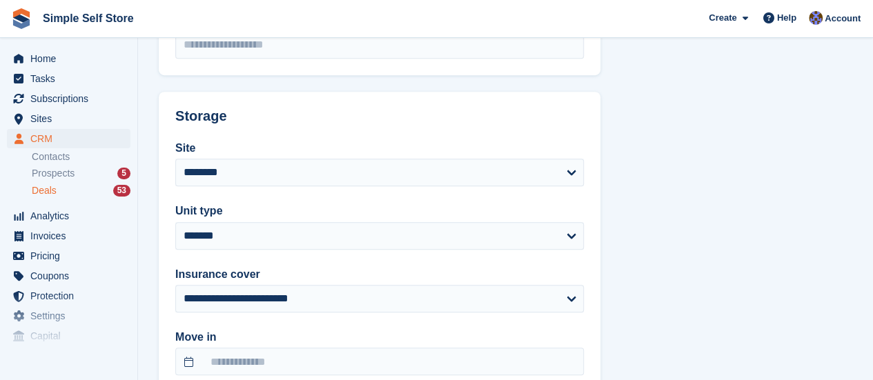
scroll to position [497, 0]
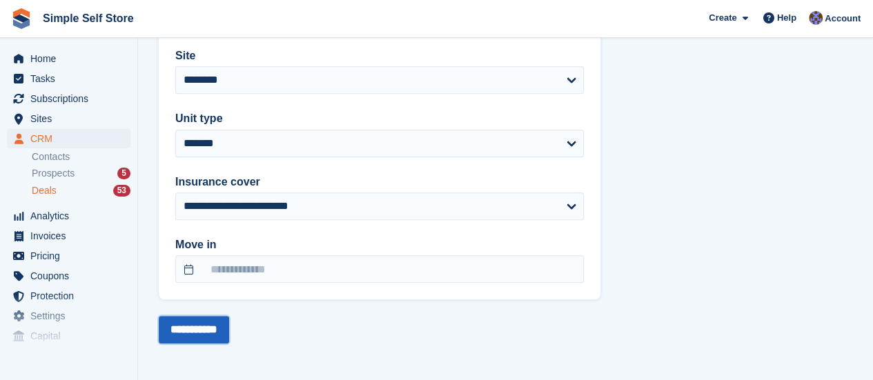
click at [195, 329] on input "**********" at bounding box center [194, 330] width 70 height 28
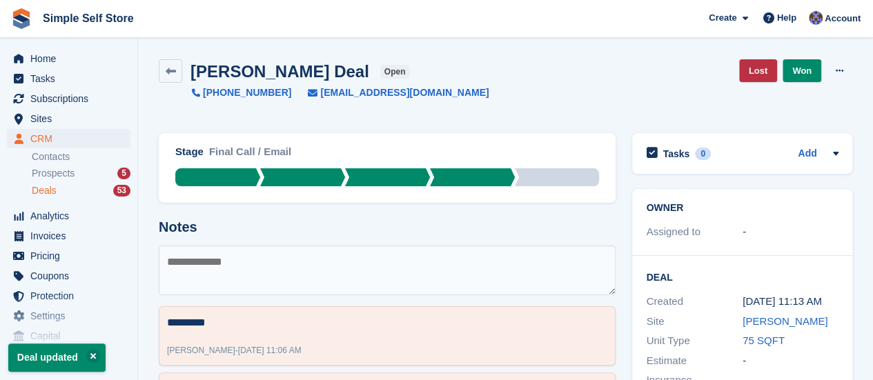
click at [37, 191] on span "Deals" at bounding box center [44, 190] width 25 height 13
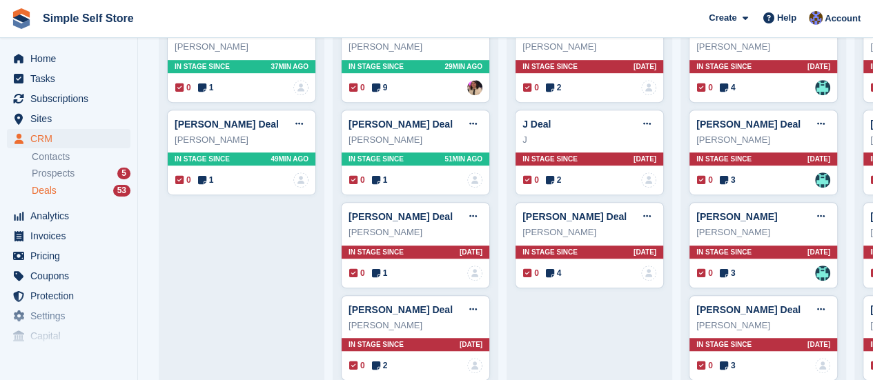
scroll to position [359, 0]
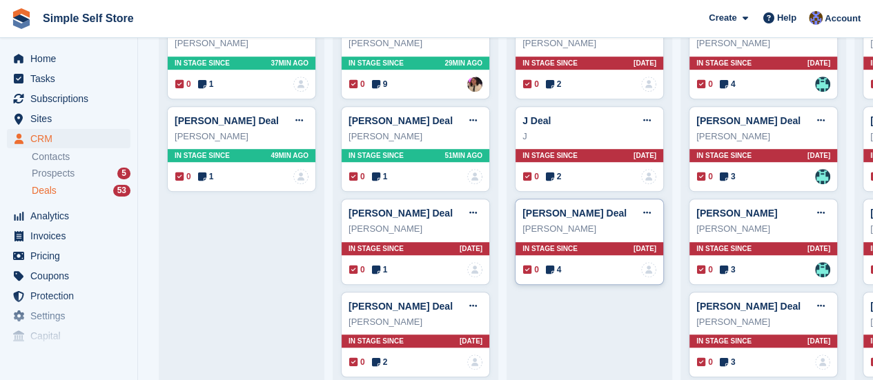
click at [553, 235] on div "[PERSON_NAME]" at bounding box center [589, 229] width 134 height 14
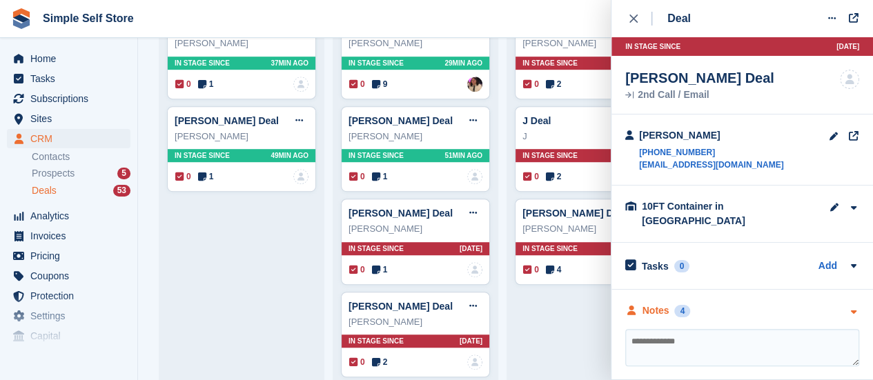
click at [853, 308] on icon "button" at bounding box center [854, 312] width 12 height 9
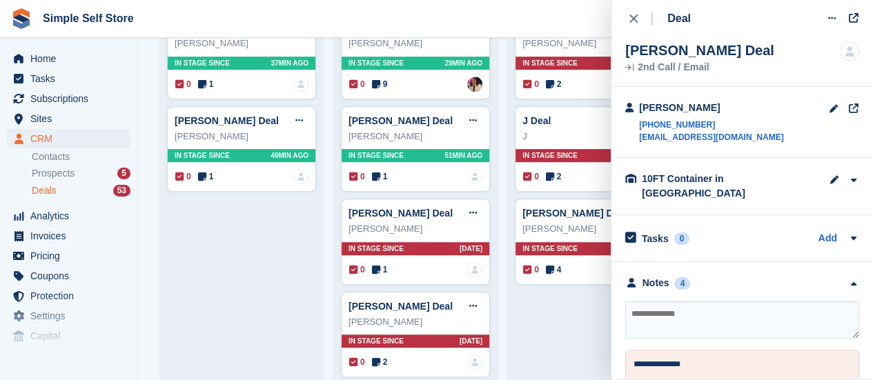
scroll to position [0, 0]
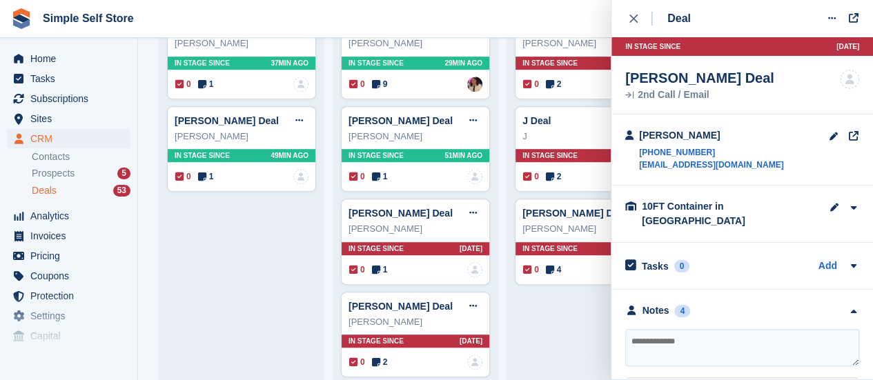
click at [634, 334] on textarea at bounding box center [742, 347] width 234 height 37
type textarea "**********"
click at [828, 17] on icon at bounding box center [832, 18] width 8 height 9
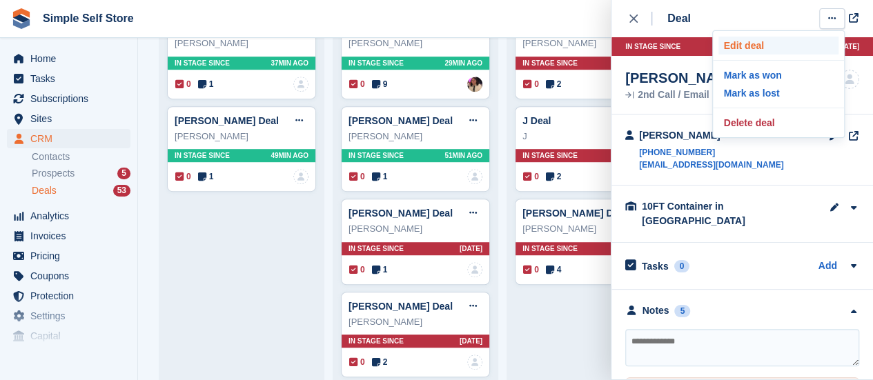
click at [763, 40] on p "Edit deal" at bounding box center [778, 46] width 120 height 18
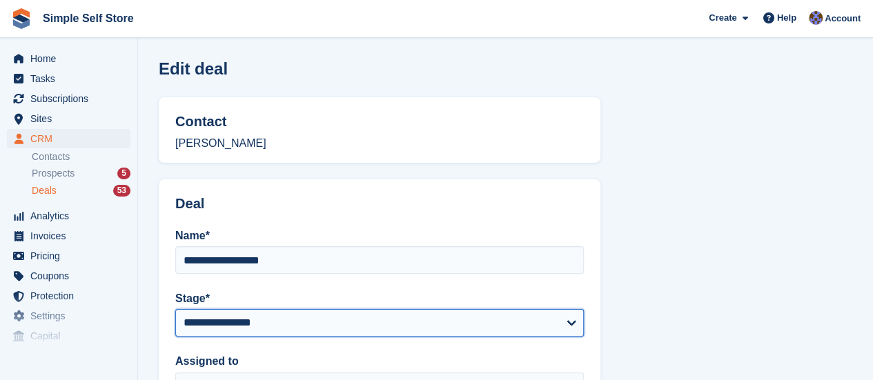
click at [576, 322] on select "**********" at bounding box center [379, 323] width 409 height 28
select select "****"
click at [175, 309] on select "**********" at bounding box center [379, 323] width 409 height 28
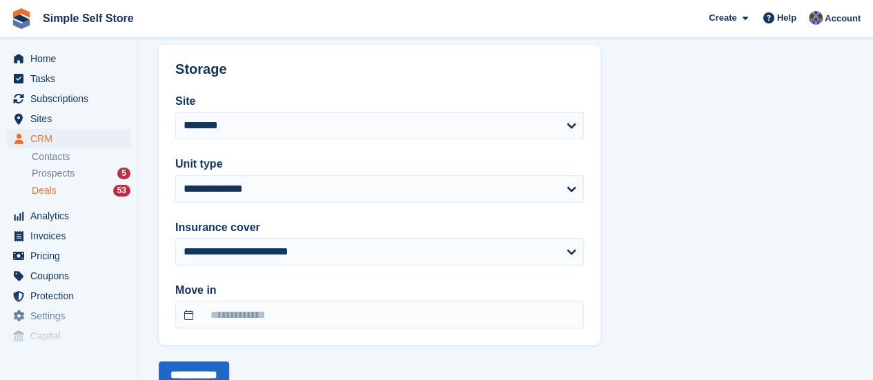
scroll to position [497, 0]
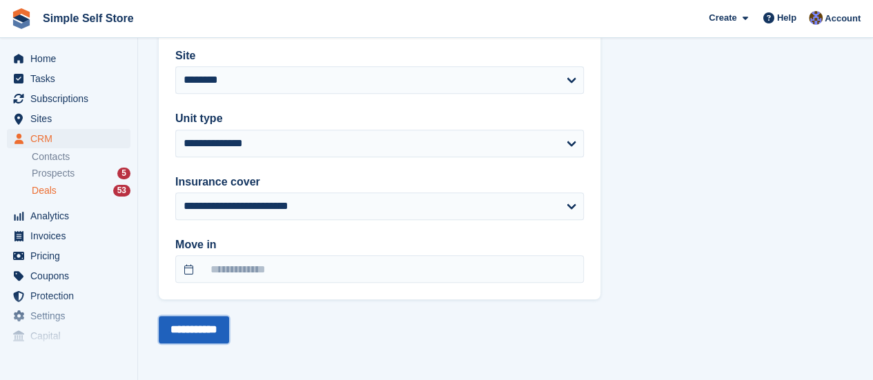
click at [197, 324] on input "**********" at bounding box center [194, 330] width 70 height 28
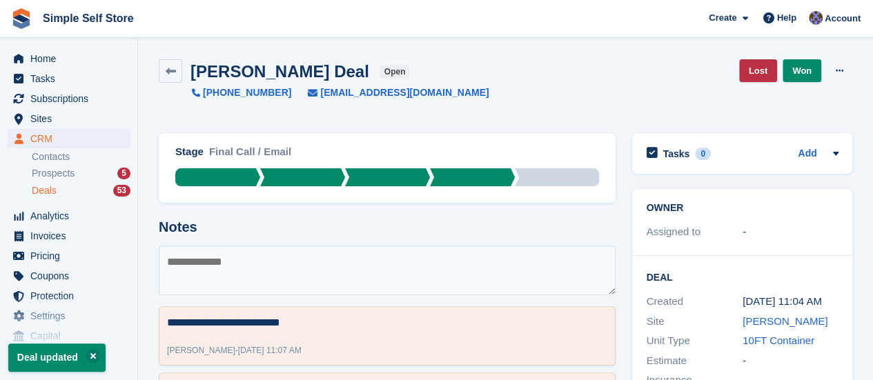
click at [44, 188] on span "Deals" at bounding box center [44, 190] width 25 height 13
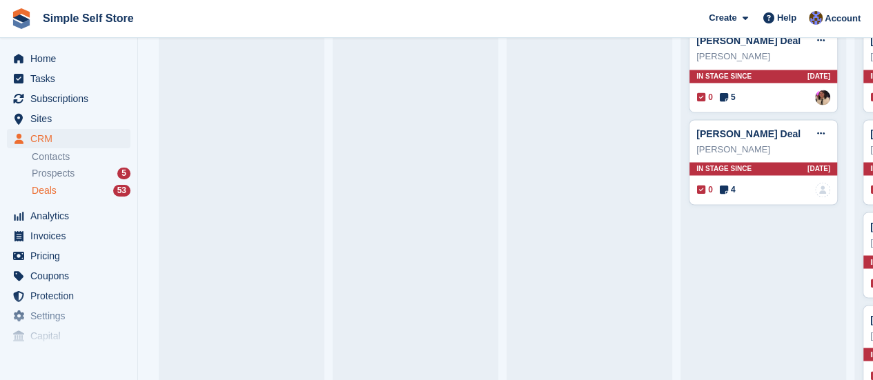
scroll to position [1081, 0]
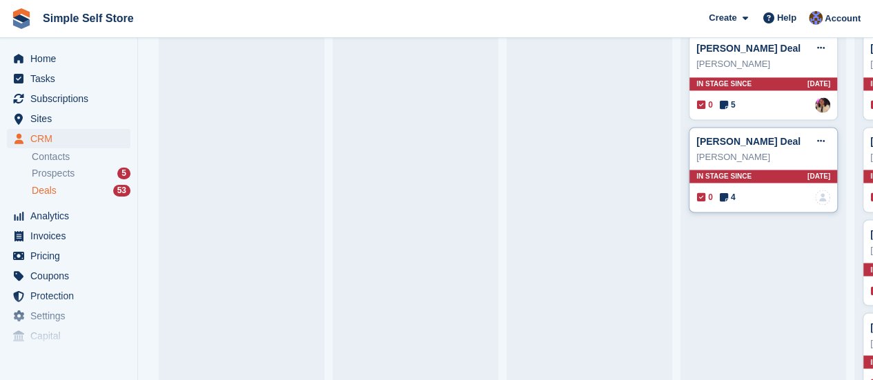
click at [756, 150] on div "[PERSON_NAME]" at bounding box center [763, 157] width 134 height 14
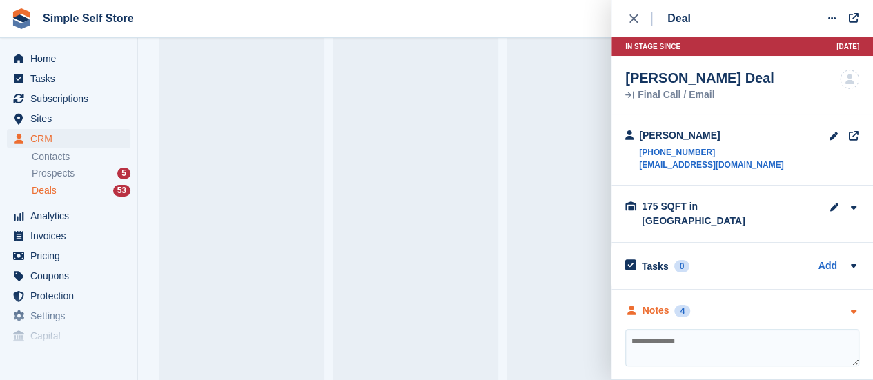
click at [854, 308] on icon "button" at bounding box center [854, 312] width 12 height 9
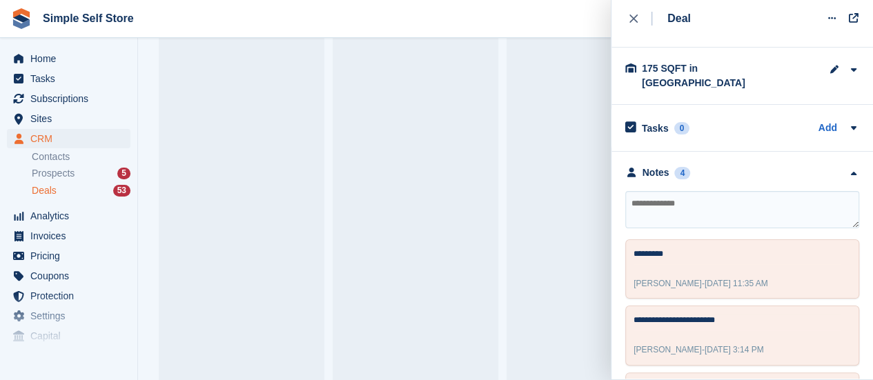
scroll to position [166, 0]
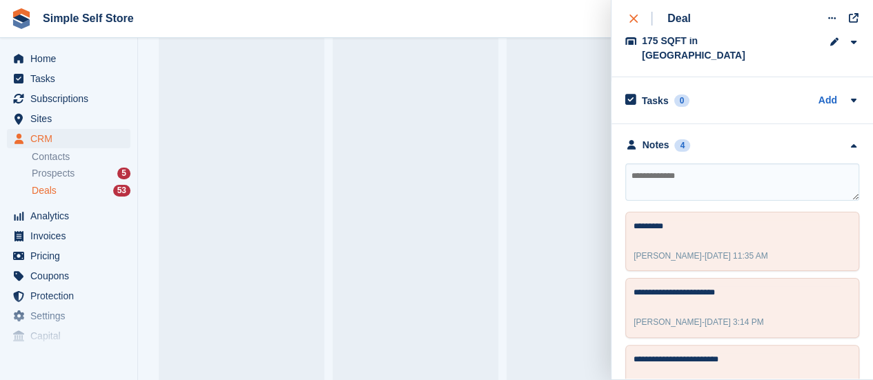
click at [627, 19] on button "close" at bounding box center [640, 18] width 31 height 37
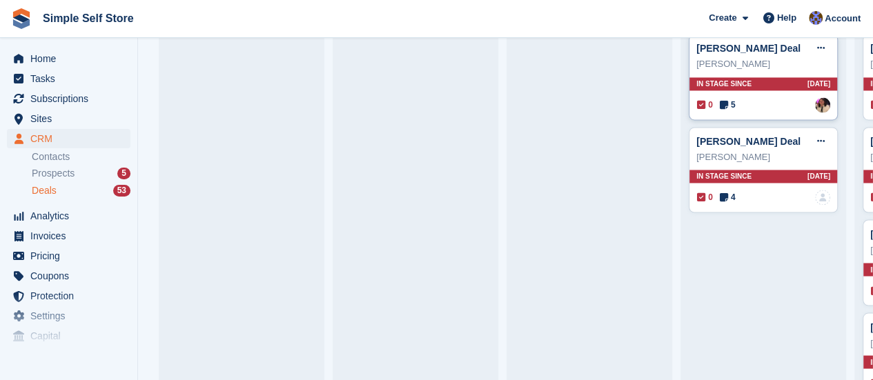
click at [763, 67] on div "[PERSON_NAME] Deal Edit deal [PERSON_NAME] as won [PERSON_NAME] as lost Delete …" at bounding box center [763, 77] width 149 height 86
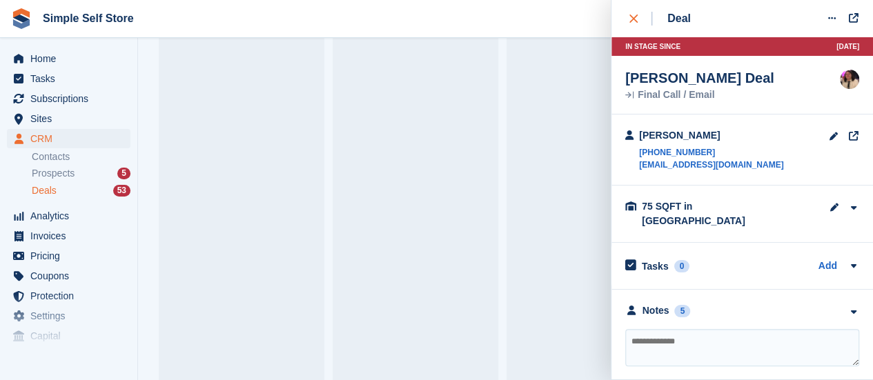
click at [635, 25] on div "close" at bounding box center [640, 19] width 23 height 14
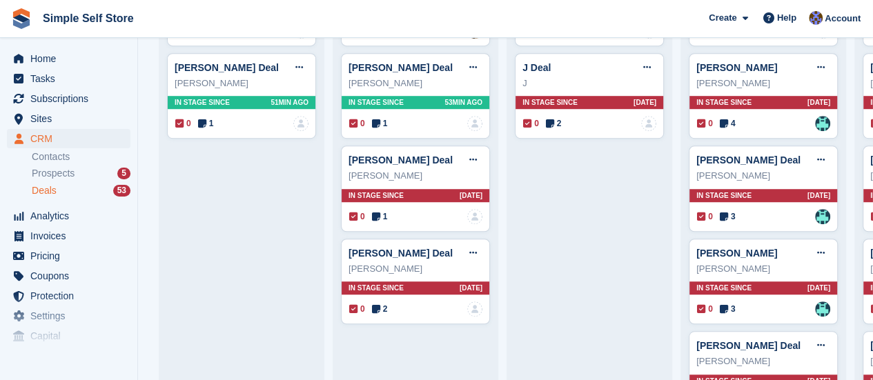
scroll to position [415, 0]
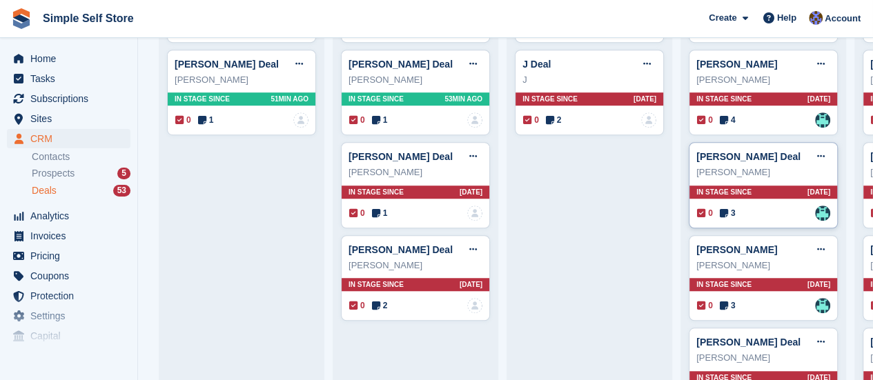
click at [740, 172] on div "[PERSON_NAME]" at bounding box center [763, 173] width 134 height 14
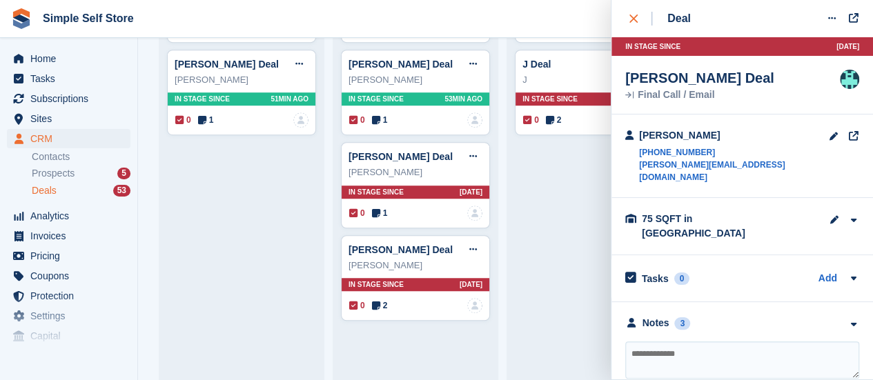
click at [638, 14] on div "close" at bounding box center [640, 19] width 23 height 14
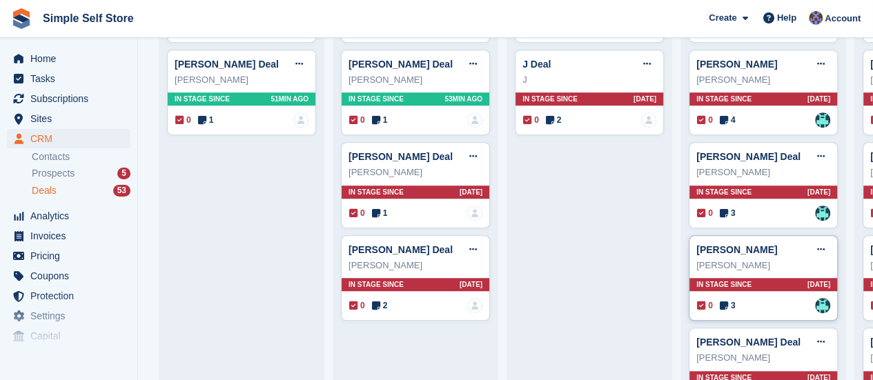
click at [751, 268] on div "[PERSON_NAME]" at bounding box center [763, 266] width 134 height 14
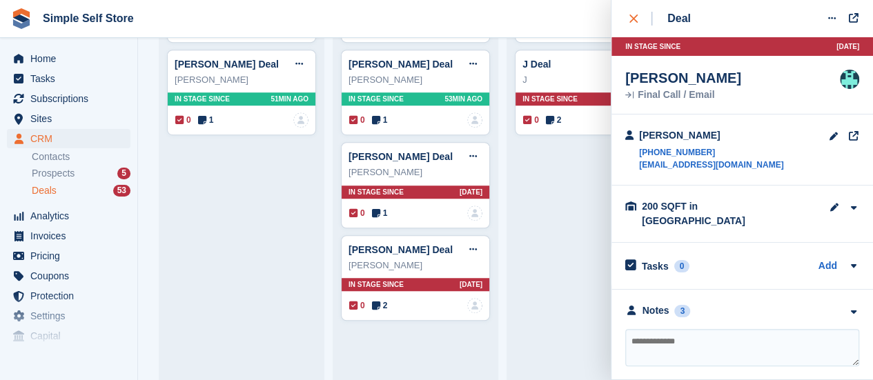
click at [632, 17] on icon "close" at bounding box center [633, 18] width 8 height 8
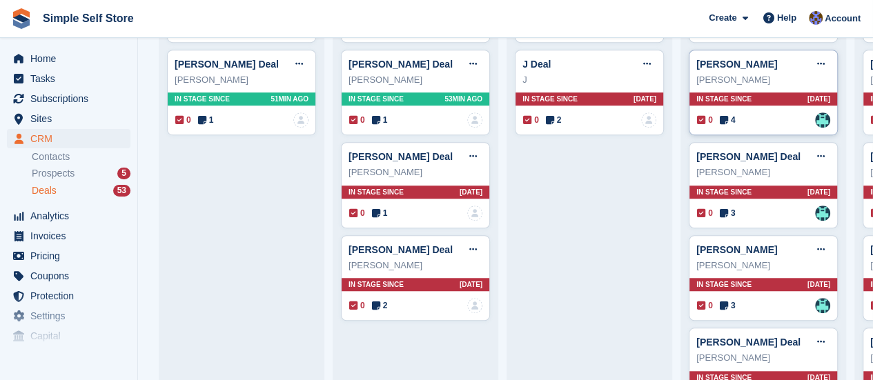
click at [727, 74] on div "[PERSON_NAME]" at bounding box center [763, 80] width 134 height 14
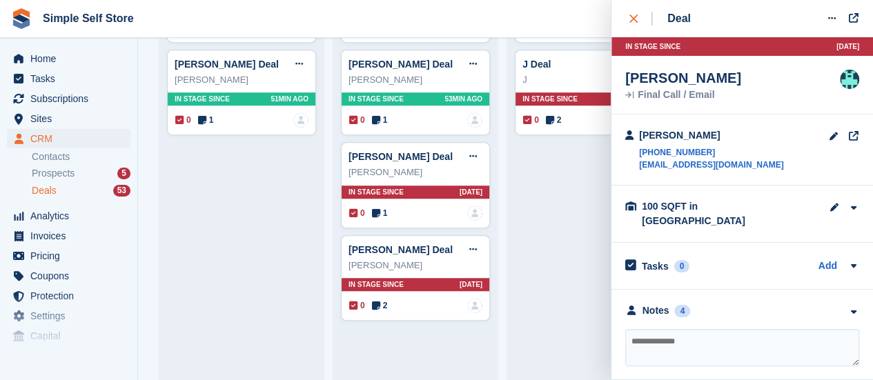
click at [632, 14] on icon "close" at bounding box center [633, 18] width 8 height 8
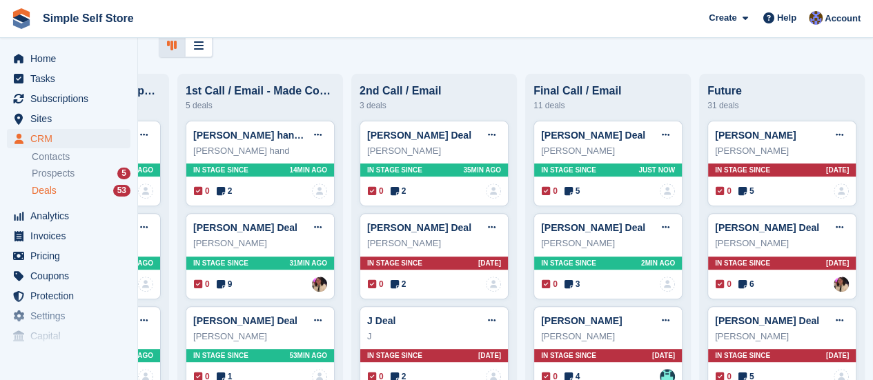
scroll to position [146, 0]
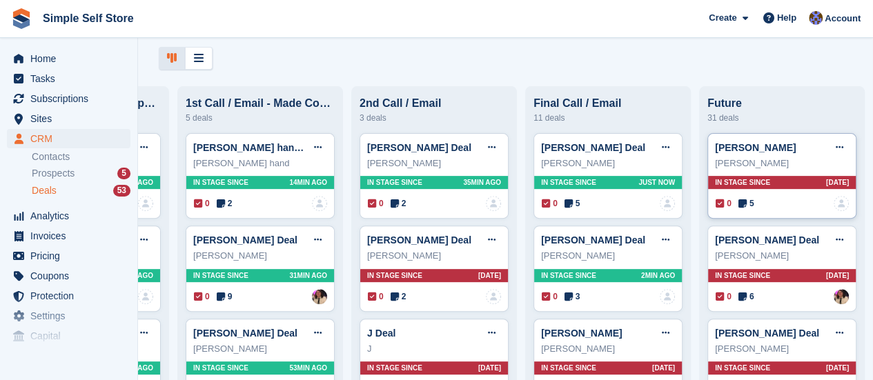
click at [741, 173] on div "[PERSON_NAME] Edit deal [PERSON_NAME] as won [PERSON_NAME] as lost Delete deal …" at bounding box center [781, 176] width 149 height 86
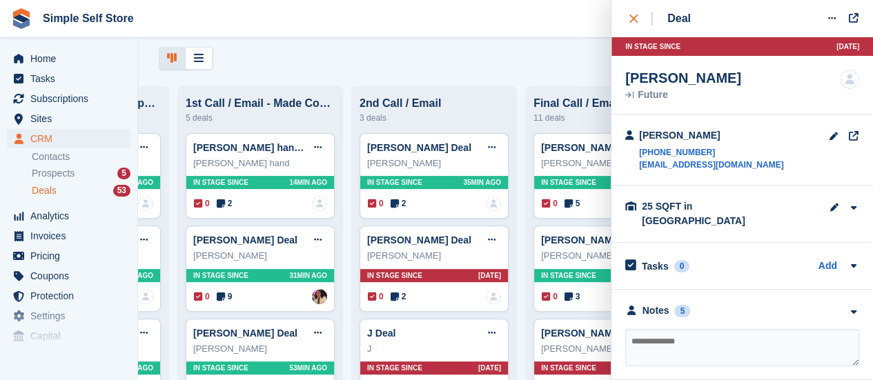
click at [633, 20] on icon "close" at bounding box center [633, 18] width 8 height 8
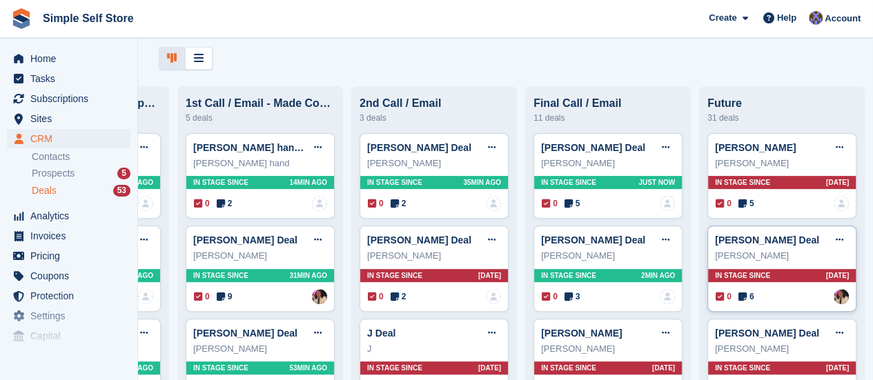
click at [744, 262] on div "[PERSON_NAME]" at bounding box center [782, 256] width 134 height 14
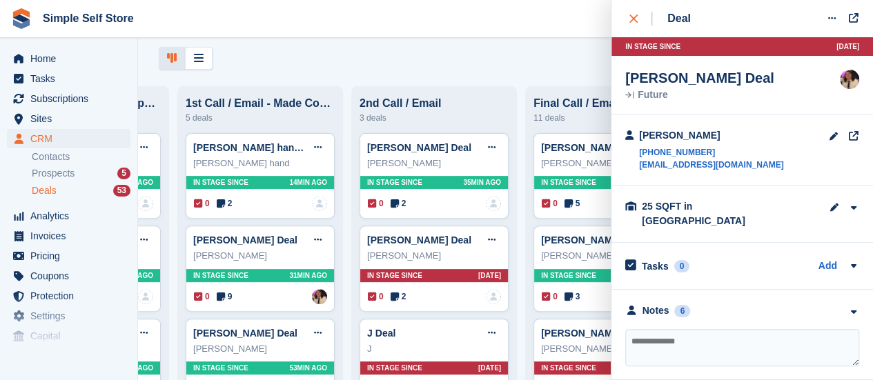
click at [634, 23] on div "close" at bounding box center [640, 19] width 23 height 14
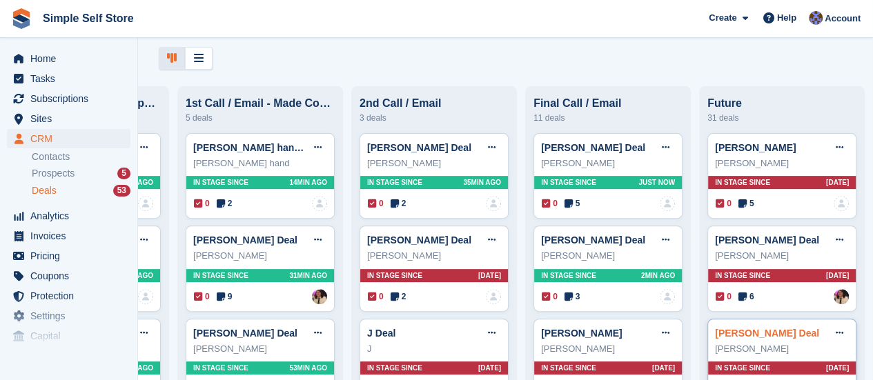
click at [750, 340] on div "[PERSON_NAME] Deal Edit deal [PERSON_NAME] as won [PERSON_NAME] as lost Delete …" at bounding box center [782, 333] width 134 height 21
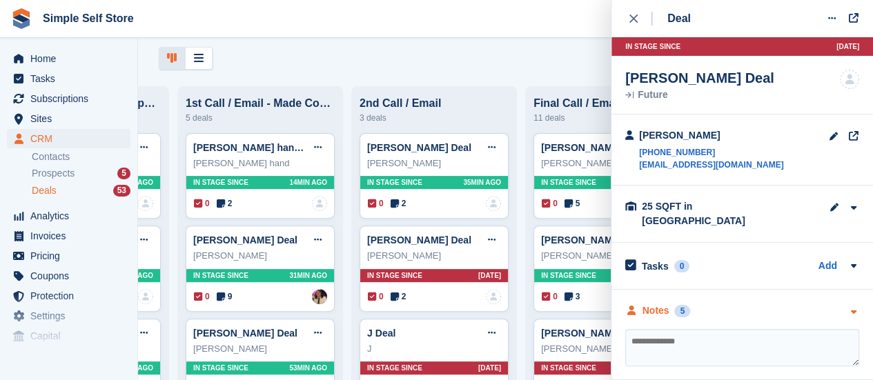
click at [852, 308] on icon "button" at bounding box center [854, 312] width 12 height 9
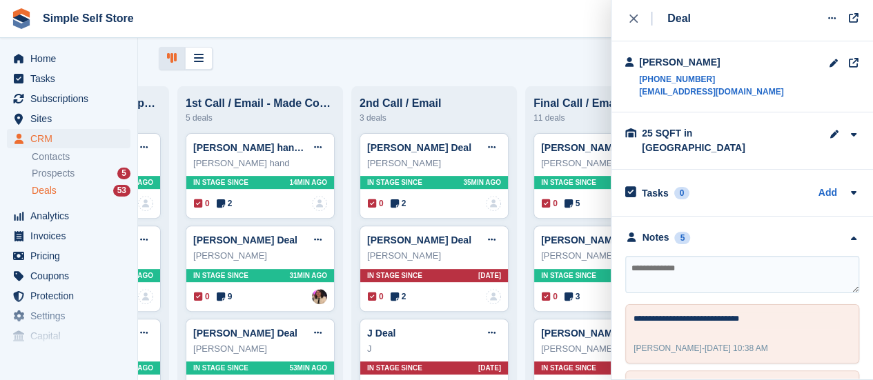
scroll to position [0, 0]
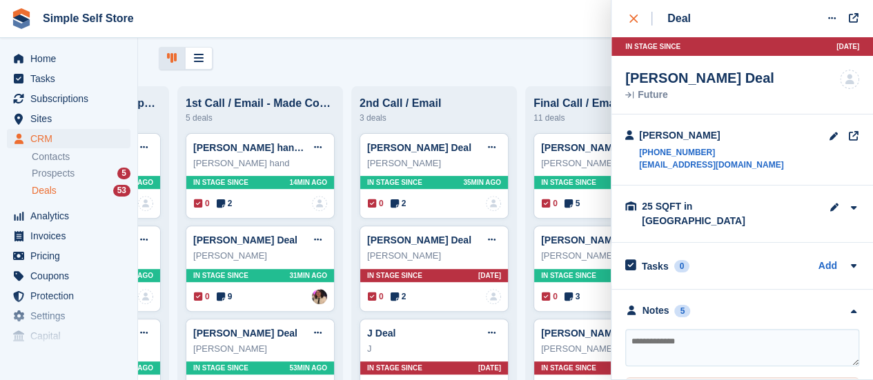
click at [633, 19] on icon "close" at bounding box center [633, 18] width 8 height 8
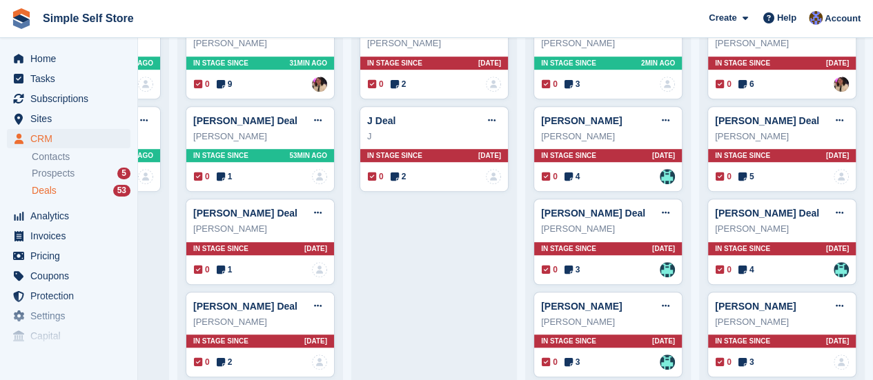
scroll to position [367, 0]
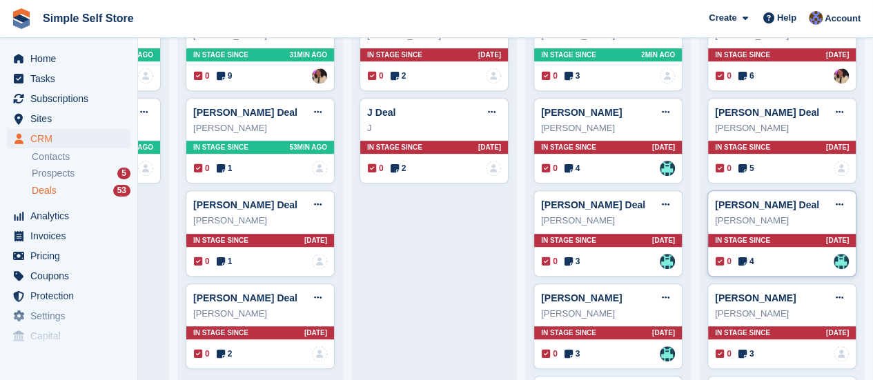
click at [739, 216] on div "[PERSON_NAME]" at bounding box center [782, 221] width 134 height 14
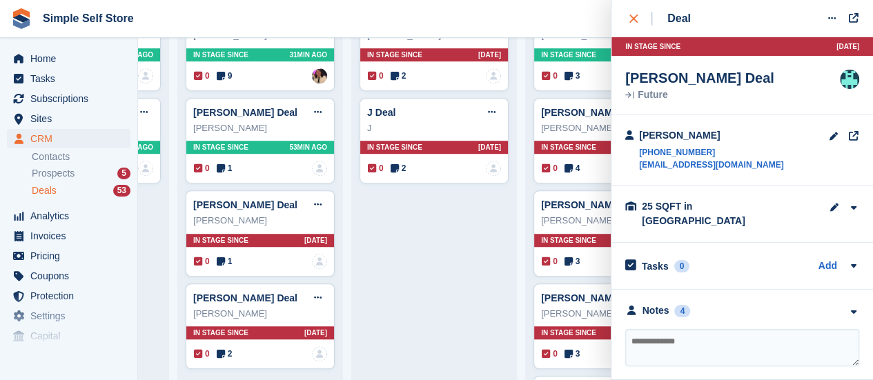
click at [634, 19] on icon "close" at bounding box center [633, 18] width 8 height 8
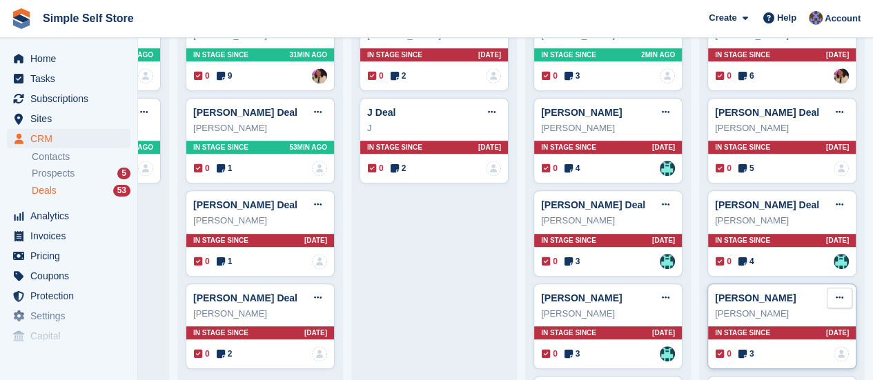
click at [827, 288] on button at bounding box center [840, 298] width 26 height 21
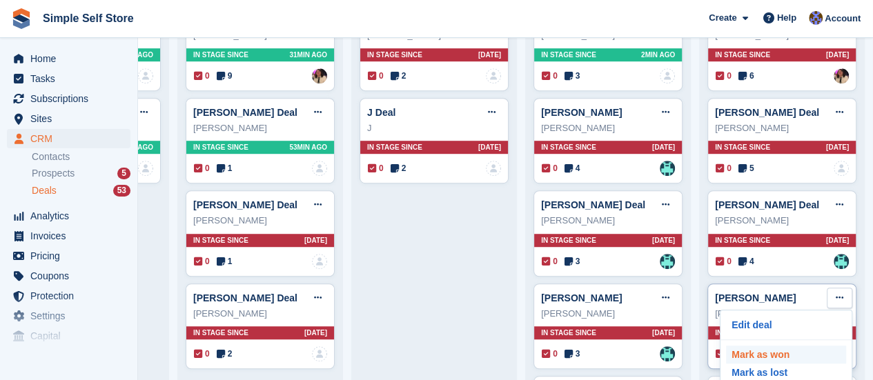
click at [762, 351] on p "Mark as won" at bounding box center [786, 355] width 120 height 18
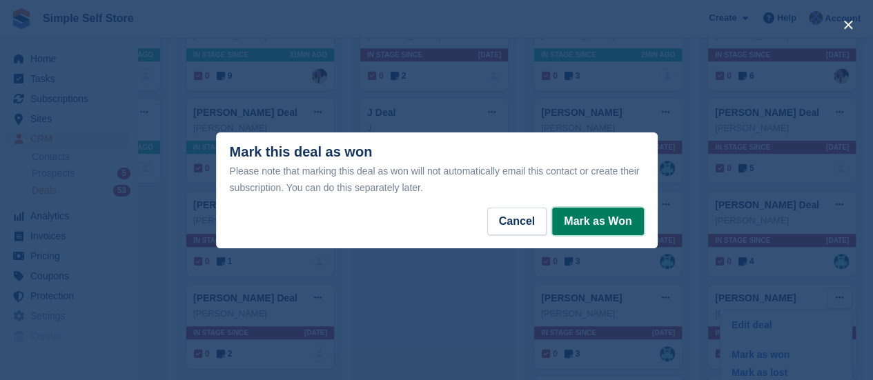
click at [603, 227] on button "Mark as Won" at bounding box center [597, 222] width 91 height 28
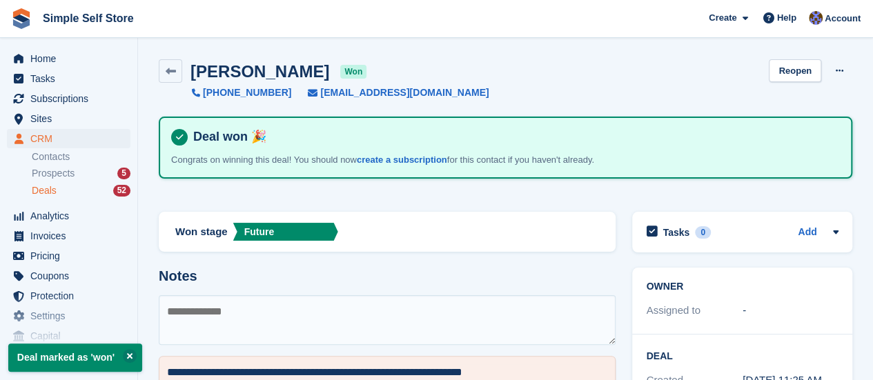
click at [46, 193] on span "Deals" at bounding box center [44, 190] width 25 height 13
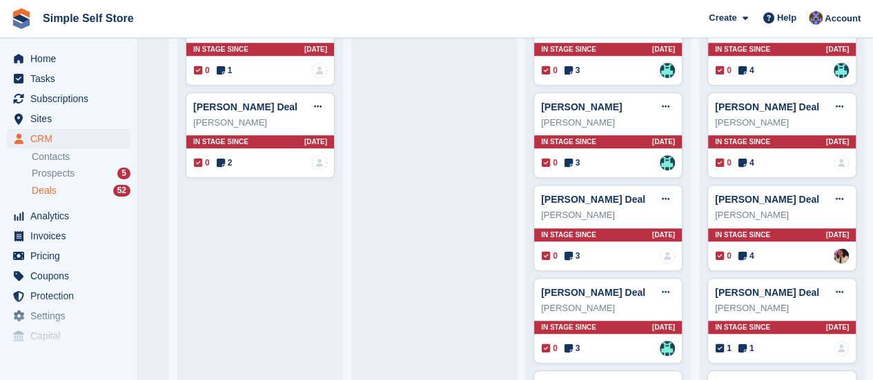
scroll to position [551, 0]
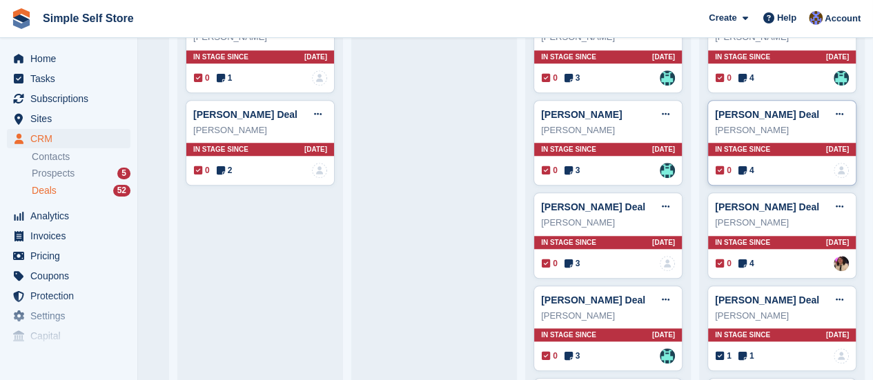
click at [764, 121] on div "[PERSON_NAME] Deal Edit deal [PERSON_NAME] as won [PERSON_NAME] as lost Delete …" at bounding box center [782, 114] width 134 height 21
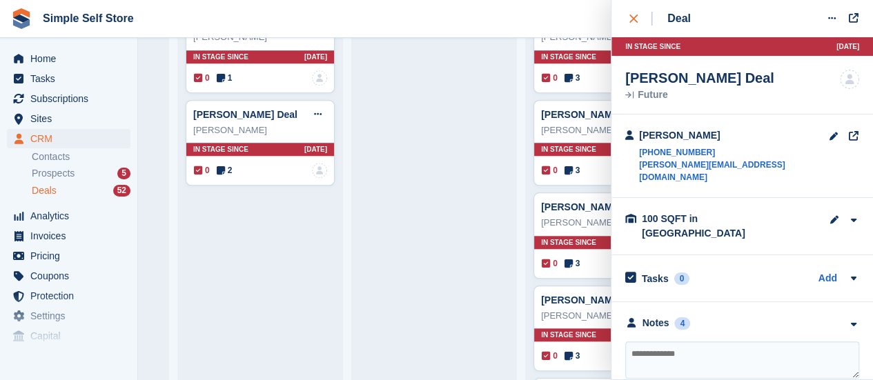
click at [634, 16] on icon "close" at bounding box center [633, 18] width 8 height 8
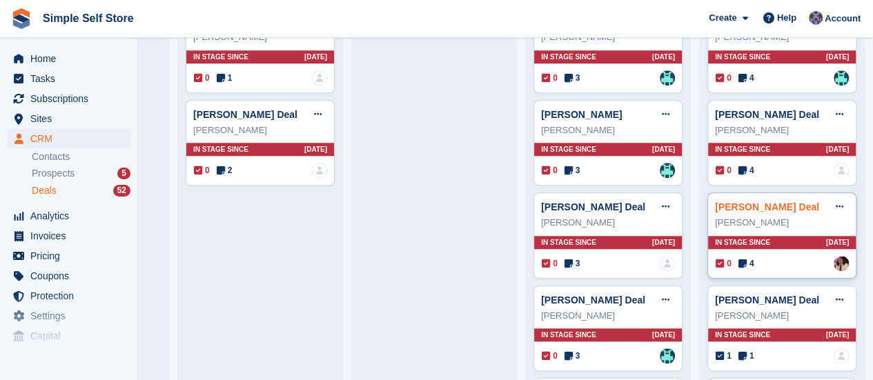
click at [759, 211] on link "[PERSON_NAME] Deal" at bounding box center [767, 207] width 104 height 11
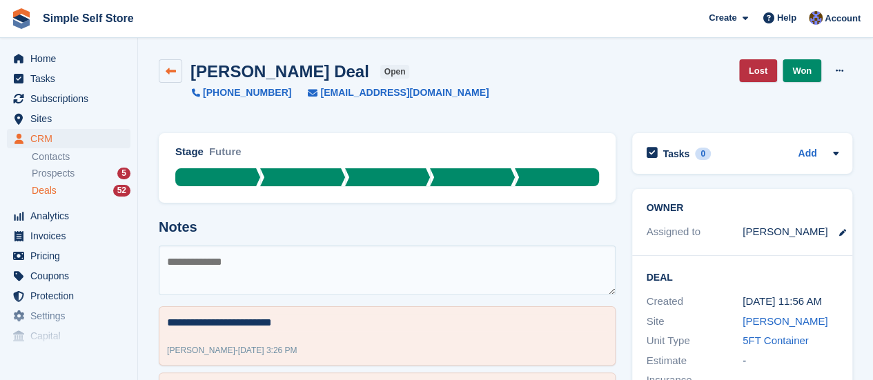
click at [175, 73] on icon at bounding box center [171, 71] width 10 height 10
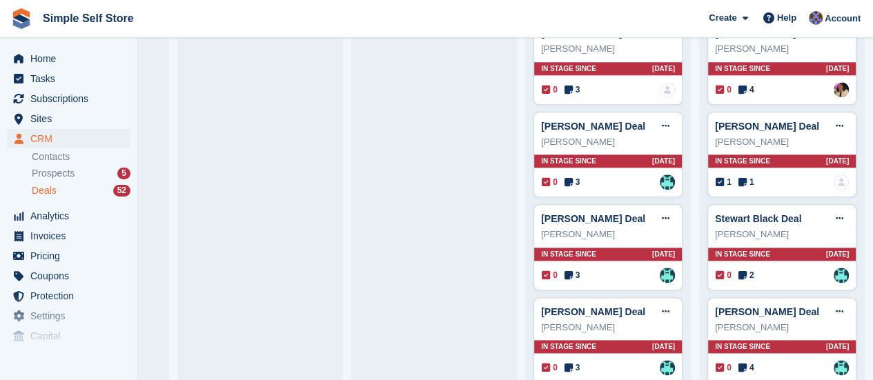
scroll to position [713, 0]
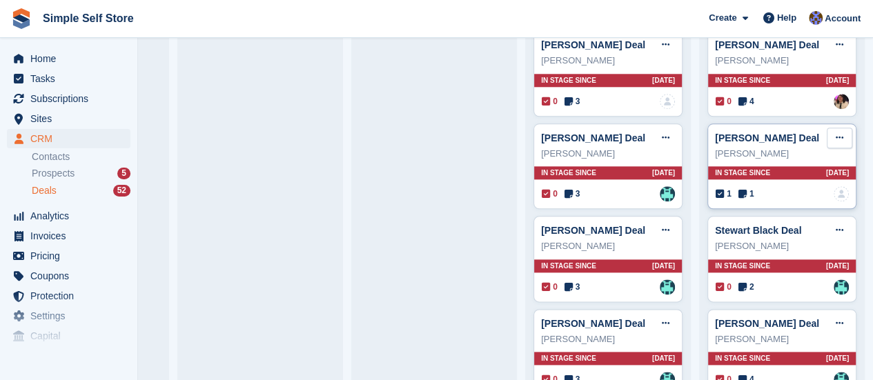
click at [836, 133] on icon at bounding box center [840, 137] width 8 height 9
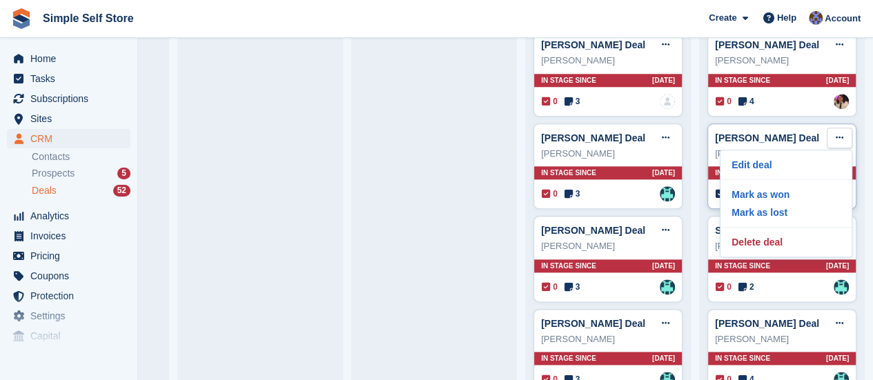
click at [836, 133] on icon at bounding box center [840, 137] width 8 height 9
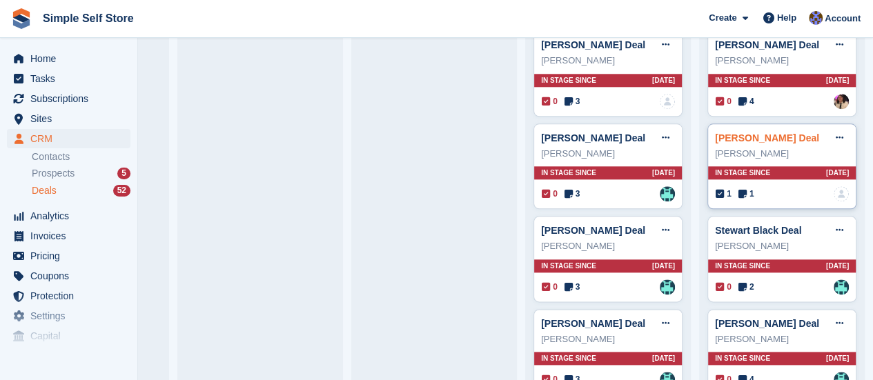
click at [796, 133] on link "[PERSON_NAME] Deal" at bounding box center [767, 138] width 104 height 11
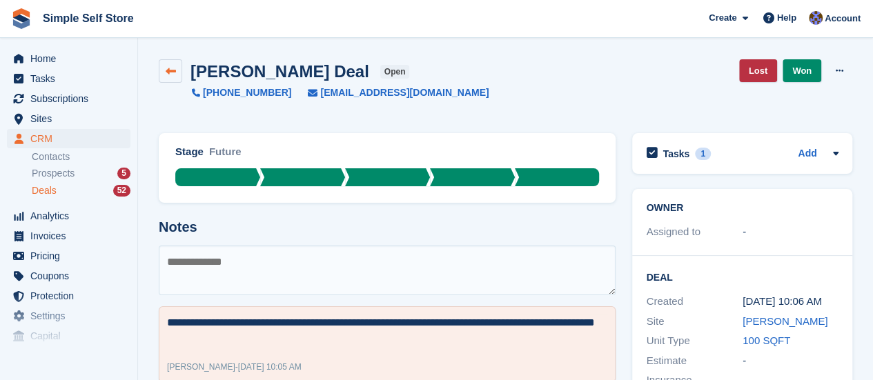
click at [173, 67] on icon at bounding box center [171, 71] width 10 height 10
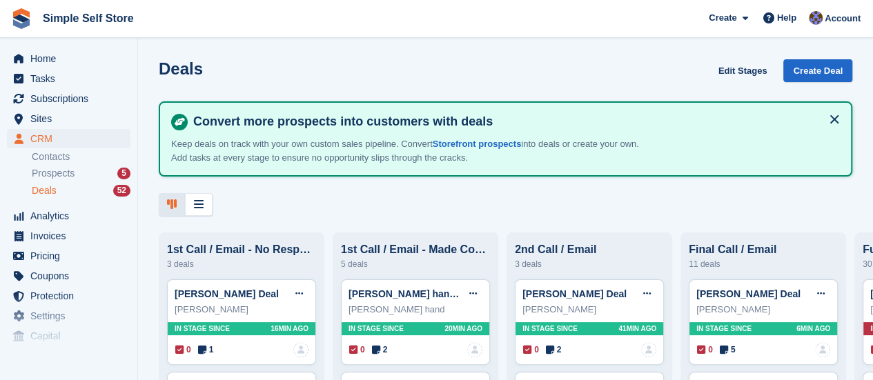
click at [788, 217] on div "Deals Edit Stages Create Deal Convert more prospects into customers with deals …" at bounding box center [505, 190] width 735 height 380
click at [831, 287] on button at bounding box center [821, 294] width 26 height 21
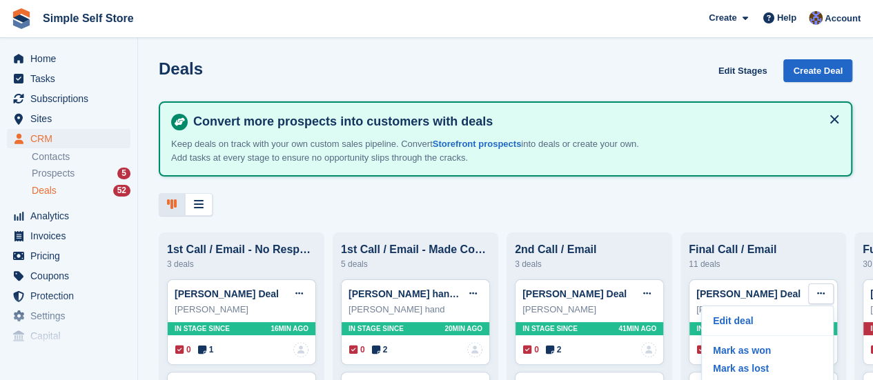
click at [625, 273] on div "3 deals" at bounding box center [589, 264] width 149 height 17
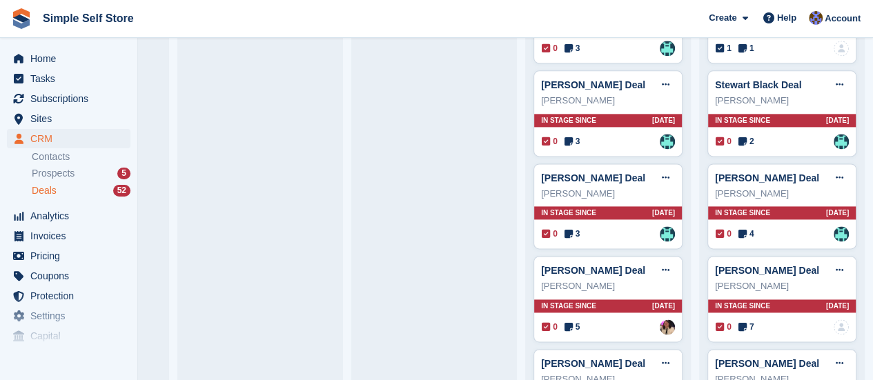
scroll to position [764, 0]
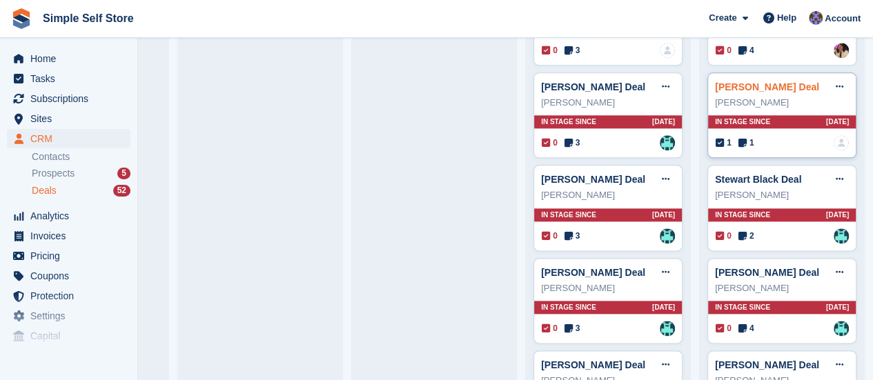
click at [741, 84] on link "[PERSON_NAME] Deal" at bounding box center [767, 86] width 104 height 11
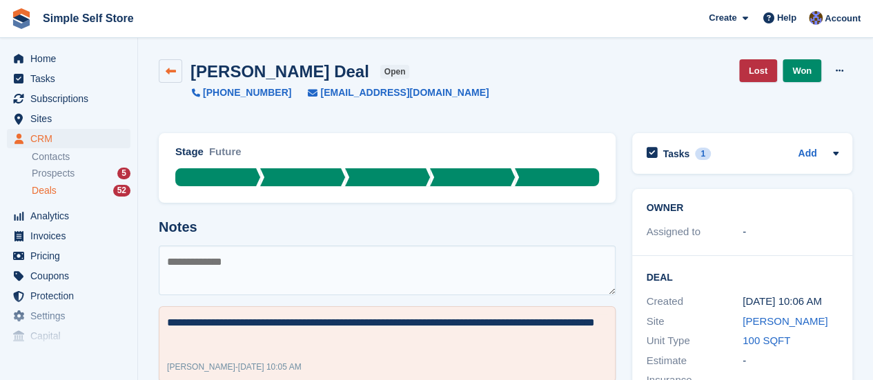
click at [169, 71] on icon at bounding box center [171, 71] width 10 height 10
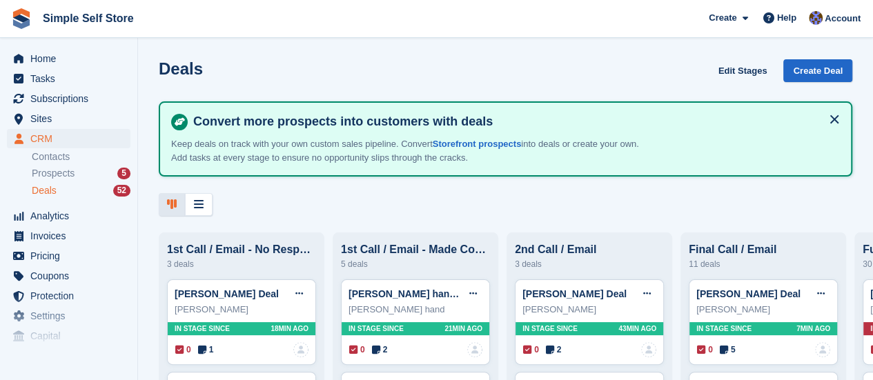
click at [43, 188] on span "Deals" at bounding box center [44, 190] width 25 height 13
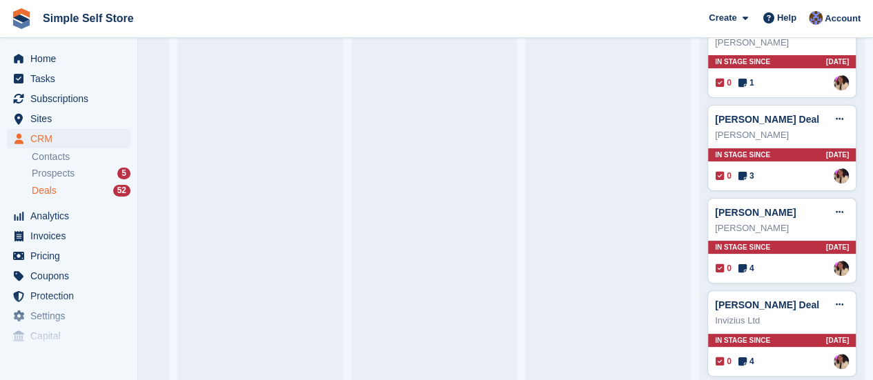
scroll to position [0, 166]
click at [733, 335] on span "In stage since" at bounding box center [742, 340] width 55 height 10
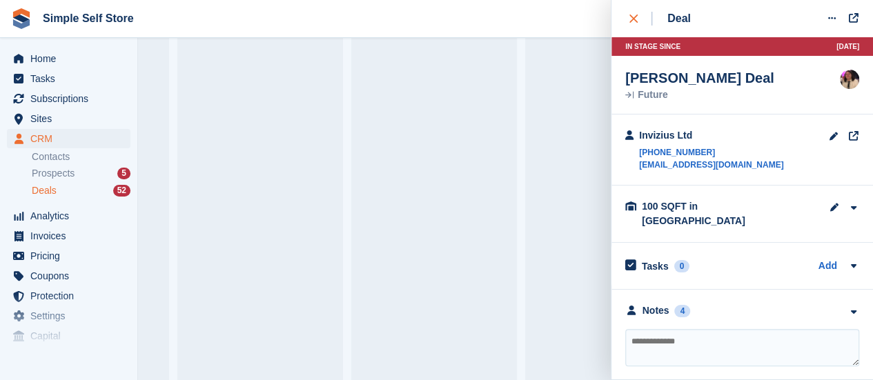
click at [634, 19] on icon "close" at bounding box center [633, 18] width 8 height 8
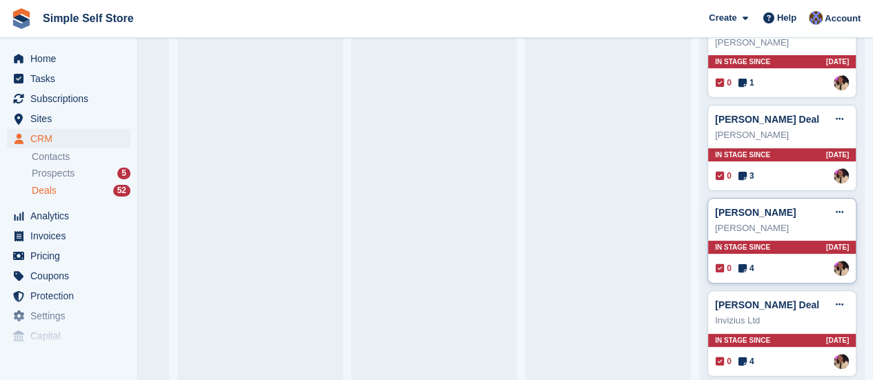
click at [741, 215] on div "[PERSON_NAME] Edit deal [PERSON_NAME] as won [PERSON_NAME] as lost Delete deal …" at bounding box center [781, 241] width 149 height 86
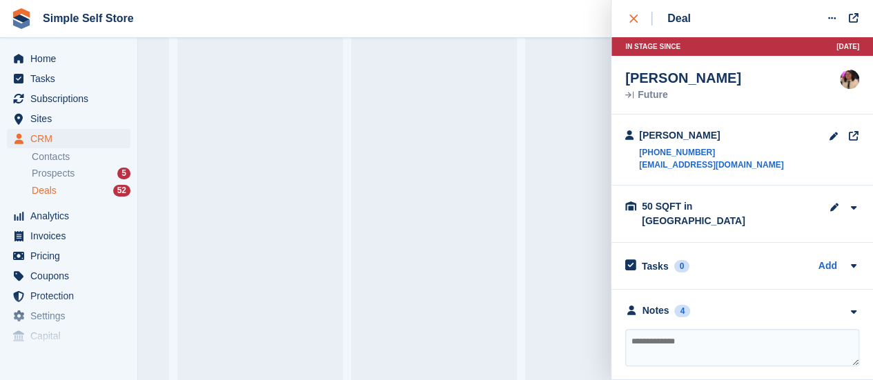
click at [634, 12] on div "close" at bounding box center [640, 19] width 23 height 14
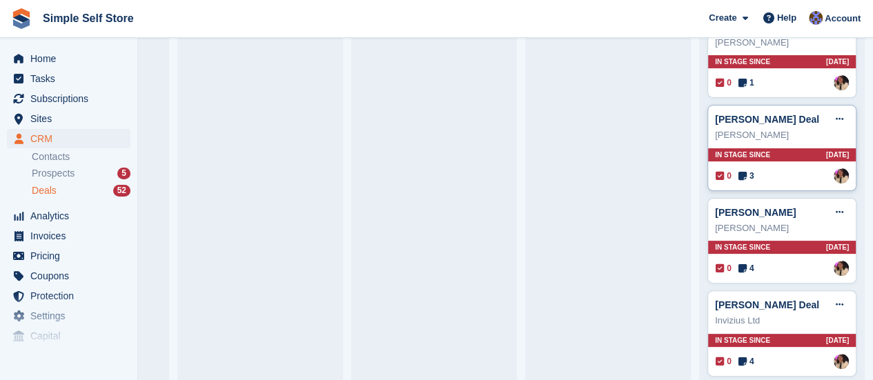
click at [715, 150] on span "In stage since" at bounding box center [742, 155] width 55 height 10
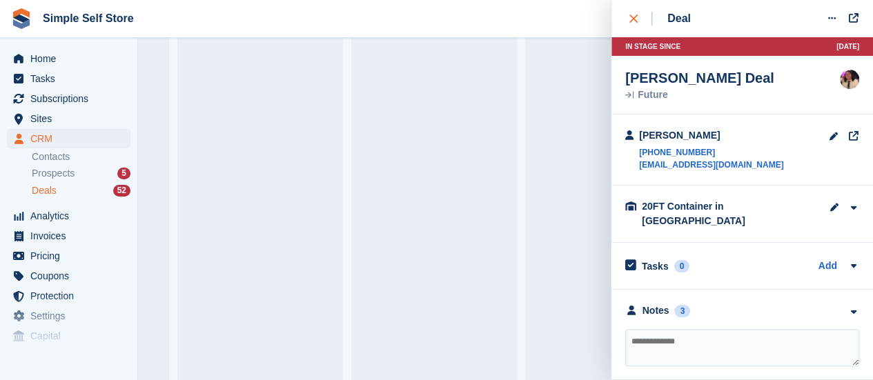
click at [629, 14] on icon "close" at bounding box center [633, 18] width 8 height 8
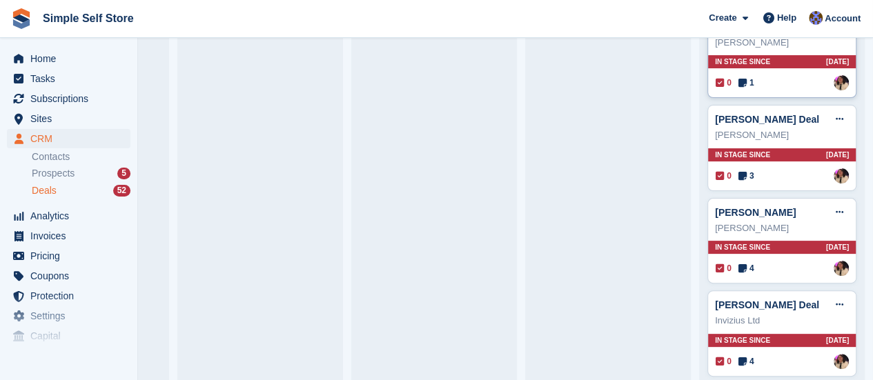
click at [759, 55] on div "In stage since [DATE]" at bounding box center [782, 61] width 148 height 13
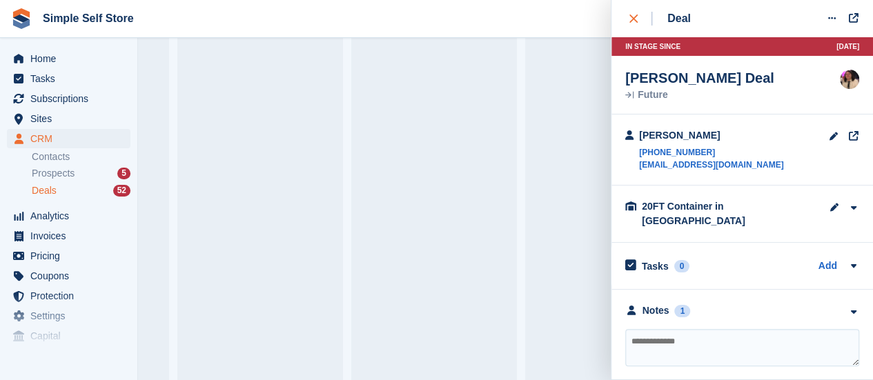
click at [631, 18] on icon "close" at bounding box center [633, 18] width 8 height 8
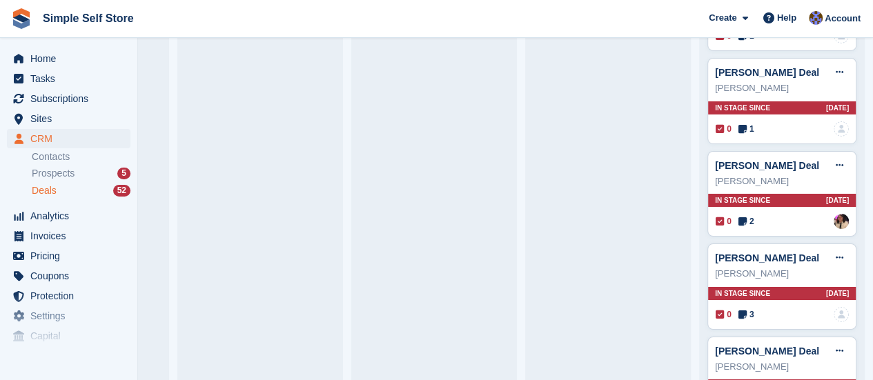
scroll to position [2344, 0]
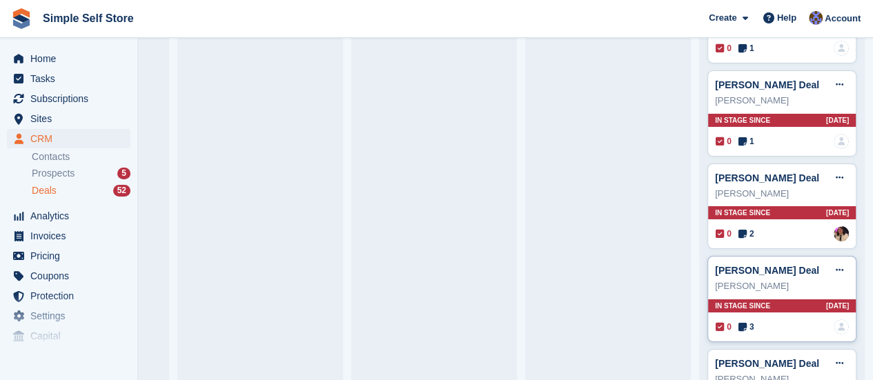
click at [721, 301] on span "In stage since" at bounding box center [742, 306] width 55 height 10
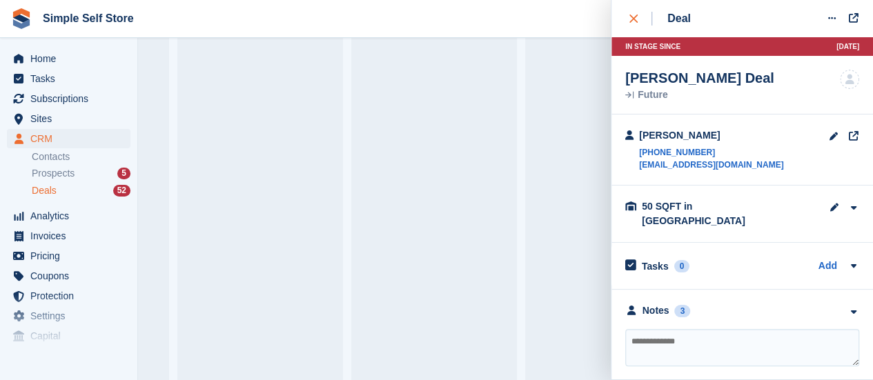
click at [635, 16] on icon "close" at bounding box center [633, 18] width 8 height 8
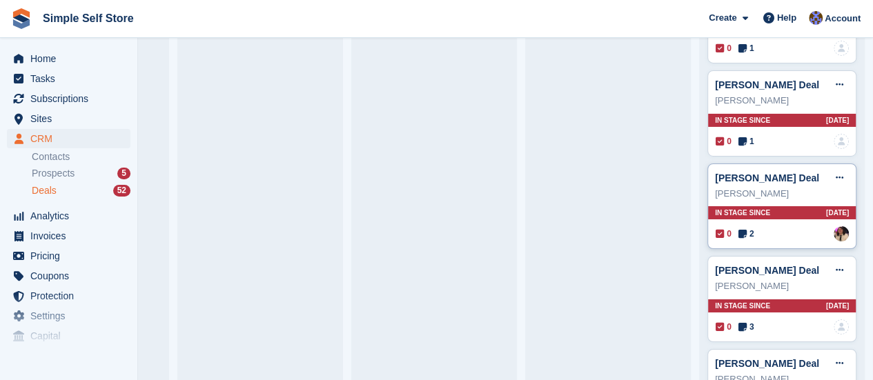
click at [736, 206] on div "In stage since [DATE]" at bounding box center [782, 212] width 148 height 13
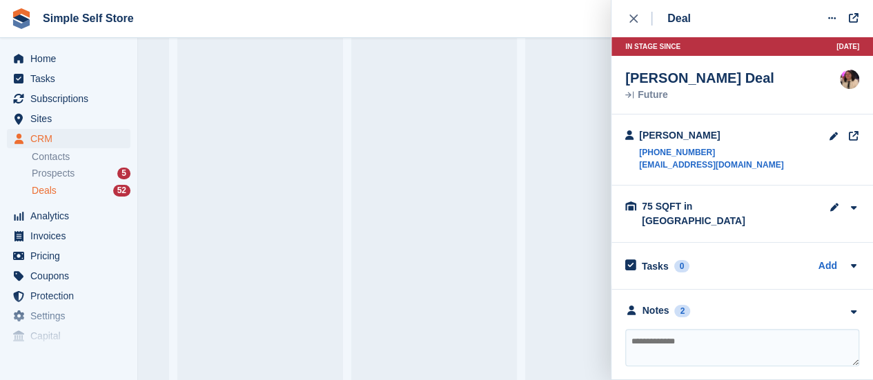
click at [736, 186] on div "75 SQFT in [GEOGRAPHIC_DATA] Site [PERSON_NAME] Unit Type 75 SQFT" at bounding box center [743, 214] width 262 height 57
click at [631, 17] on icon "close" at bounding box center [633, 18] width 8 height 8
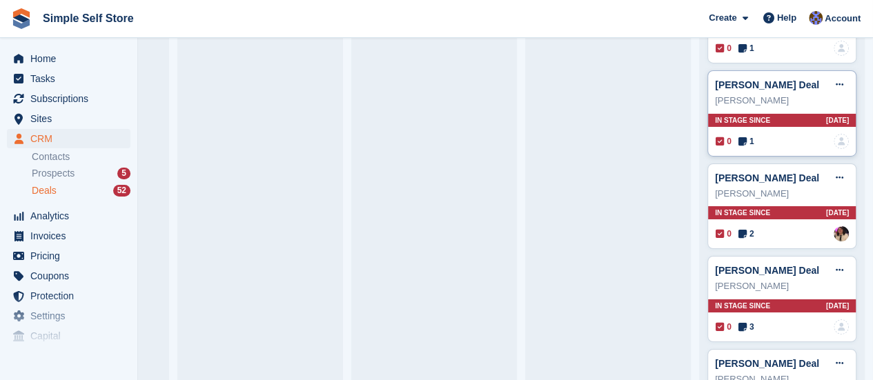
click at [723, 115] on span "In stage since" at bounding box center [742, 120] width 55 height 10
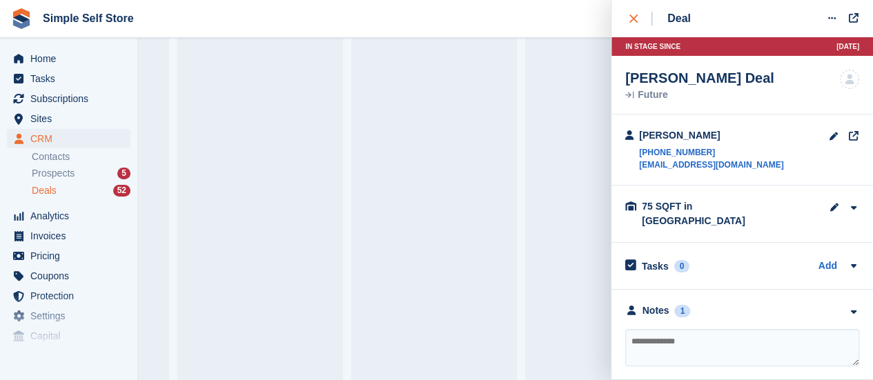
click at [627, 12] on button "close" at bounding box center [640, 18] width 31 height 37
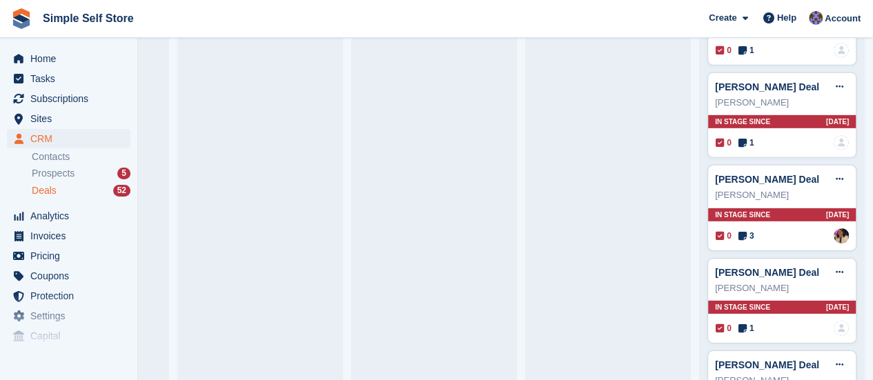
scroll to position [2055, 0]
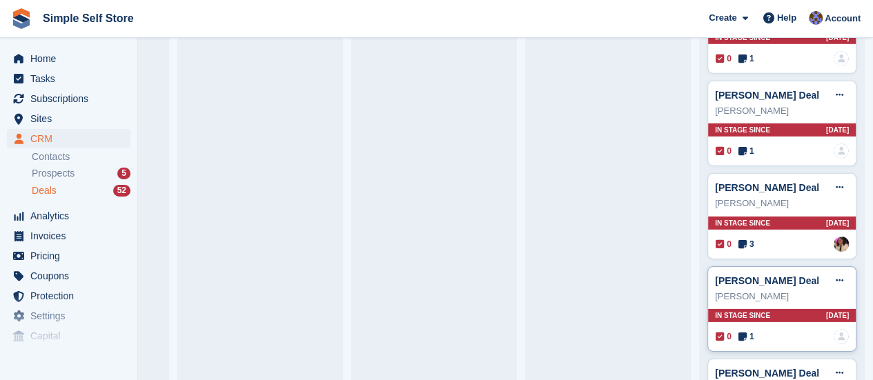
click at [715, 311] on span "In stage since" at bounding box center [742, 316] width 55 height 10
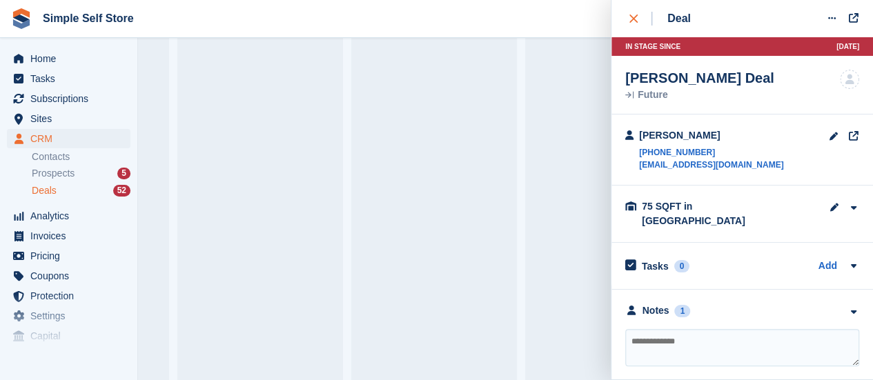
click at [633, 15] on icon "close" at bounding box center [633, 18] width 8 height 8
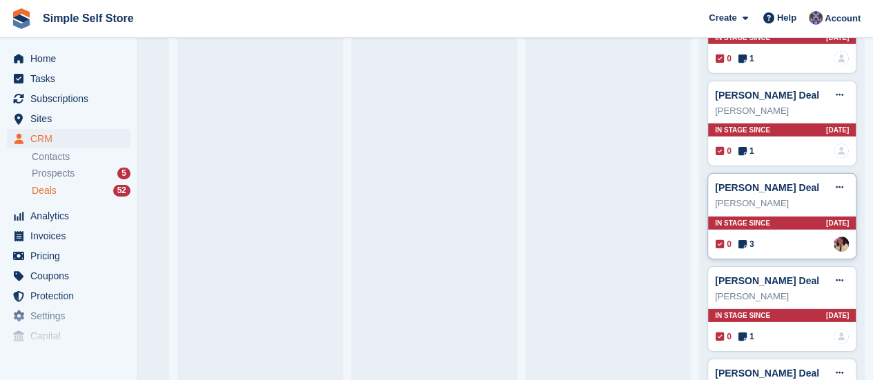
click at [729, 218] on span "In stage since" at bounding box center [742, 223] width 55 height 10
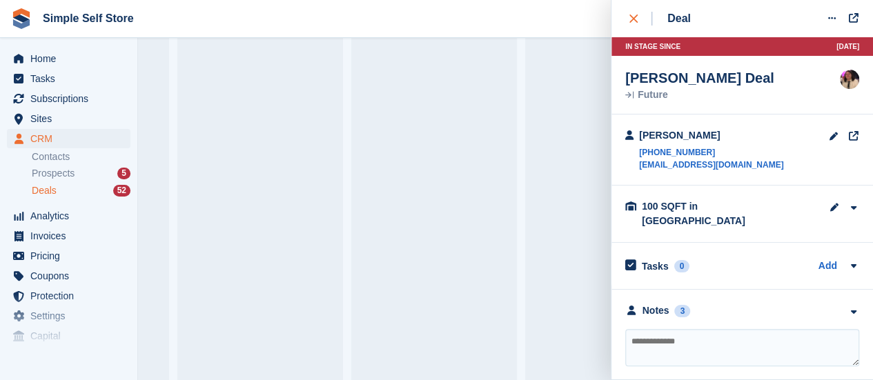
click at [632, 13] on div "close" at bounding box center [640, 19] width 23 height 14
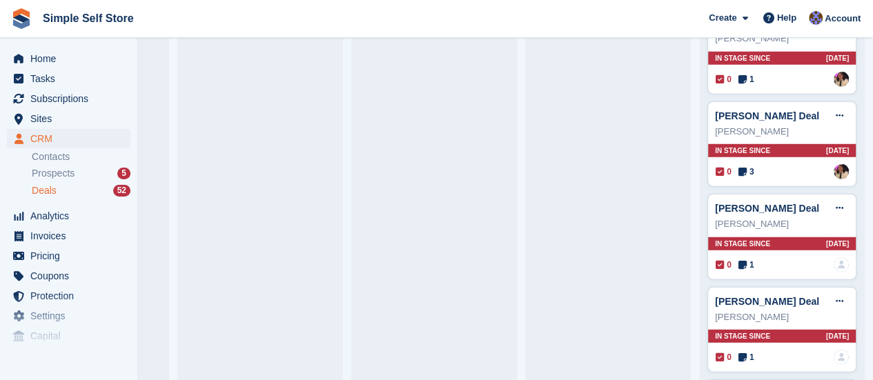
scroll to position [1833, 0]
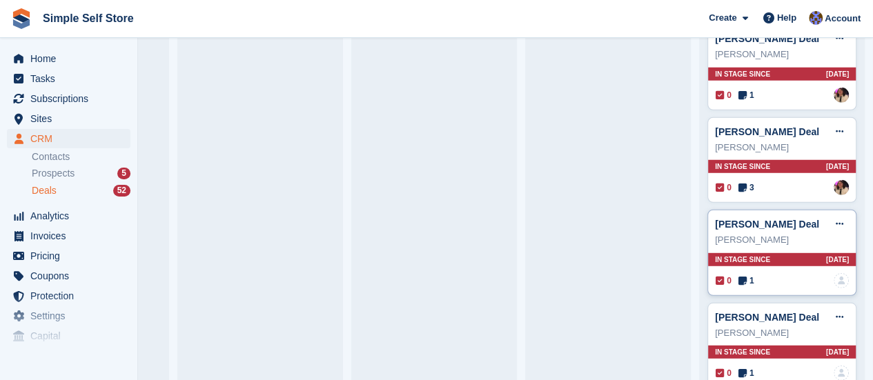
click at [715, 255] on span "In stage since" at bounding box center [742, 260] width 55 height 10
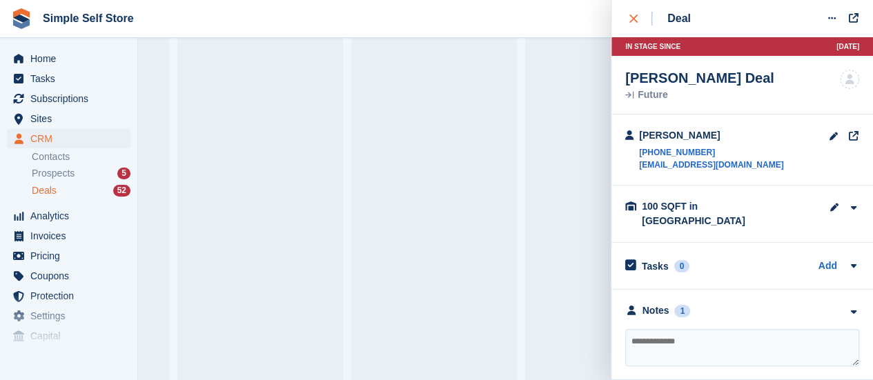
click at [629, 17] on icon "close" at bounding box center [633, 18] width 8 height 8
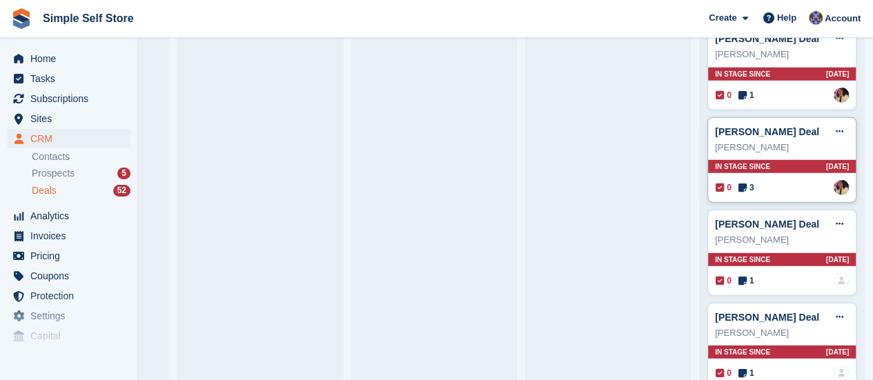
click at [723, 162] on span "In stage since" at bounding box center [742, 167] width 55 height 10
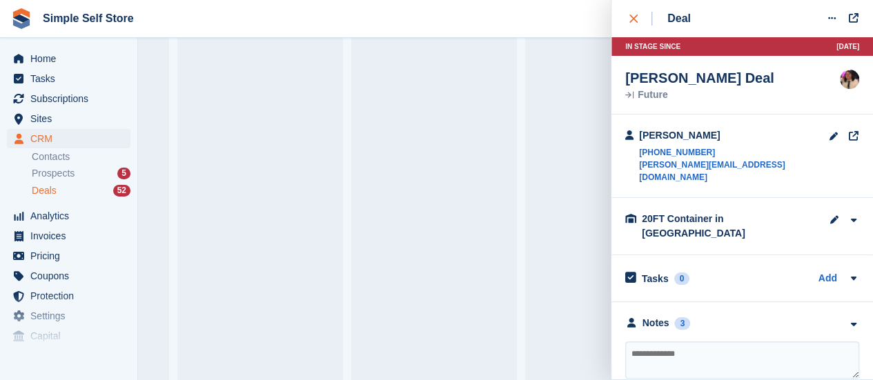
click at [628, 10] on button "close" at bounding box center [640, 18] width 31 height 37
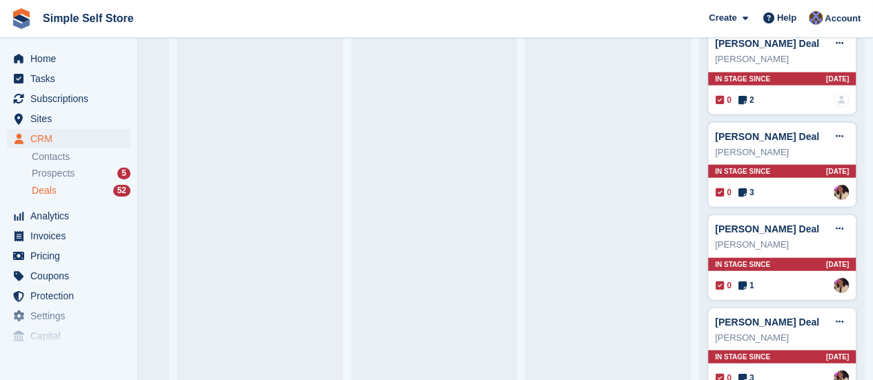
scroll to position [1647, 0]
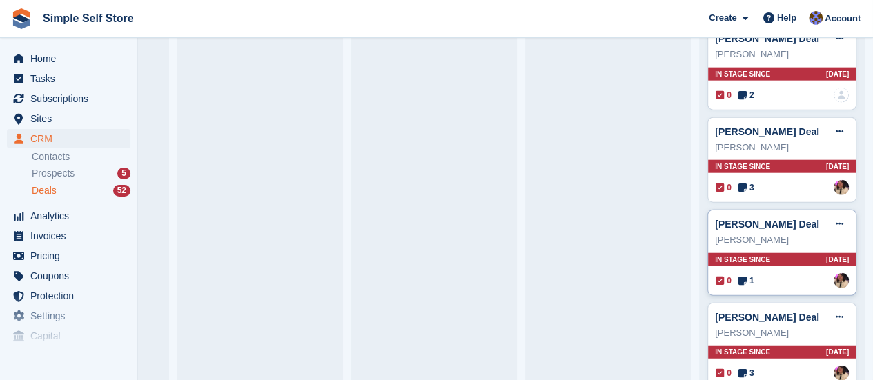
click at [718, 255] on span "In stage since" at bounding box center [742, 260] width 55 height 10
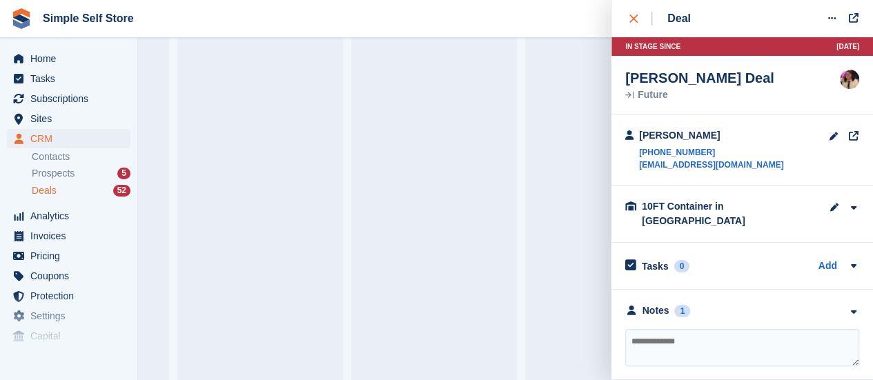
click at [628, 16] on button "close" at bounding box center [640, 18] width 31 height 37
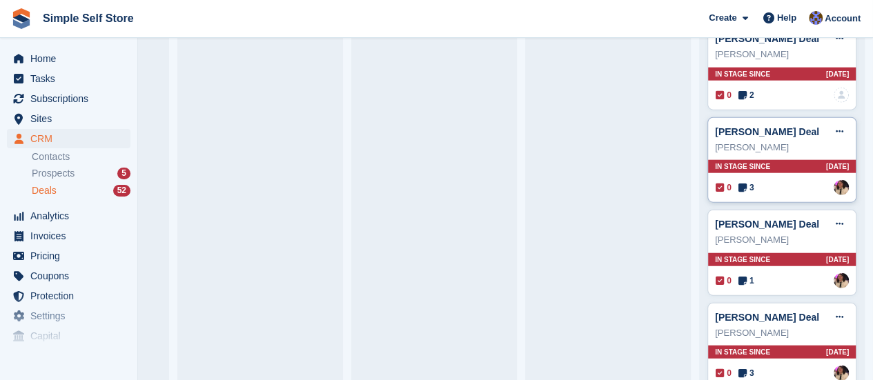
click at [736, 162] on span "In stage since" at bounding box center [742, 167] width 55 height 10
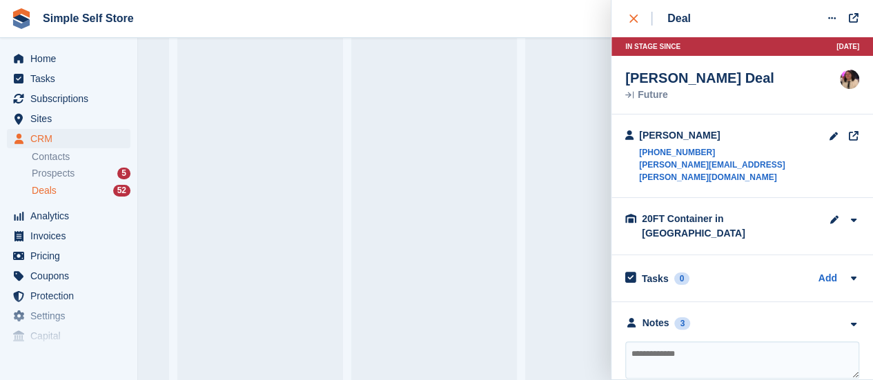
click at [634, 17] on icon "close" at bounding box center [633, 18] width 8 height 8
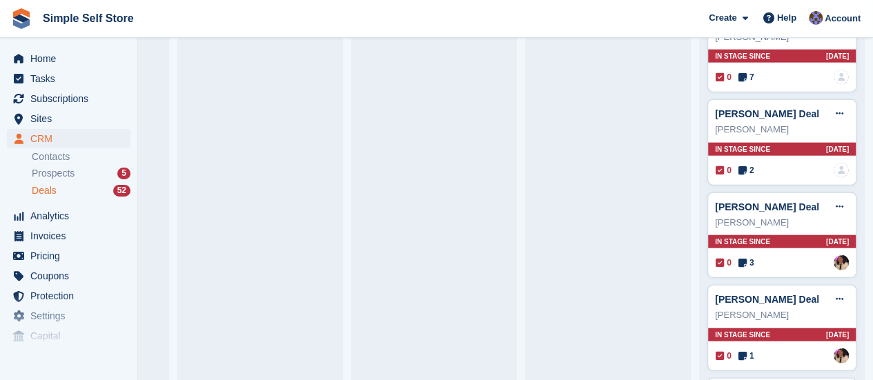
scroll to position [1528, 0]
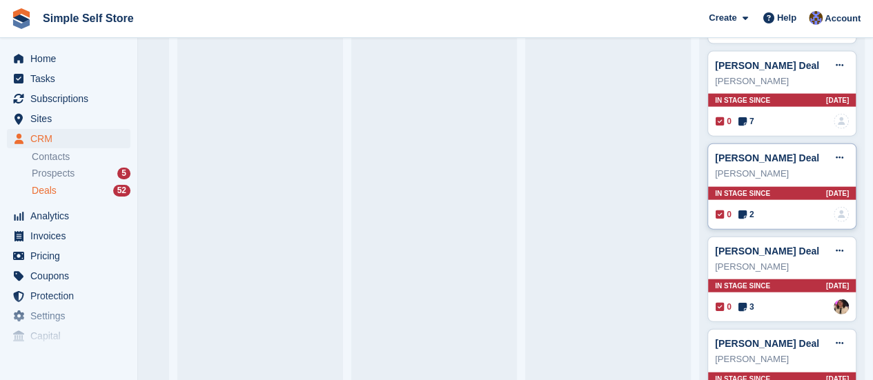
click at [721, 188] on span "In stage since" at bounding box center [742, 193] width 55 height 10
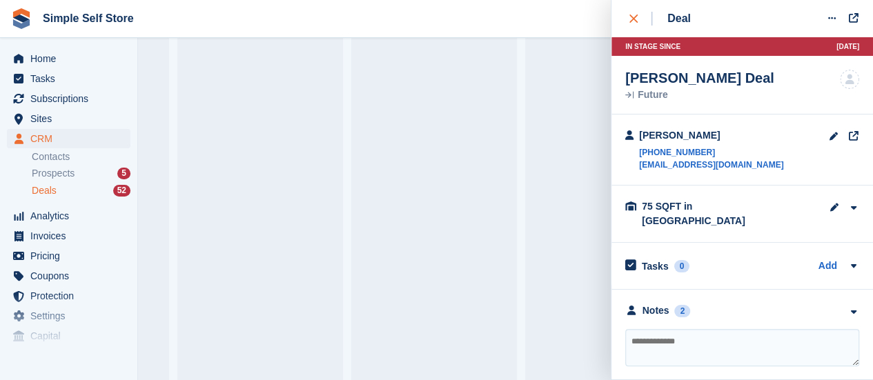
click at [635, 14] on div "close" at bounding box center [640, 19] width 23 height 14
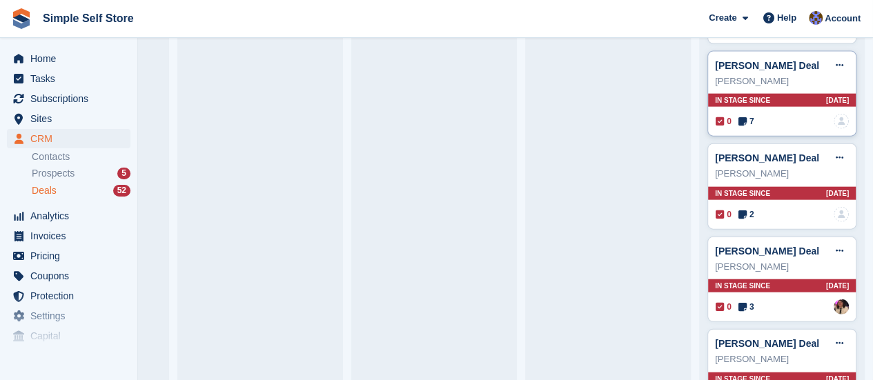
click at [737, 95] on span "In stage since" at bounding box center [742, 100] width 55 height 10
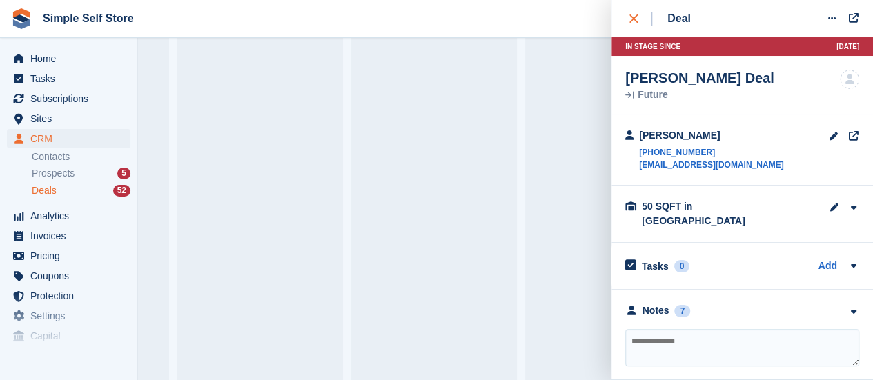
click at [627, 13] on button "close" at bounding box center [640, 18] width 31 height 37
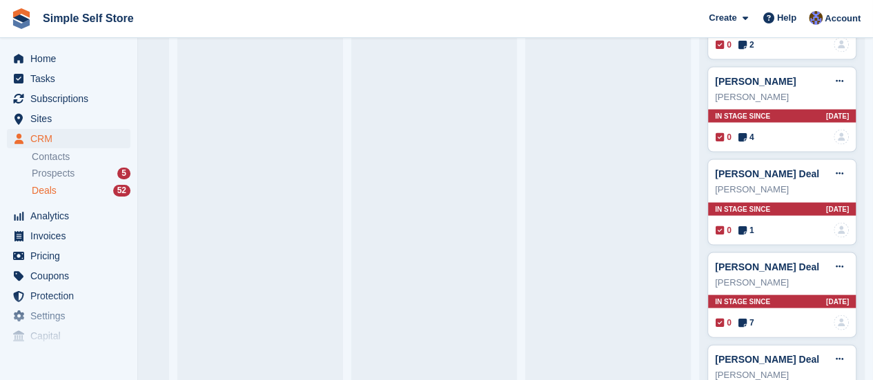
scroll to position [1314, 0]
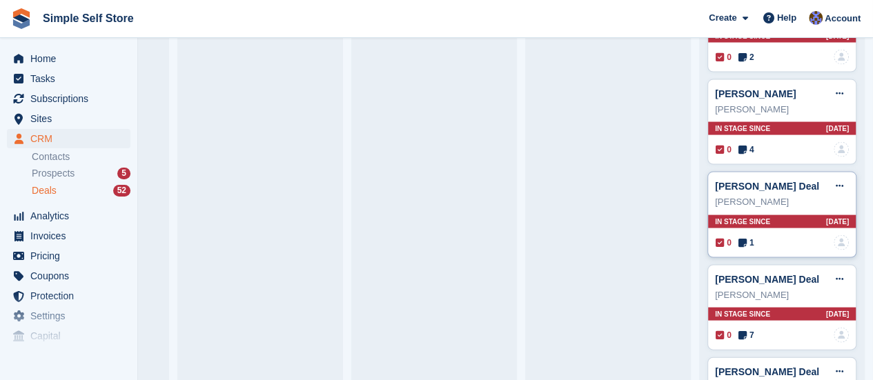
click at [733, 217] on span "In stage since" at bounding box center [742, 222] width 55 height 10
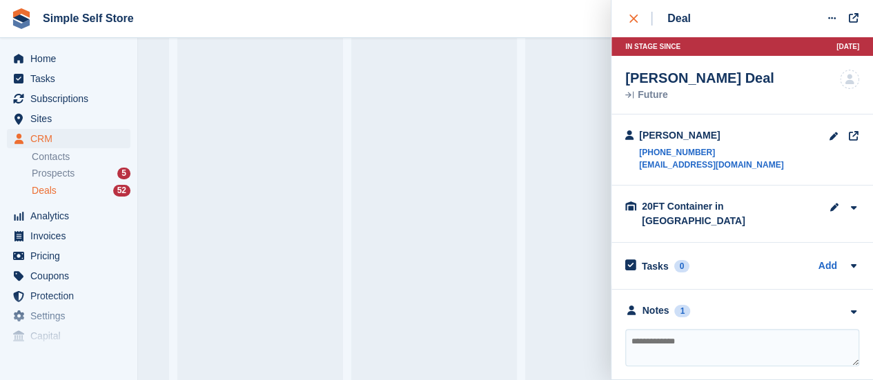
click at [631, 18] on icon "close" at bounding box center [633, 18] width 8 height 8
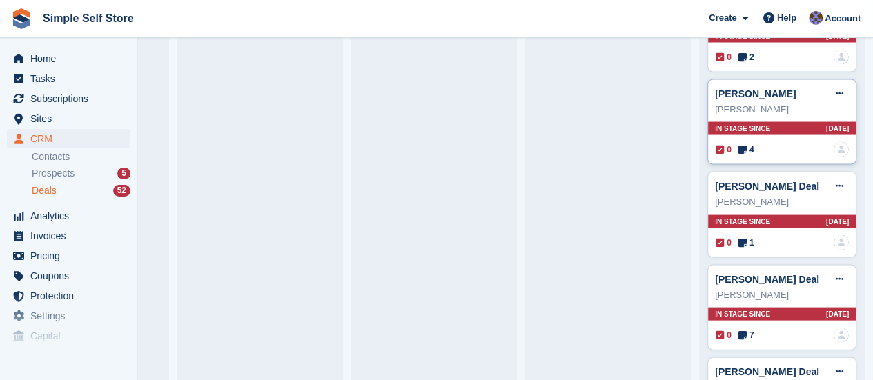
click at [758, 122] on div "In stage since [DATE]" at bounding box center [782, 128] width 148 height 13
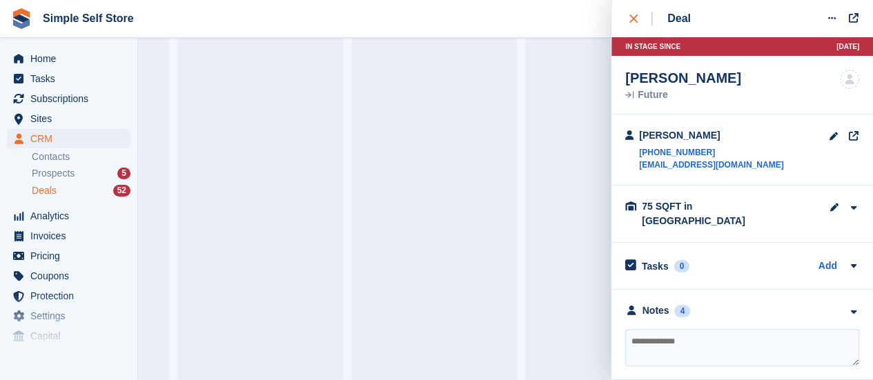
click at [634, 13] on div "close" at bounding box center [640, 19] width 23 height 14
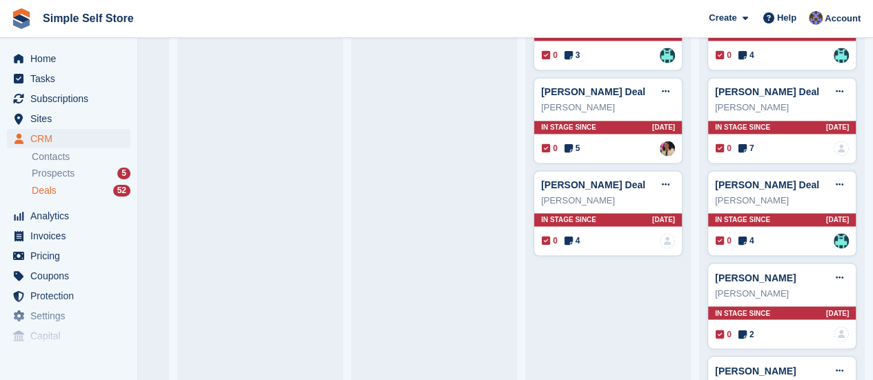
scroll to position [990, 0]
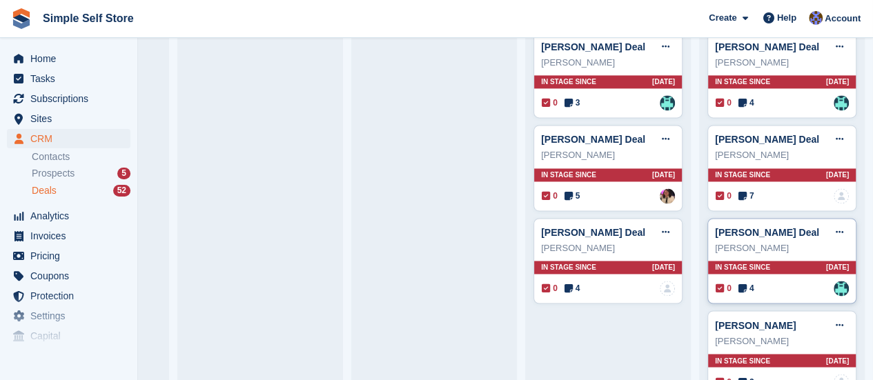
click at [725, 262] on span "In stage since" at bounding box center [742, 267] width 55 height 10
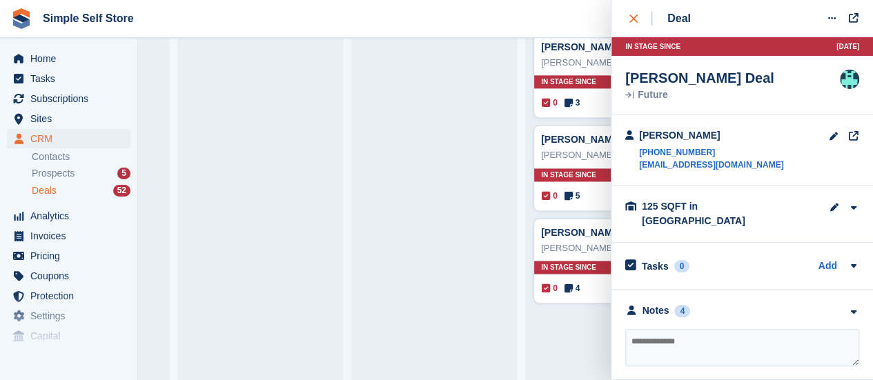
click at [634, 17] on icon "close" at bounding box center [633, 18] width 8 height 8
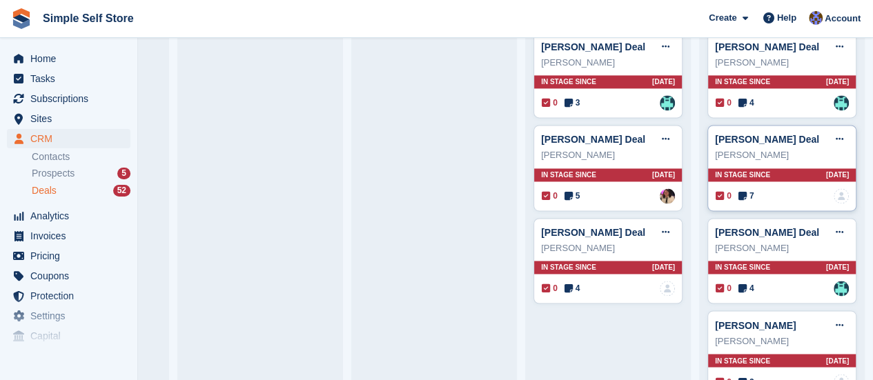
click at [737, 170] on span "In stage since" at bounding box center [742, 175] width 55 height 10
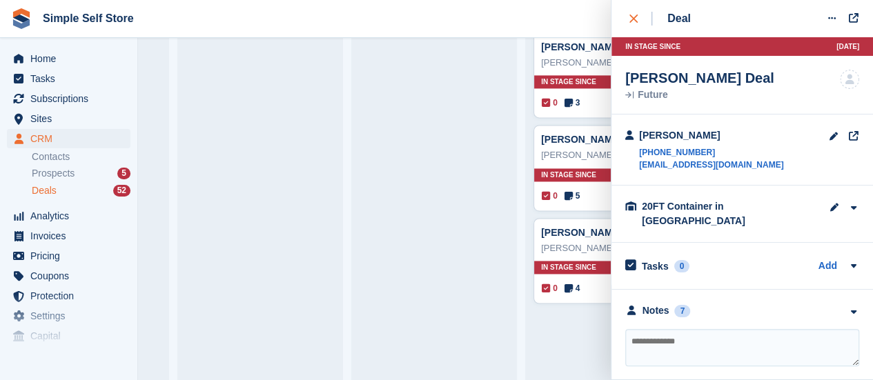
click at [634, 17] on icon "close" at bounding box center [633, 18] width 8 height 8
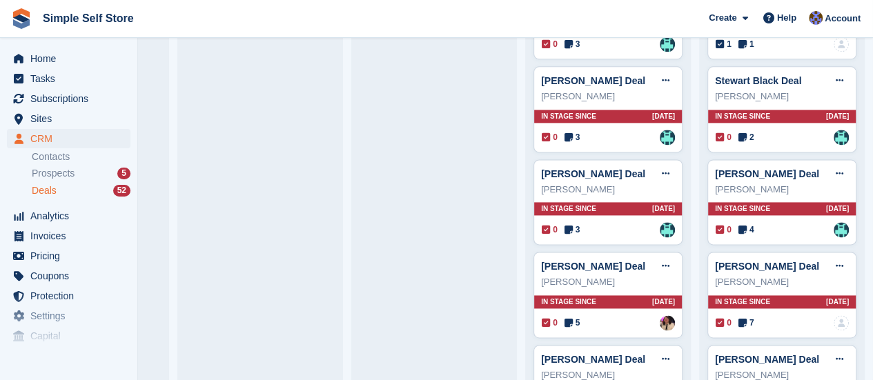
scroll to position [767, 0]
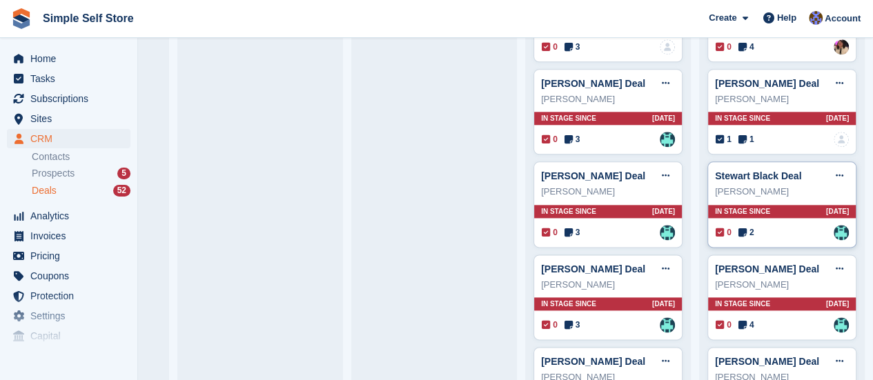
click at [721, 207] on span "In stage since" at bounding box center [742, 211] width 55 height 10
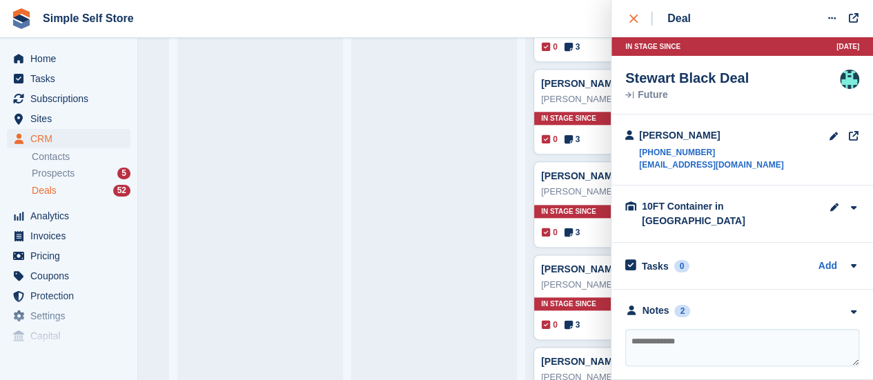
click at [631, 13] on div "close" at bounding box center [640, 19] width 23 height 14
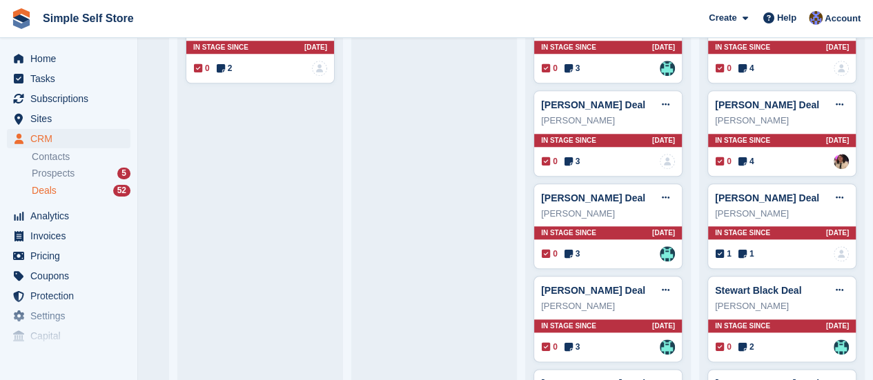
scroll to position [574, 0]
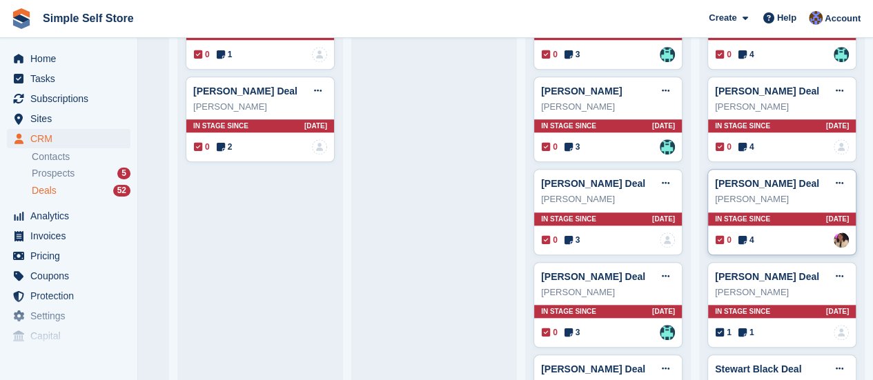
click at [727, 215] on span "In stage since" at bounding box center [742, 219] width 55 height 10
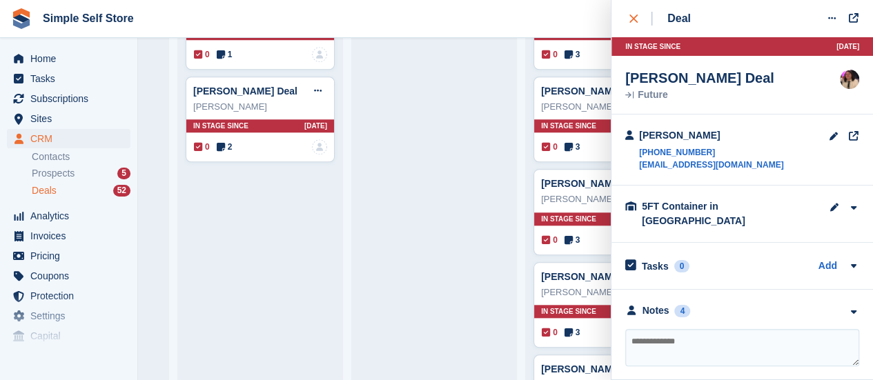
click at [631, 13] on div "close" at bounding box center [640, 19] width 23 height 14
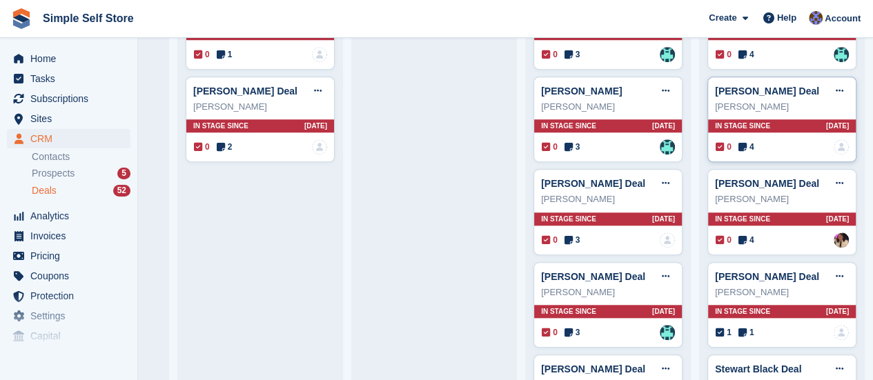
click at [730, 124] on span "In stage since" at bounding box center [742, 126] width 55 height 10
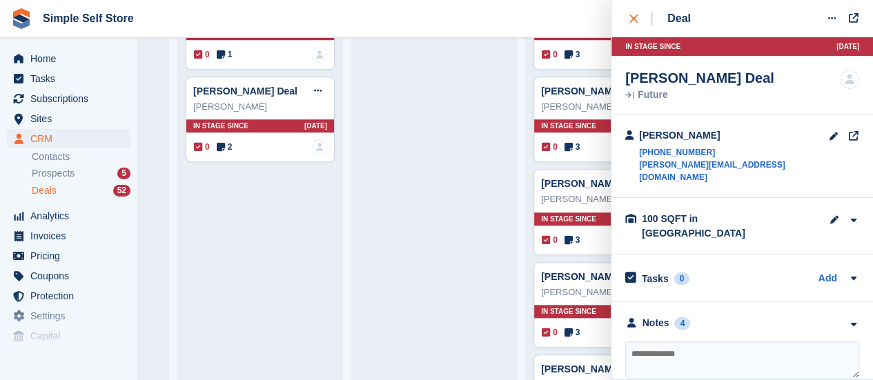
click at [632, 10] on button "close" at bounding box center [640, 18] width 31 height 37
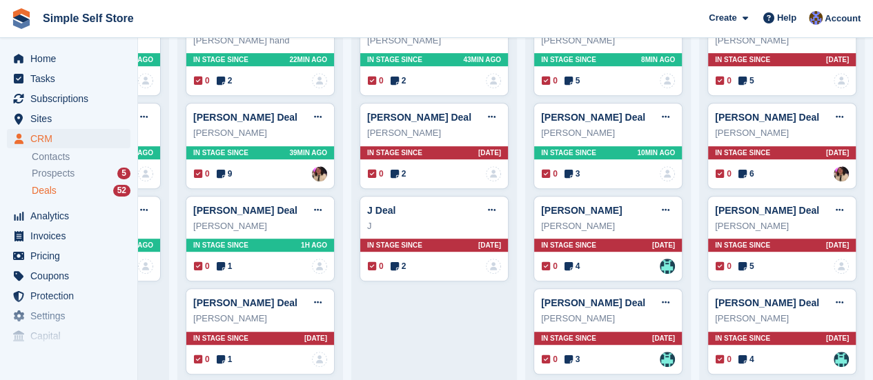
scroll to position [0, 0]
